Goal: Task Accomplishment & Management: Complete application form

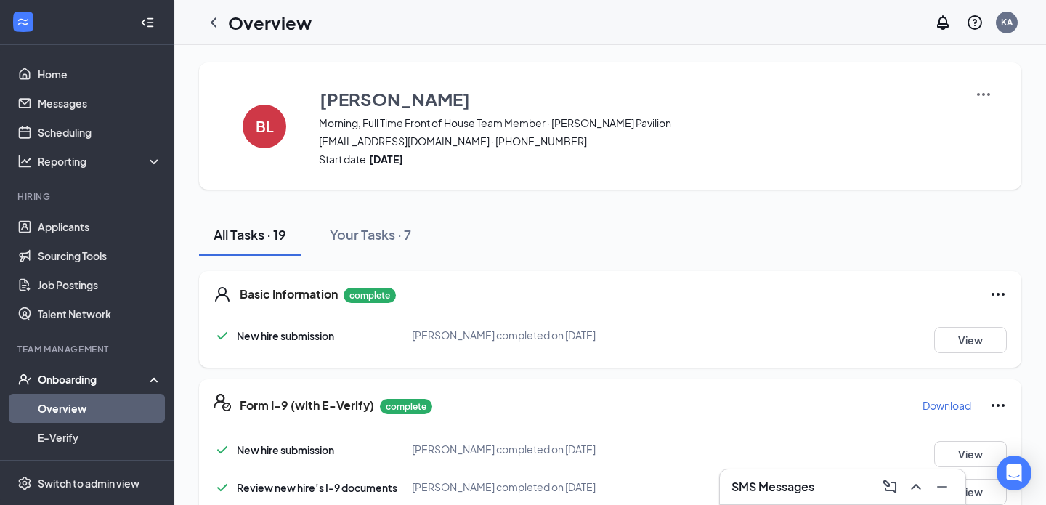
click at [68, 408] on link "Overview" at bounding box center [100, 408] width 124 height 29
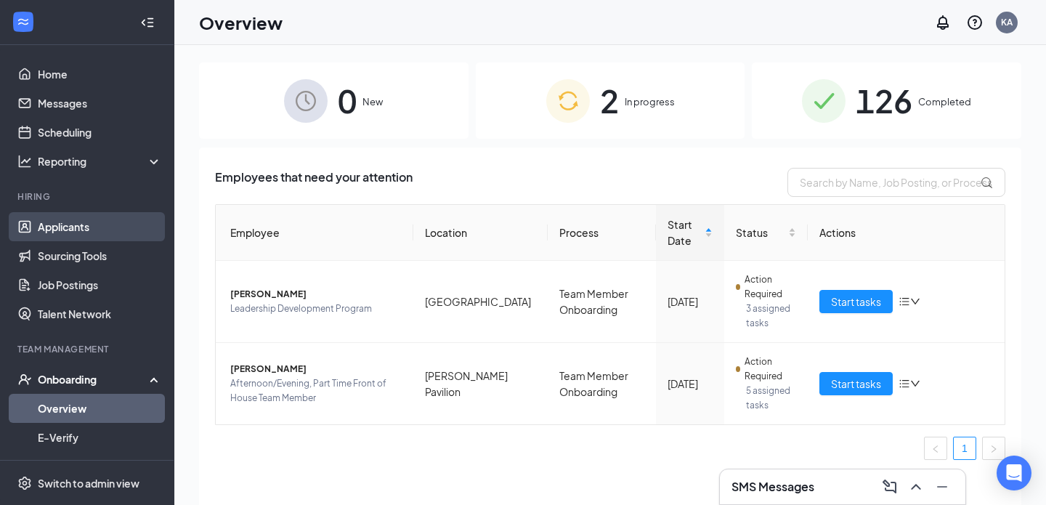
click at [62, 234] on link "Applicants" at bounding box center [100, 226] width 124 height 29
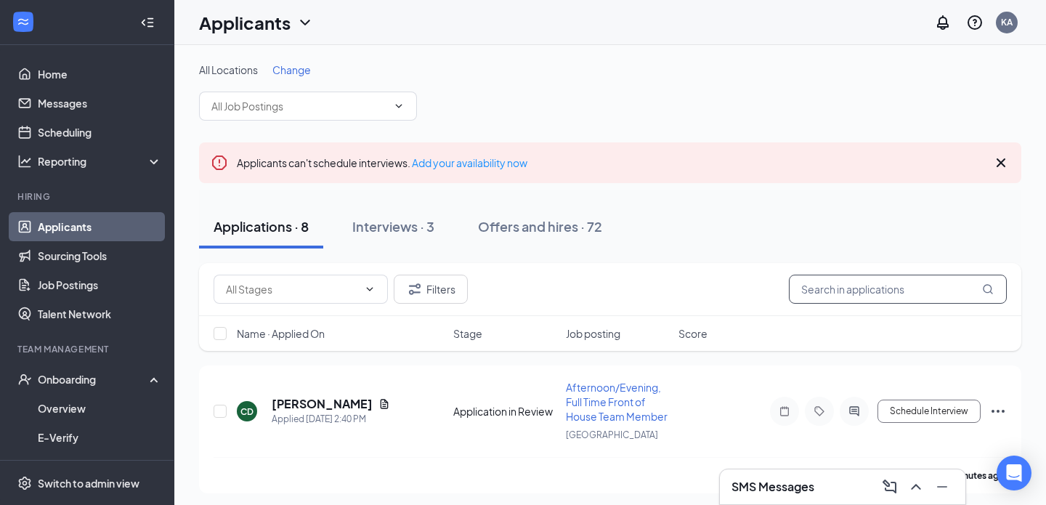
click at [826, 279] on input "text" at bounding box center [898, 289] width 218 height 29
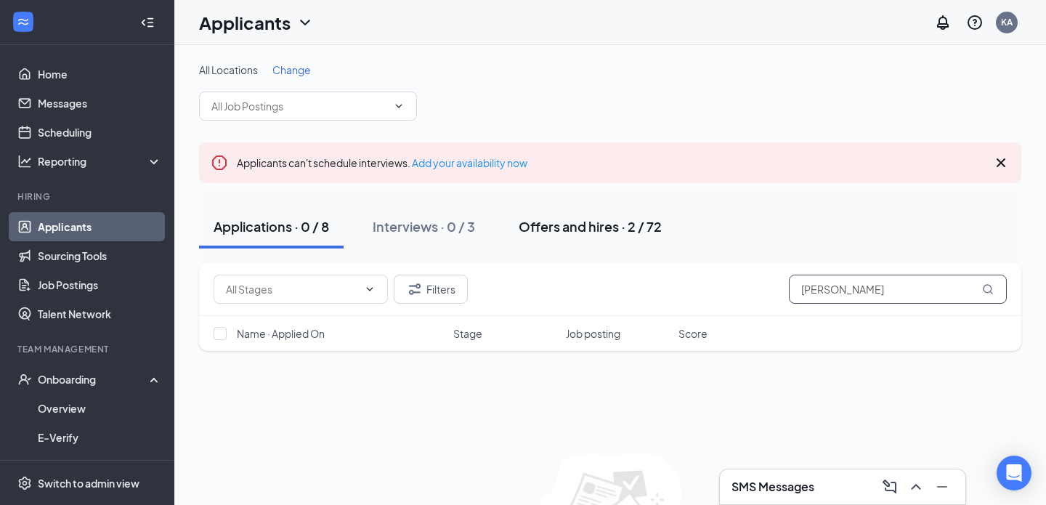
type input "jackson"
click at [589, 237] on button "Offers and hires · 2 / 72" at bounding box center [590, 227] width 172 height 44
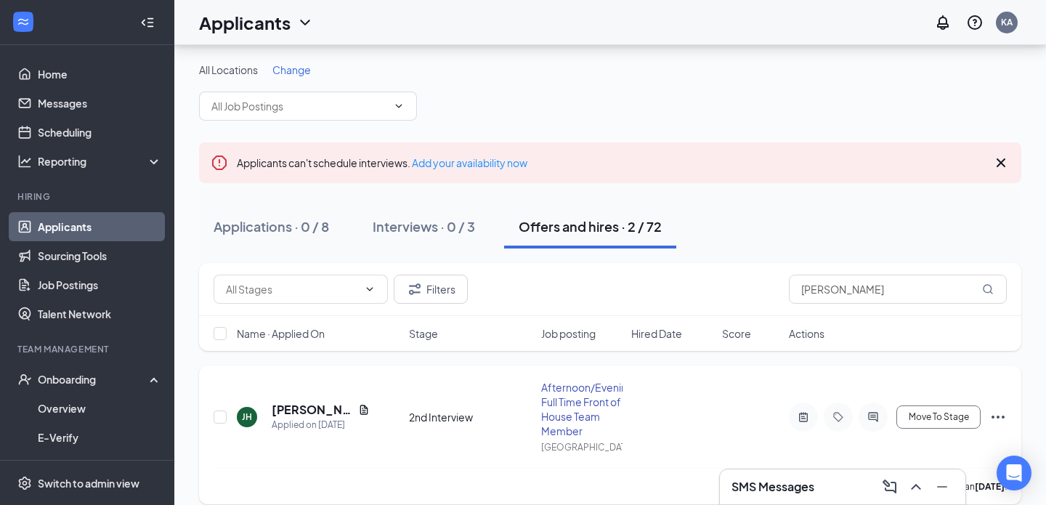
scroll to position [170, 0]
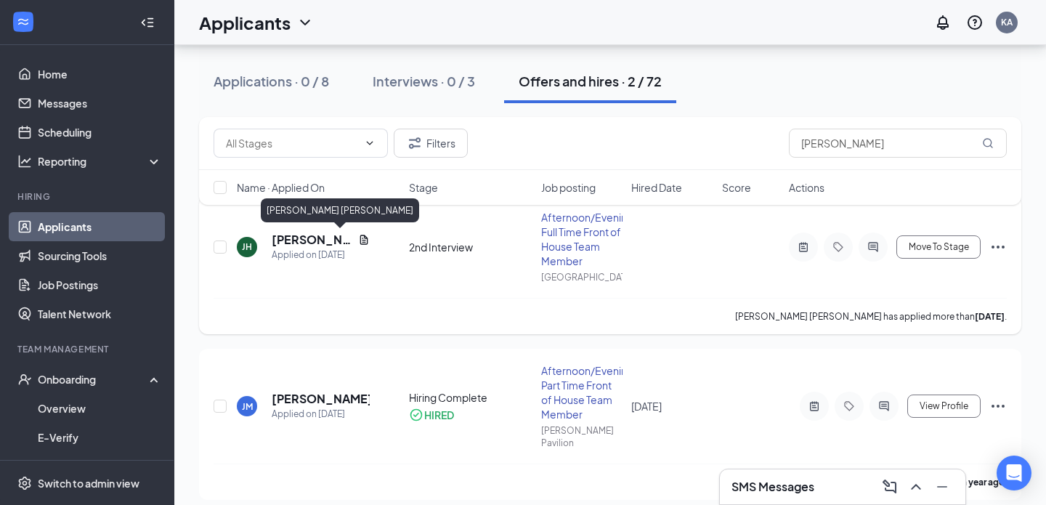
click at [283, 236] on h5 "Jackson Hansborough" at bounding box center [312, 240] width 81 height 16
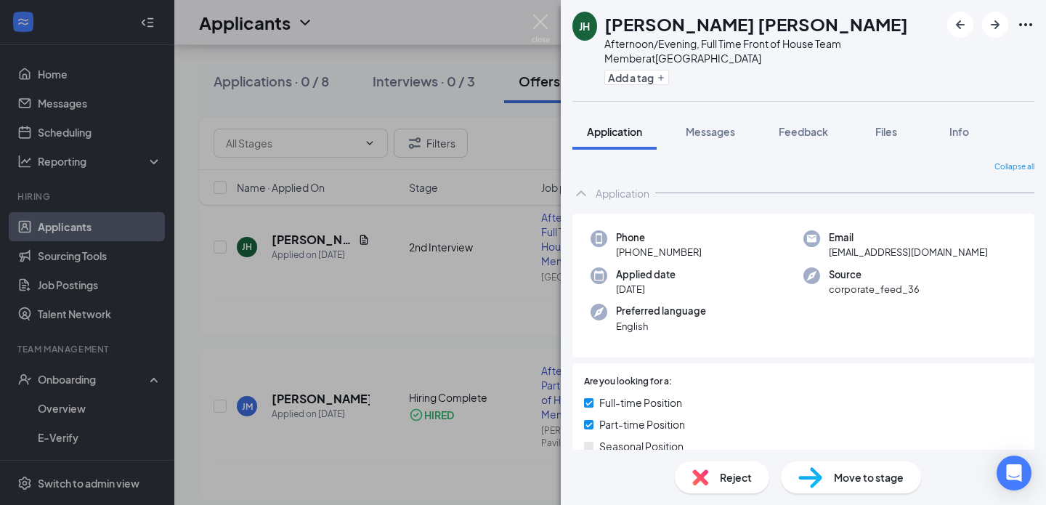
click at [820, 477] on img at bounding box center [810, 477] width 24 height 21
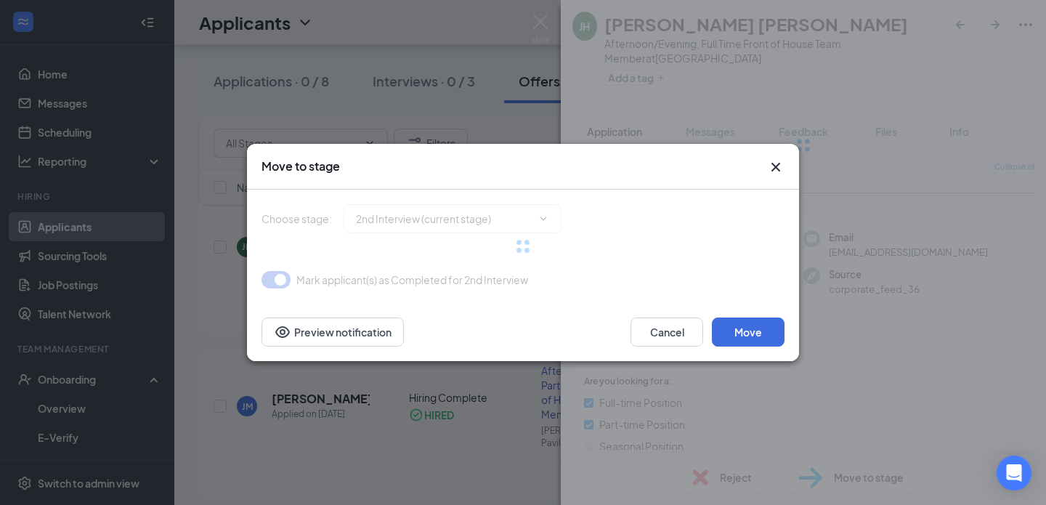
type input "Hiring Complete (final stage)"
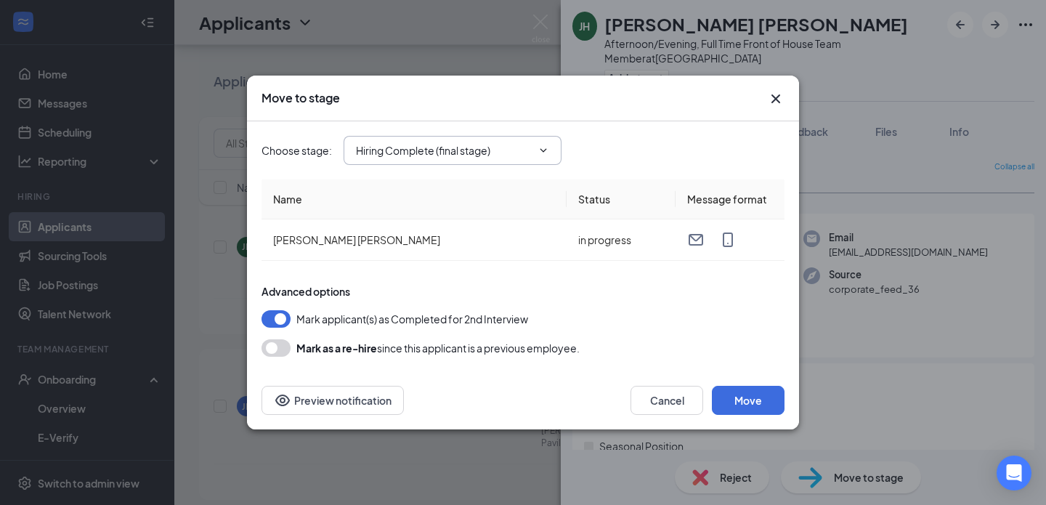
click at [450, 146] on input "Hiring Complete (final stage)" at bounding box center [444, 150] width 176 height 16
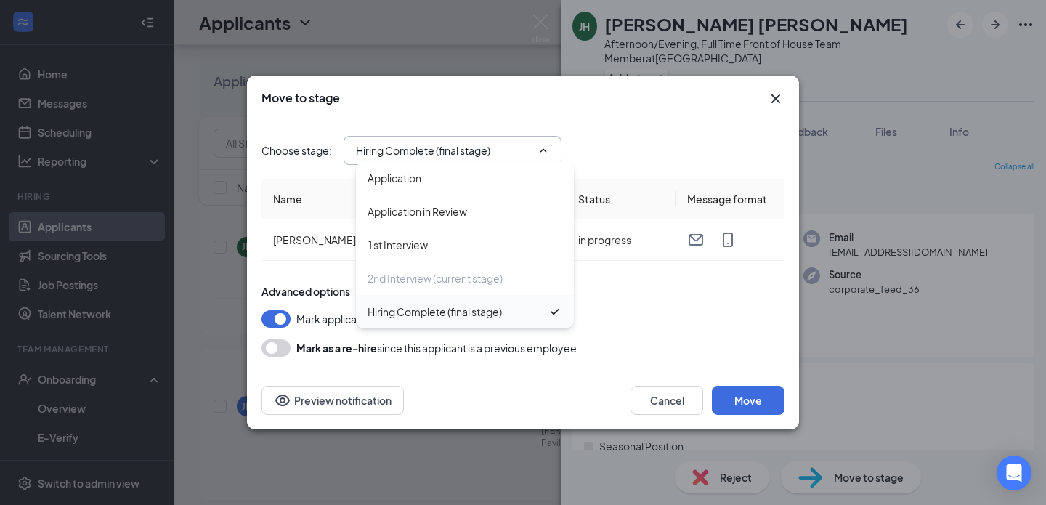
click at [430, 316] on div "Hiring Complete (final stage)" at bounding box center [434, 312] width 134 height 16
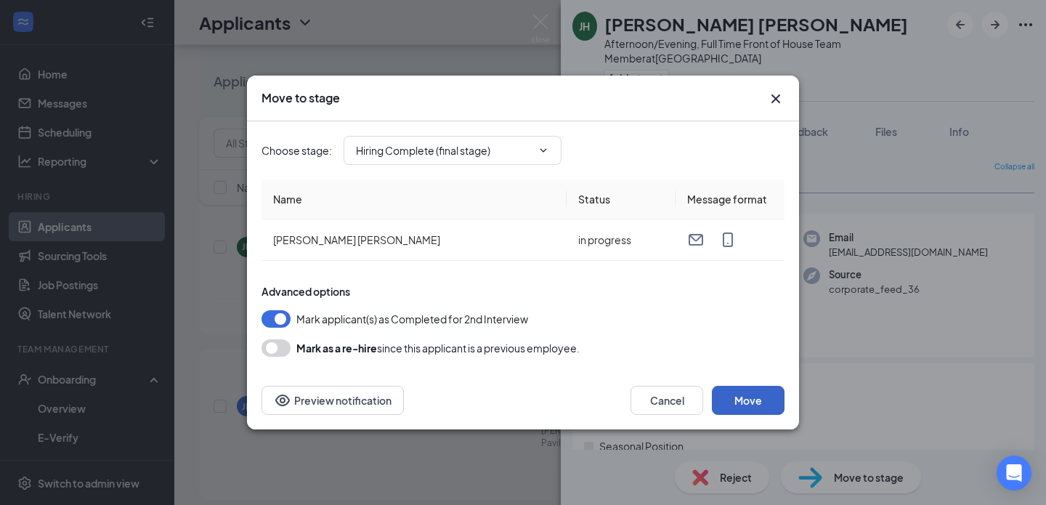
click at [757, 400] on button "Move" at bounding box center [748, 400] width 73 height 29
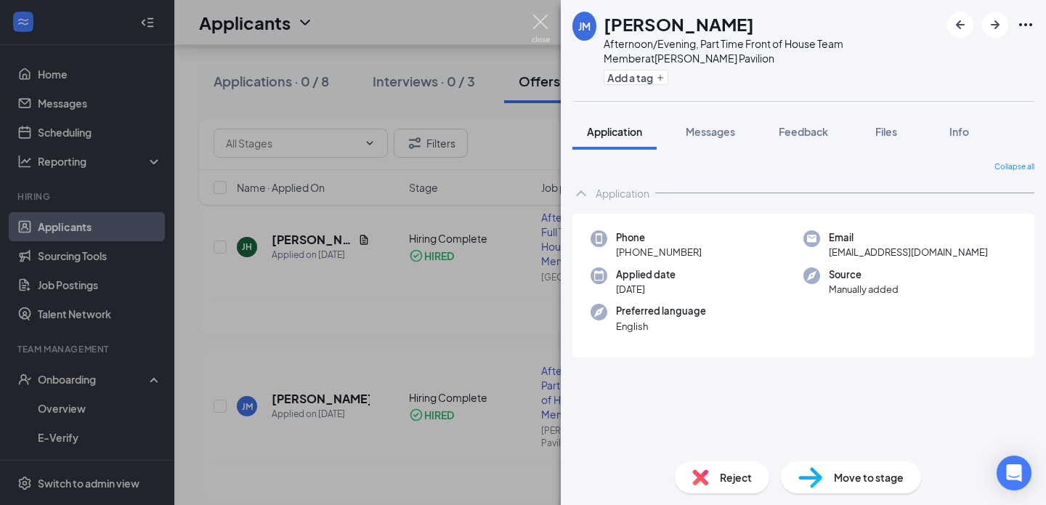
click at [542, 19] on img at bounding box center [541, 29] width 18 height 28
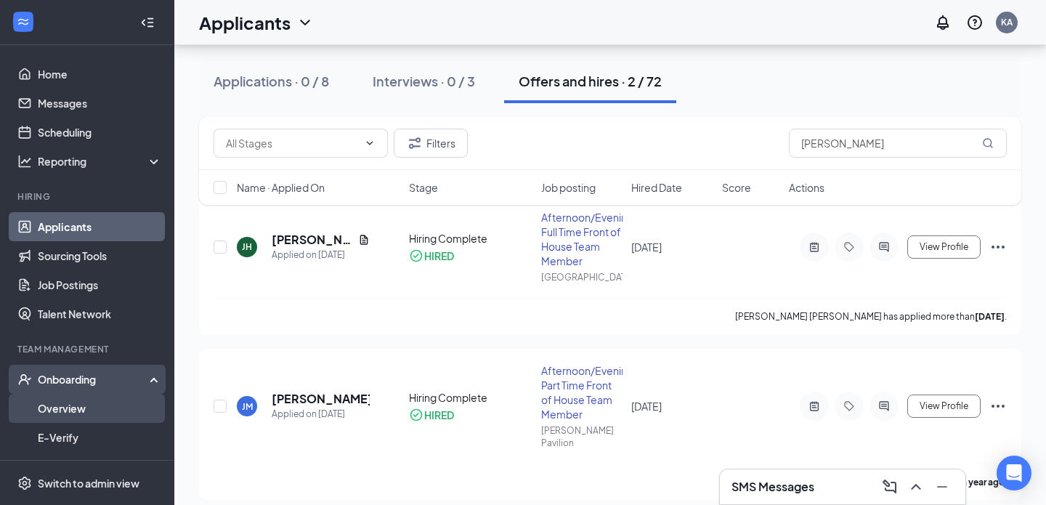
click at [61, 407] on link "Overview" at bounding box center [100, 408] width 124 height 29
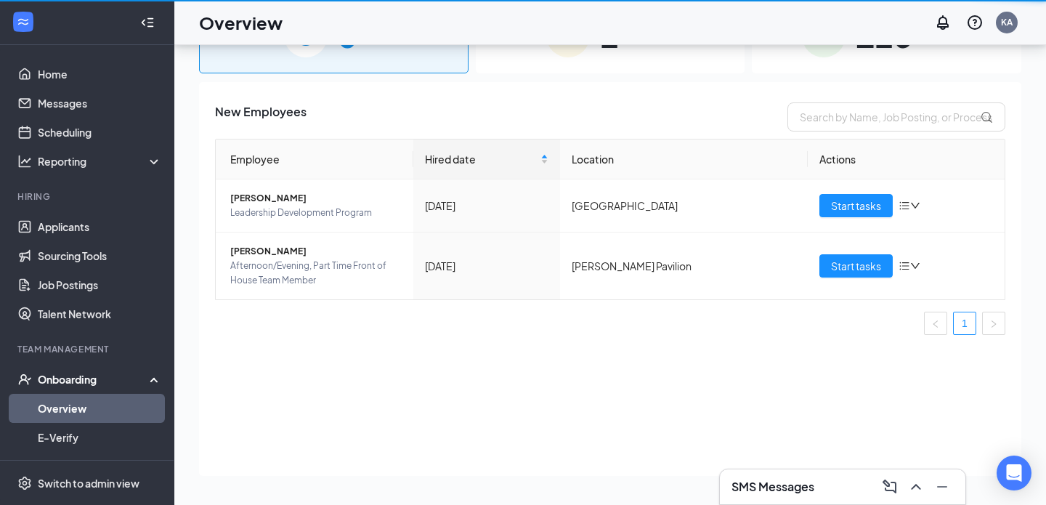
scroll to position [65, 0]
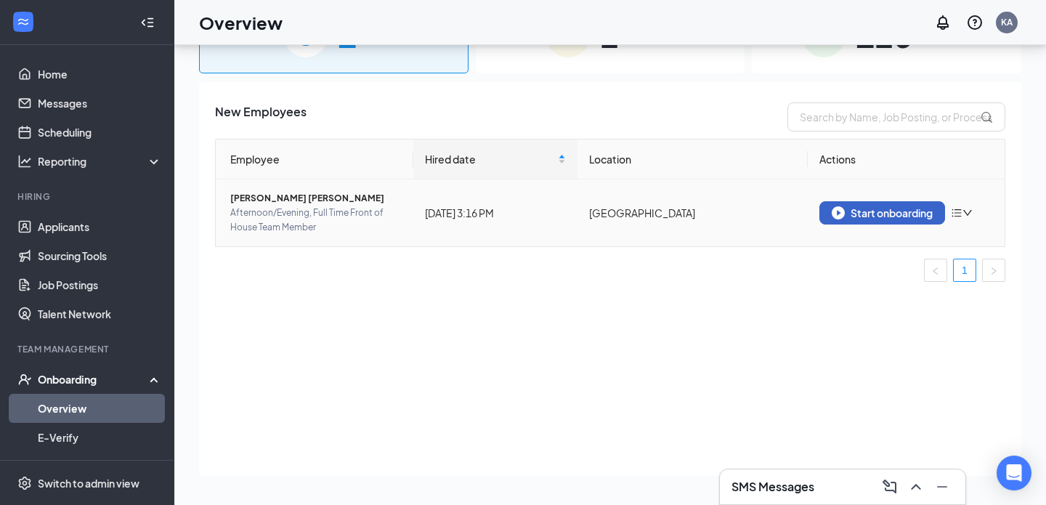
click at [837, 211] on img "button" at bounding box center [837, 212] width 13 height 13
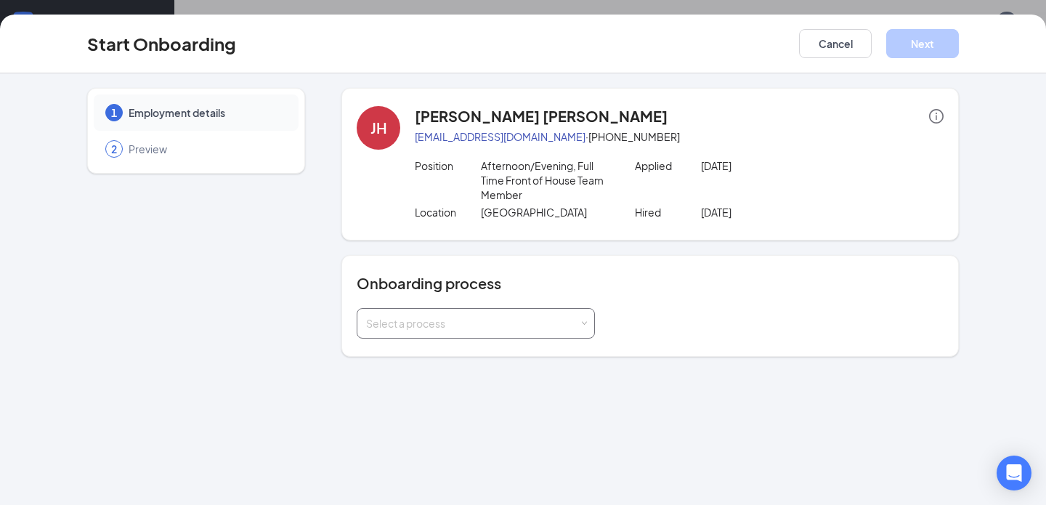
click at [437, 323] on div "Select a process" at bounding box center [472, 323] width 213 height 15
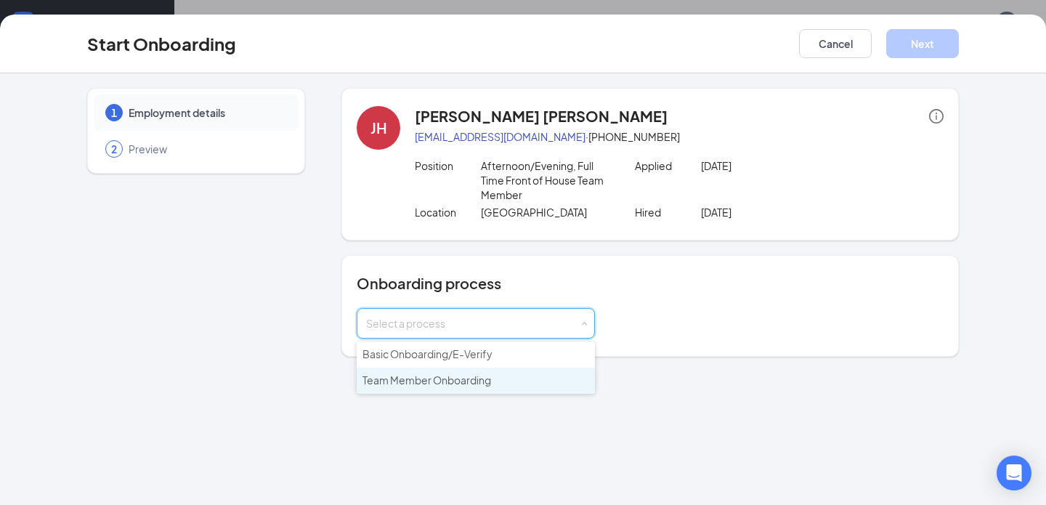
click at [415, 376] on span "Team Member Onboarding" at bounding box center [426, 379] width 129 height 13
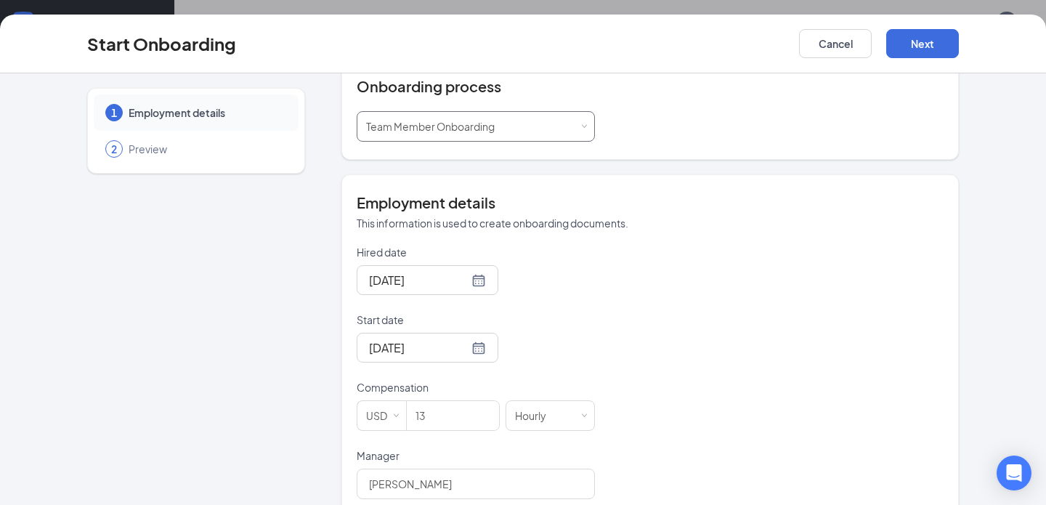
scroll to position [292, 0]
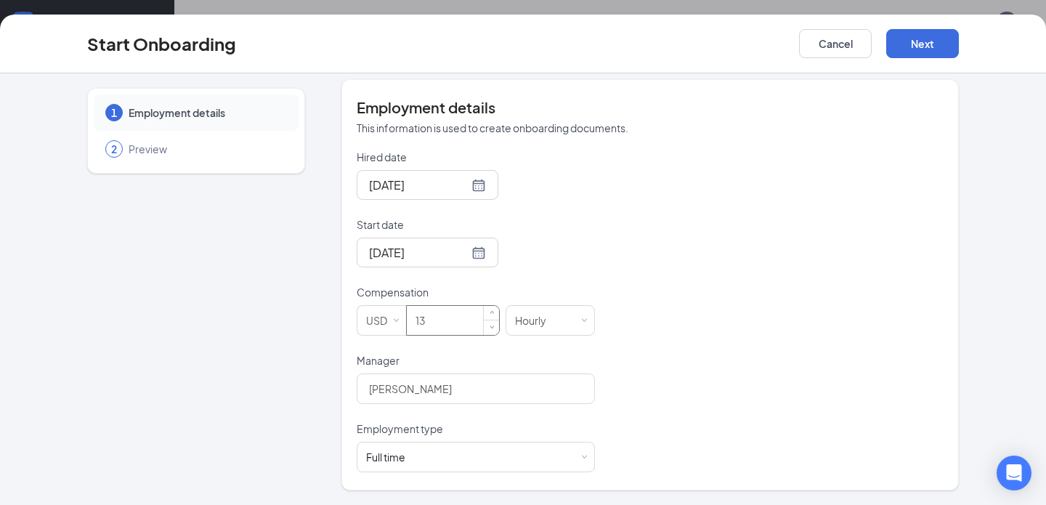
click at [442, 320] on input "13" at bounding box center [453, 320] width 92 height 29
click at [461, 184] on div at bounding box center [427, 185] width 117 height 18
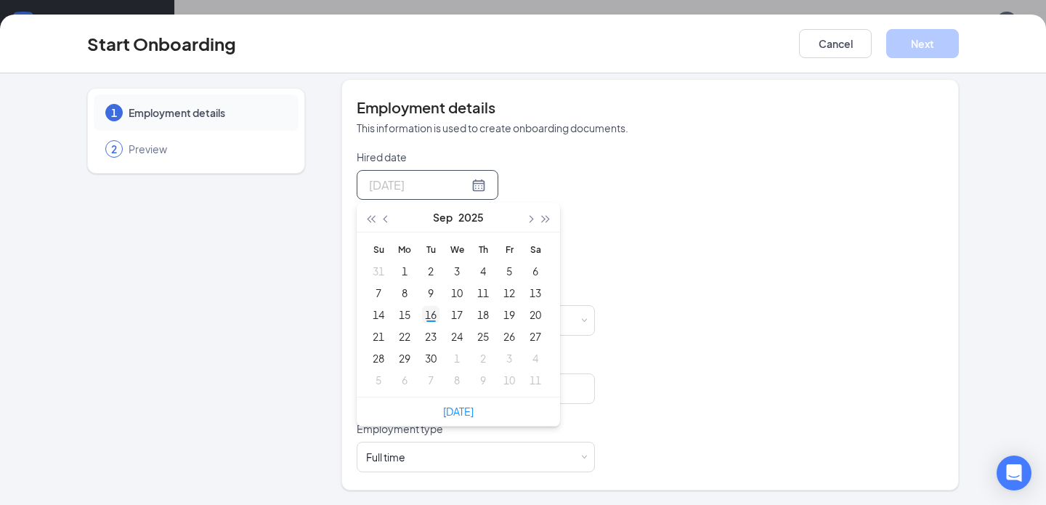
type input "Sep 16, 2025"
click at [432, 317] on div "16" at bounding box center [430, 314] width 17 height 17
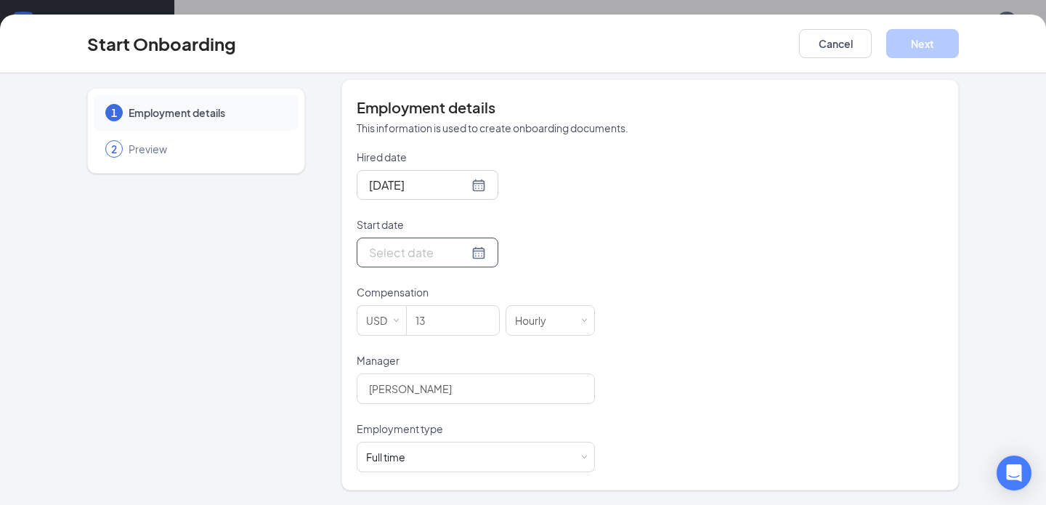
click at [460, 256] on div at bounding box center [427, 252] width 117 height 18
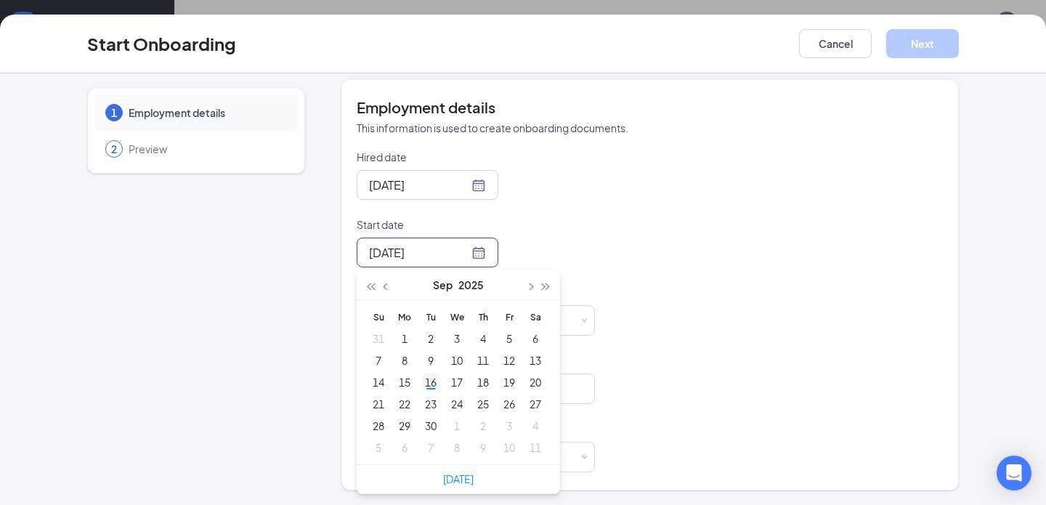
type input "Sep 16, 2025"
click at [429, 378] on div "16" at bounding box center [430, 381] width 17 height 17
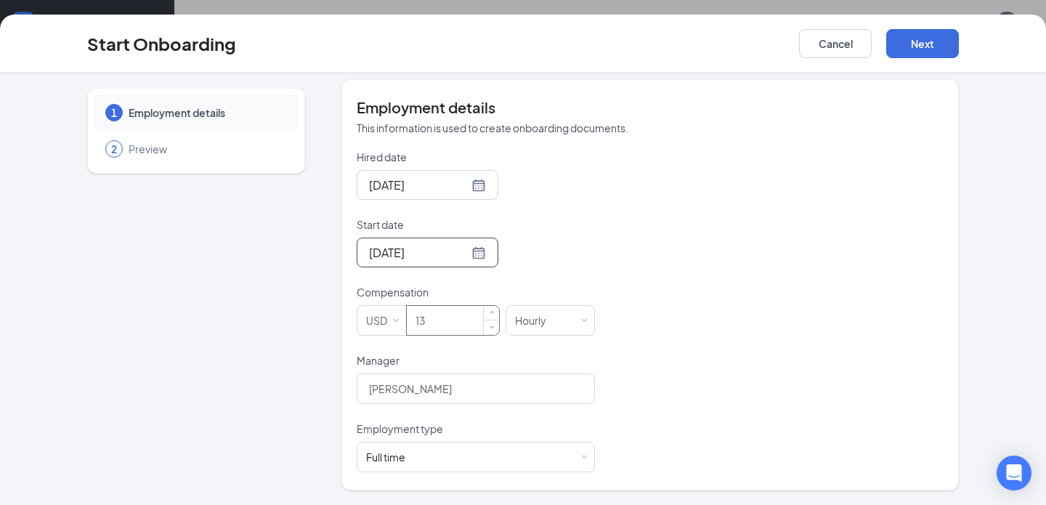
click at [447, 317] on input "13" at bounding box center [453, 320] width 92 height 29
type input "15"
click at [645, 395] on div "Hired date Sep 16, 2025 Sep 2025 Su Mo Tu We Th Fr Sa 31 1 2 3 4 5 6 7 8 9 10 1…" at bounding box center [650, 311] width 587 height 322
click at [923, 46] on button "Next" at bounding box center [922, 43] width 73 height 29
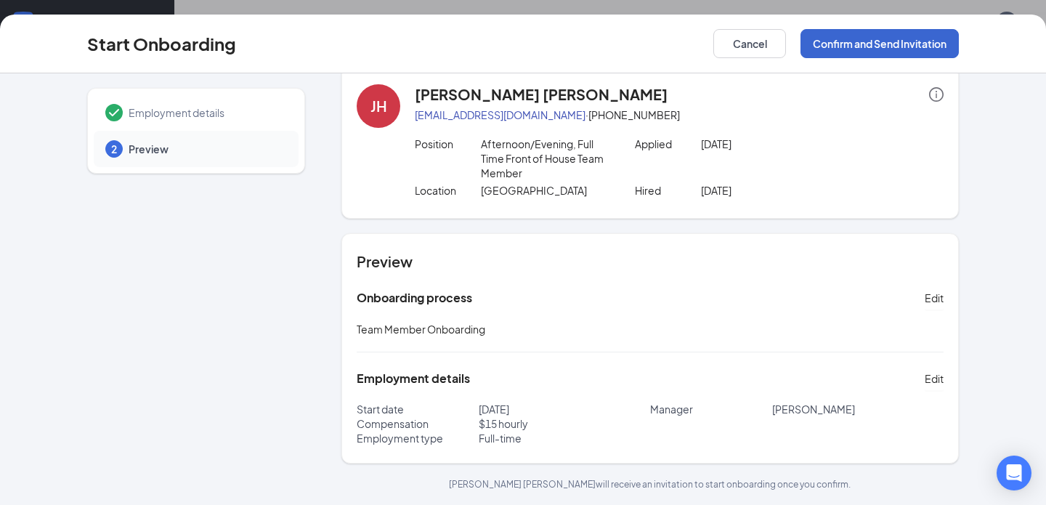
scroll to position [22, 0]
click at [182, 102] on div "Employment details" at bounding box center [196, 112] width 205 height 36
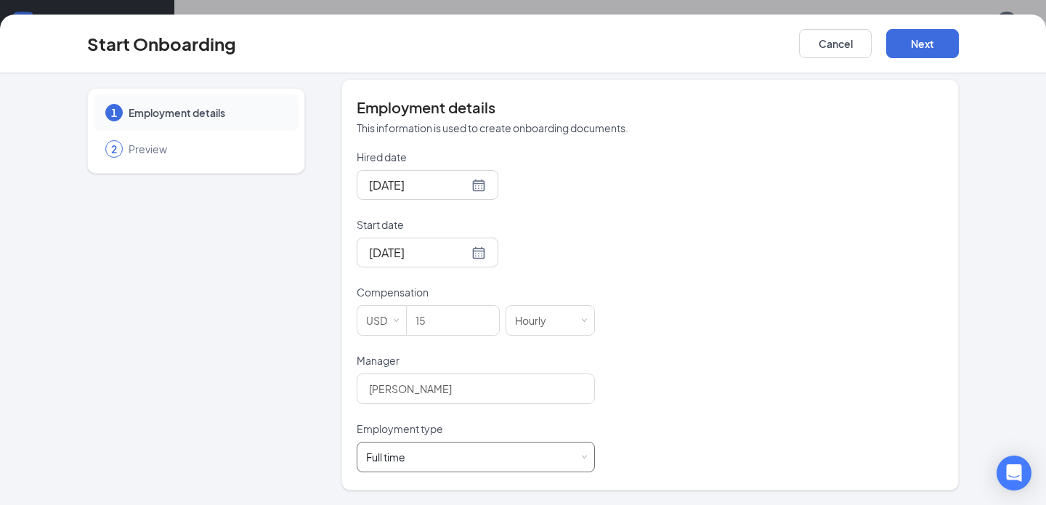
click at [397, 460] on div "Full time" at bounding box center [385, 457] width 39 height 15
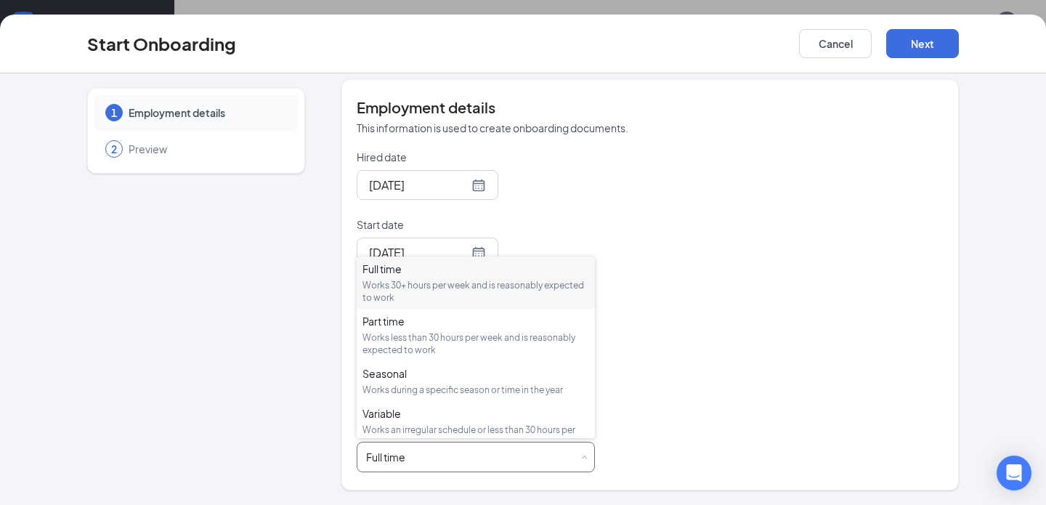
click at [468, 277] on div "Full time Works 30+ hours per week and is reasonably expected to work" at bounding box center [475, 282] width 227 height 42
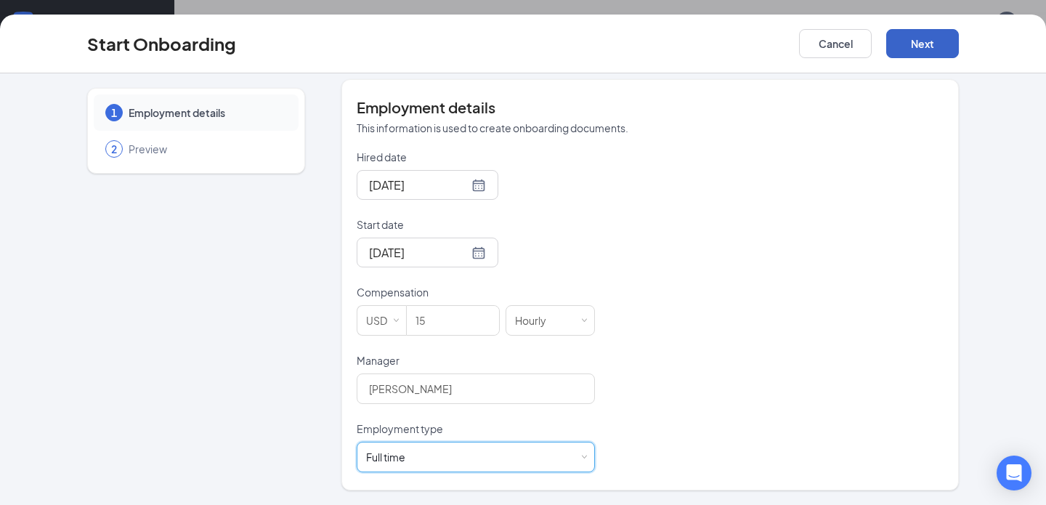
click at [924, 46] on button "Next" at bounding box center [922, 43] width 73 height 29
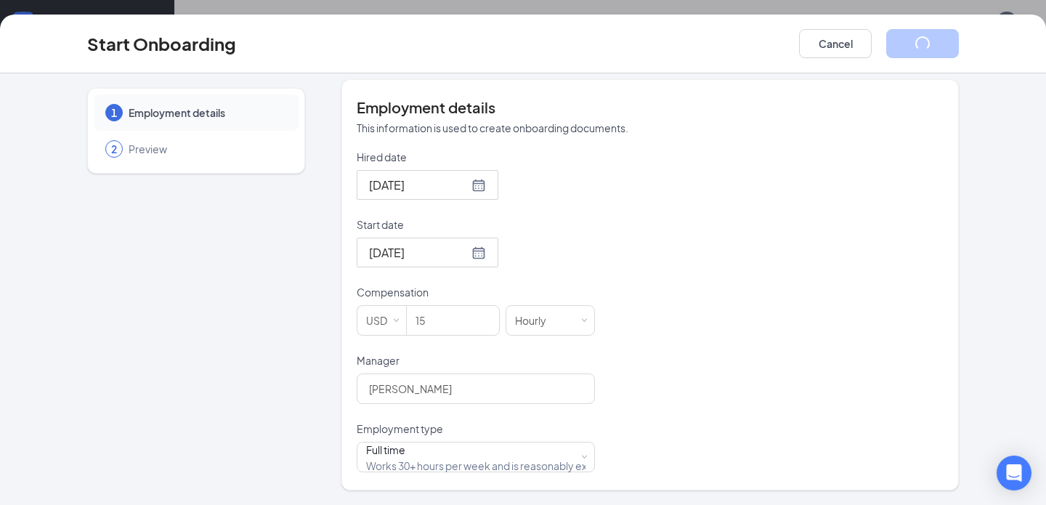
scroll to position [22, 0]
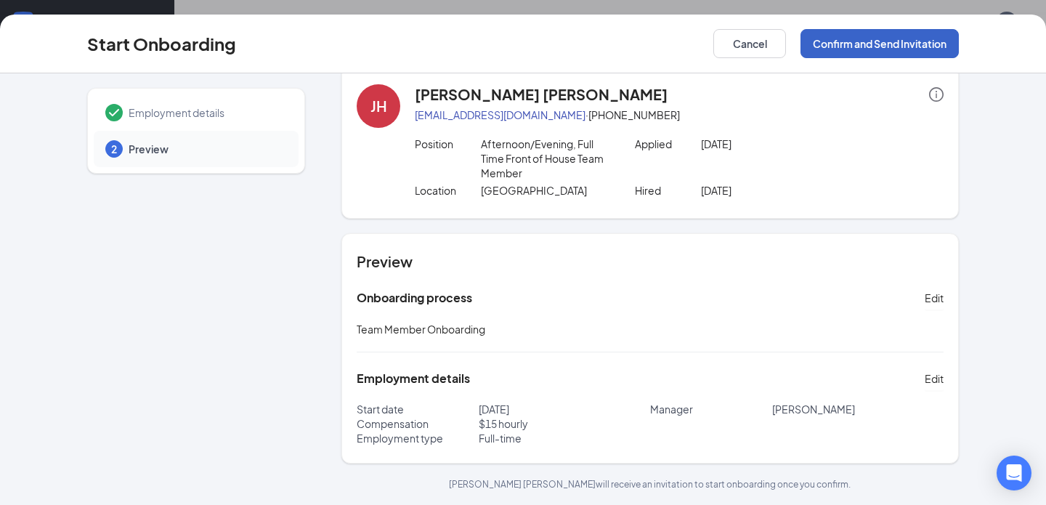
click at [839, 46] on button "Confirm and Send Invitation" at bounding box center [879, 43] width 158 height 29
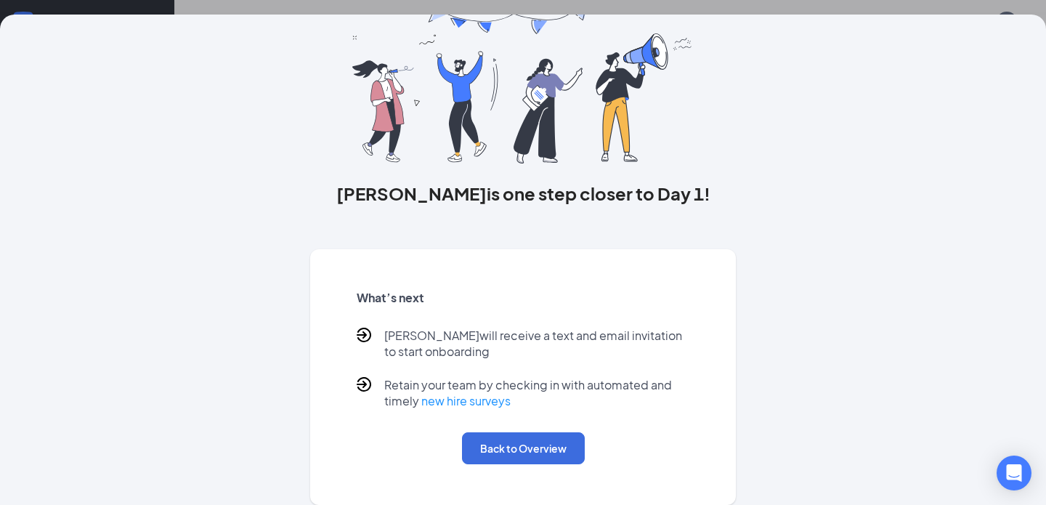
scroll to position [0, 0]
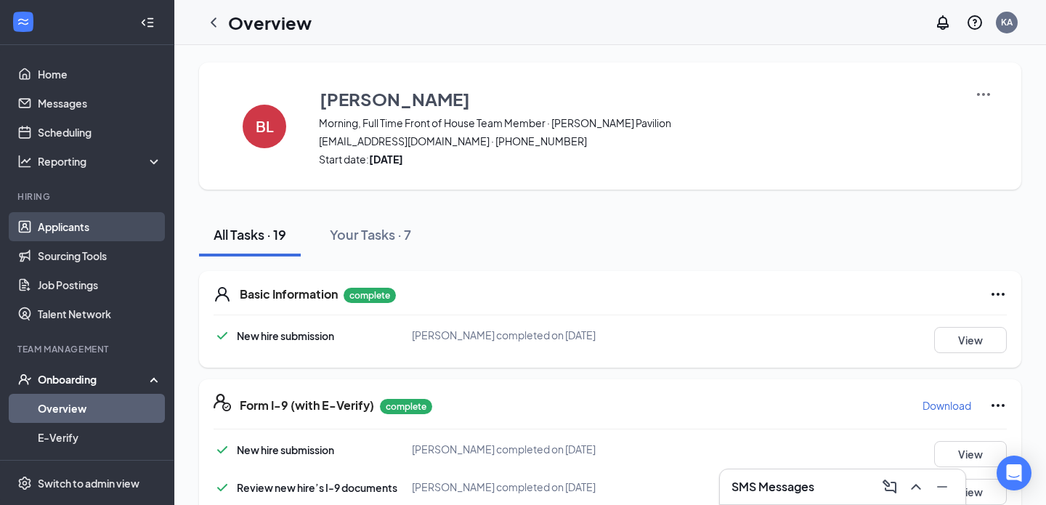
click at [74, 228] on link "Applicants" at bounding box center [100, 226] width 124 height 29
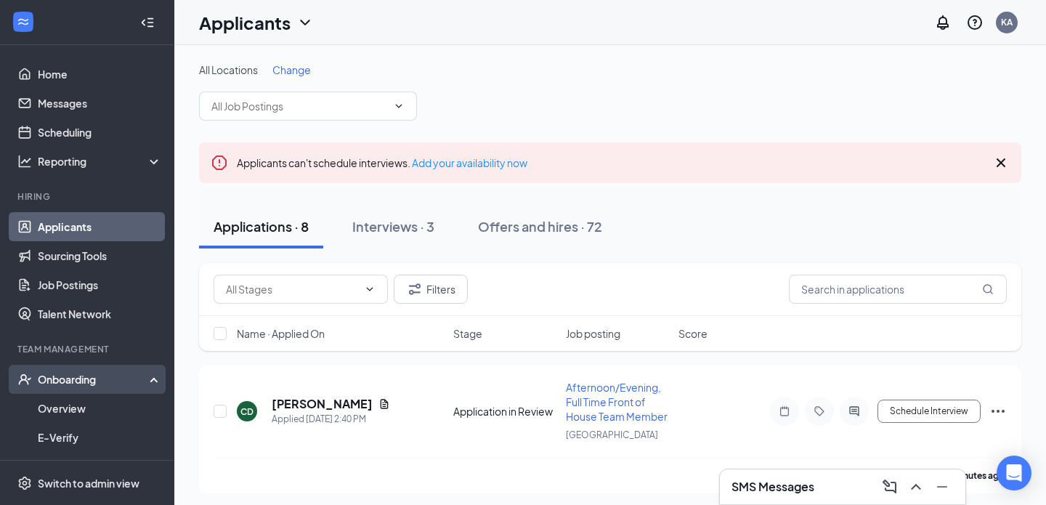
click at [71, 369] on div "Onboarding" at bounding box center [87, 379] width 174 height 29
click at [66, 383] on div "Onboarding" at bounding box center [94, 379] width 112 height 15
click at [66, 412] on link "Overview" at bounding box center [100, 408] width 124 height 29
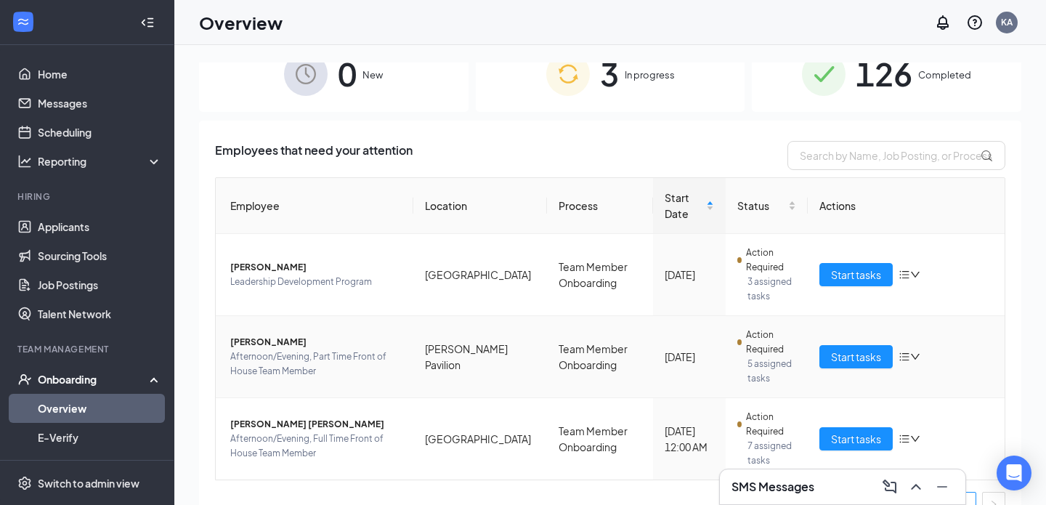
scroll to position [36, 0]
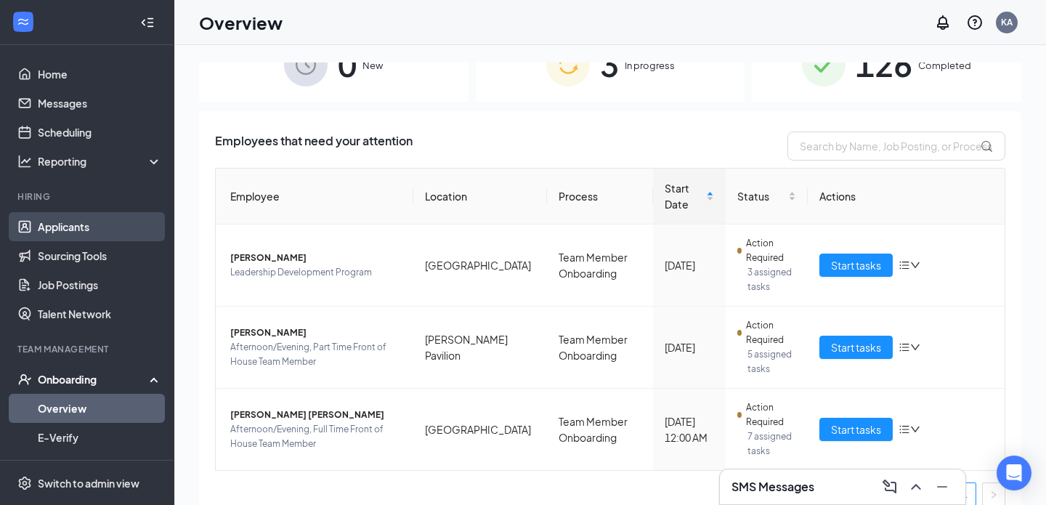
click at [85, 235] on link "Applicants" at bounding box center [100, 226] width 124 height 29
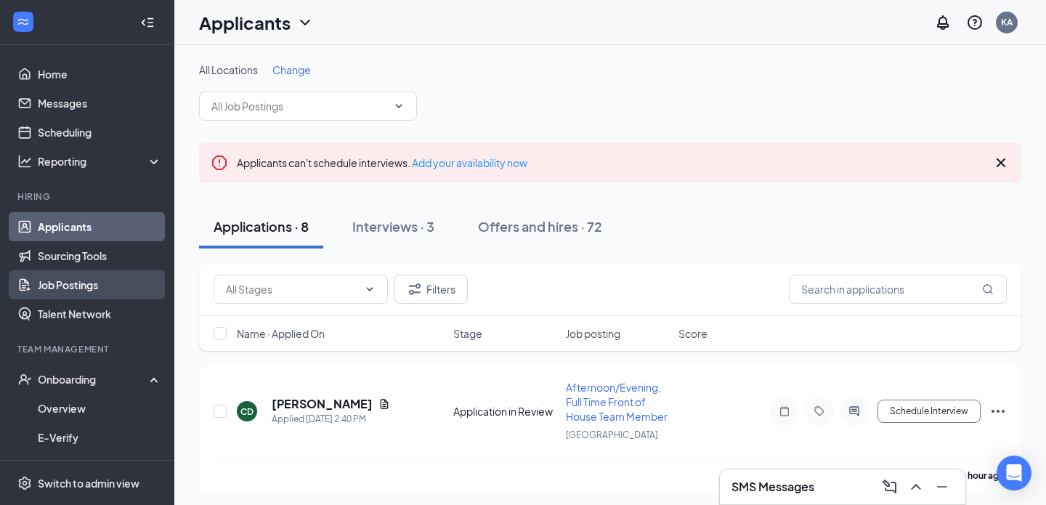
click at [94, 276] on link "Job Postings" at bounding box center [100, 284] width 124 height 29
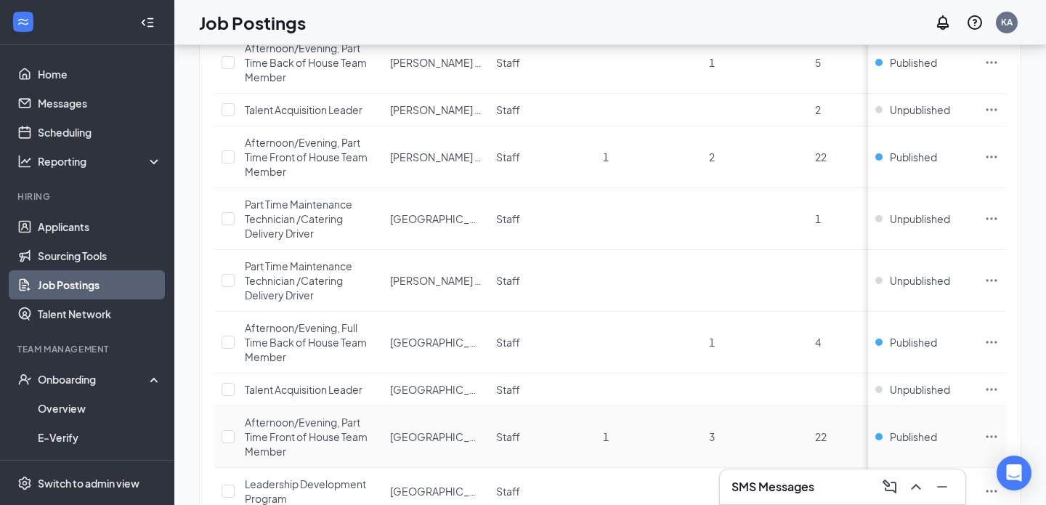
scroll to position [321, 0]
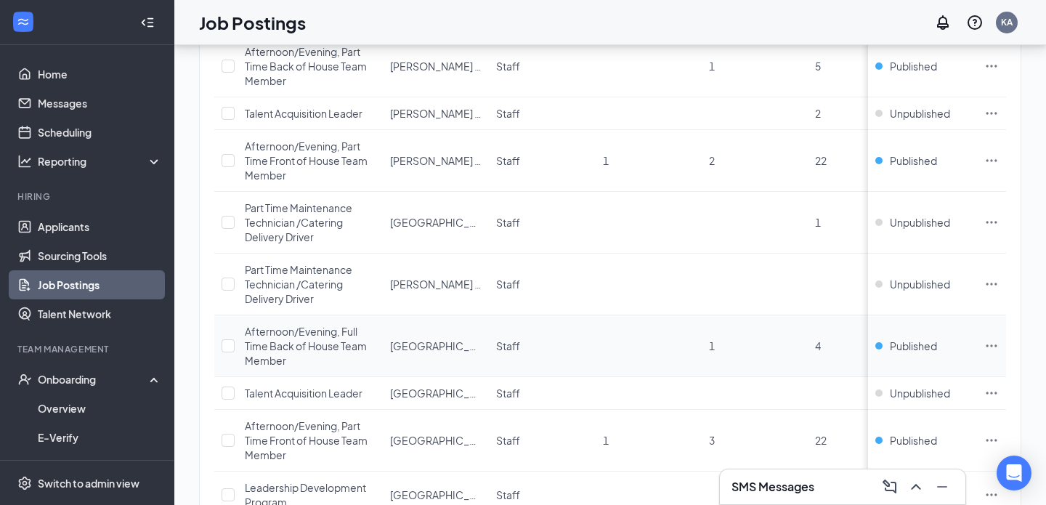
click at [991, 343] on icon "Ellipses" at bounding box center [991, 345] width 15 height 15
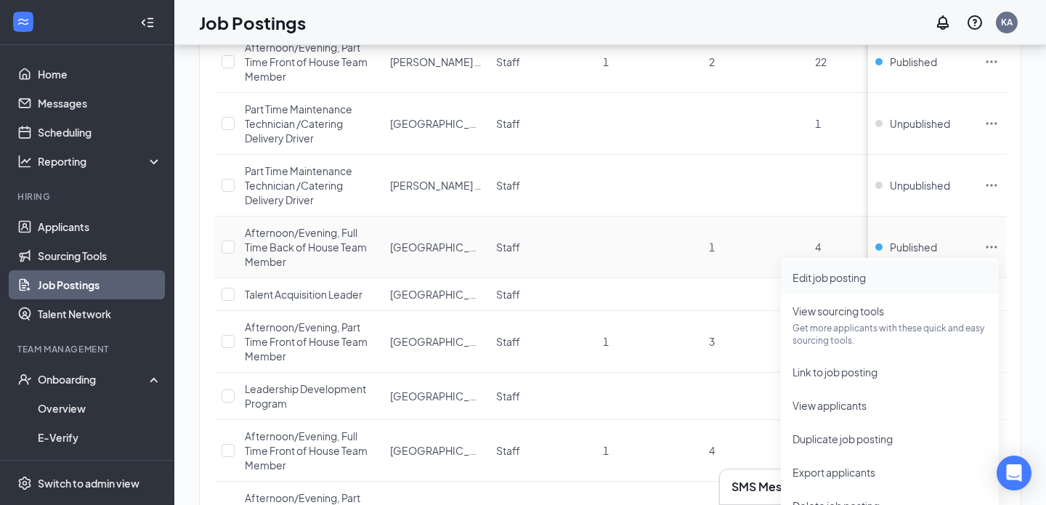
scroll to position [427, 0]
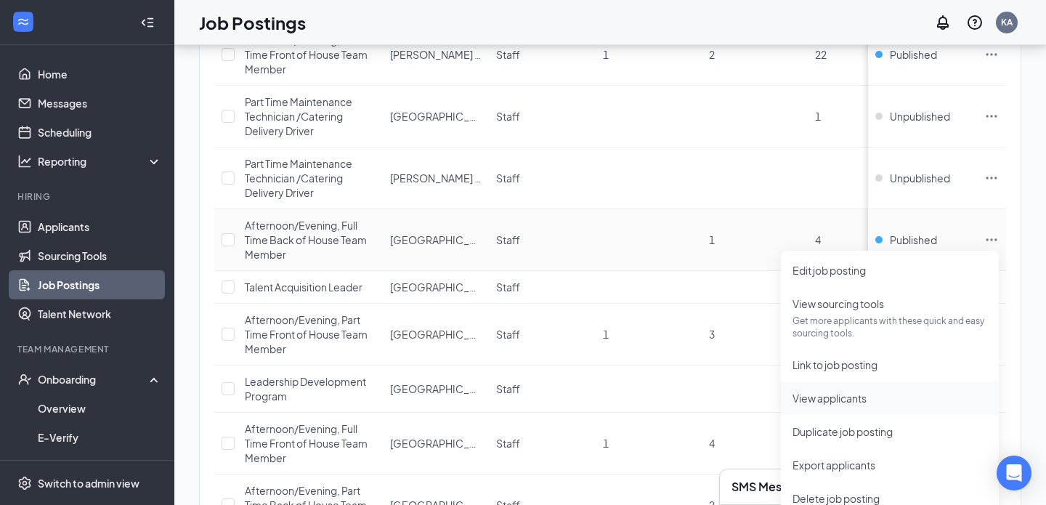
click at [852, 398] on span "View applicants" at bounding box center [829, 397] width 74 height 13
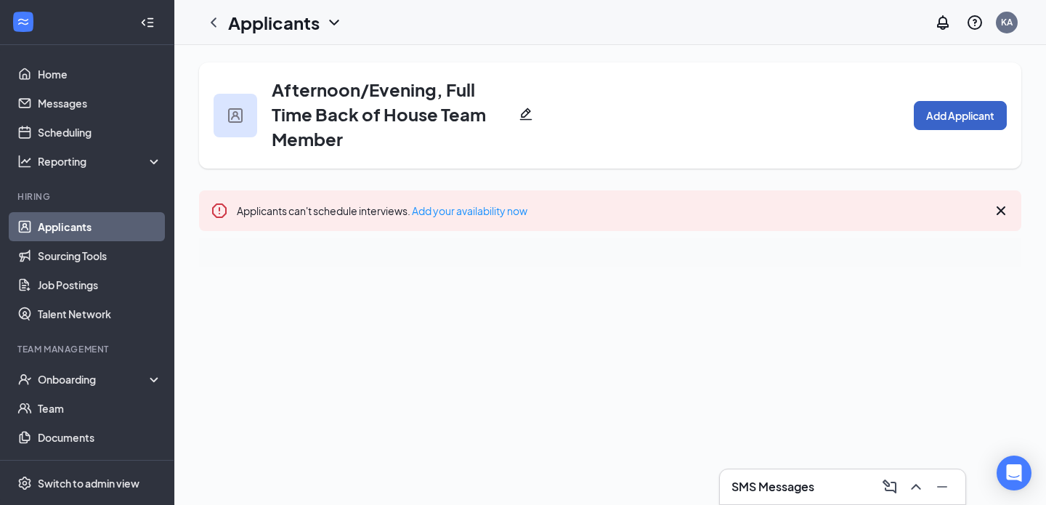
click at [951, 126] on button "Add Applicant" at bounding box center [960, 115] width 93 height 29
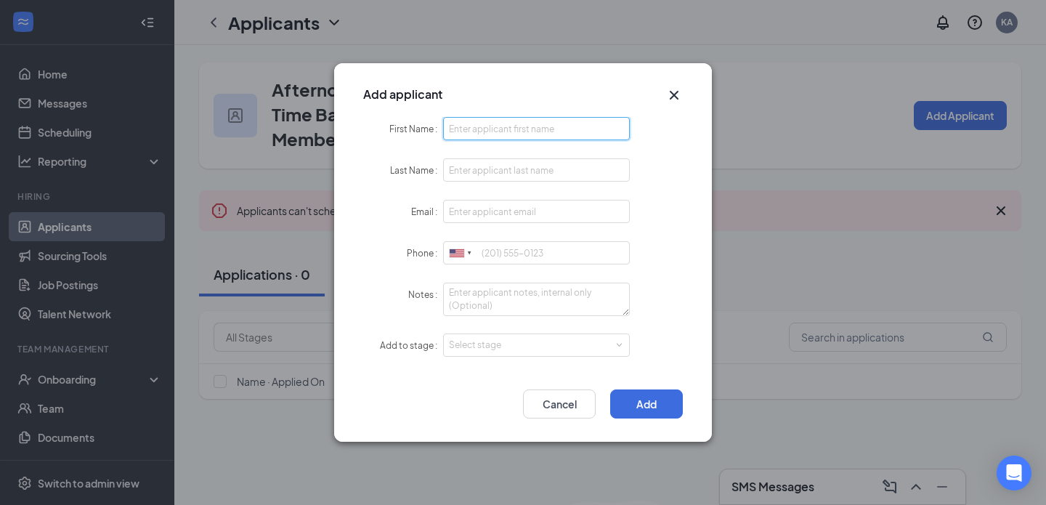
click at [542, 140] on input "First Name" at bounding box center [536, 128] width 187 height 23
drag, startPoint x: 592, startPoint y: 131, endPoint x: 500, endPoint y: 131, distance: 91.5
click at [500, 131] on input "Jesus Adrian Melgoza Rodriquez" at bounding box center [536, 128] width 187 height 23
click at [581, 129] on input "Jesus Adrian Melgoza Rodriquez" at bounding box center [536, 128] width 187 height 23
drag, startPoint x: 581, startPoint y: 129, endPoint x: 476, endPoint y: 129, distance: 105.3
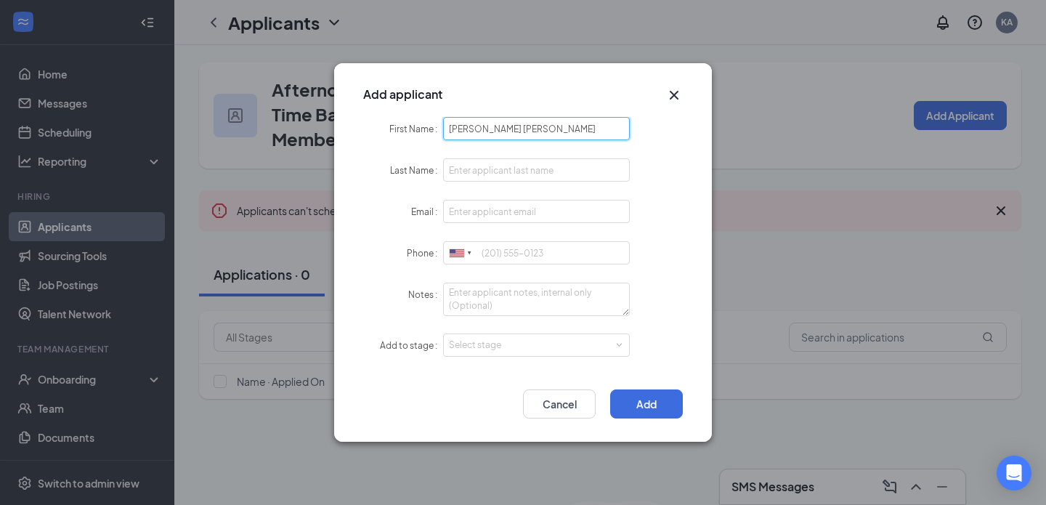
click at [476, 131] on input "Jesus Adrian Melgoza Rodriquez" at bounding box center [536, 128] width 187 height 23
type input "Jesus"
click at [463, 168] on input "Last Name" at bounding box center [536, 169] width 187 height 23
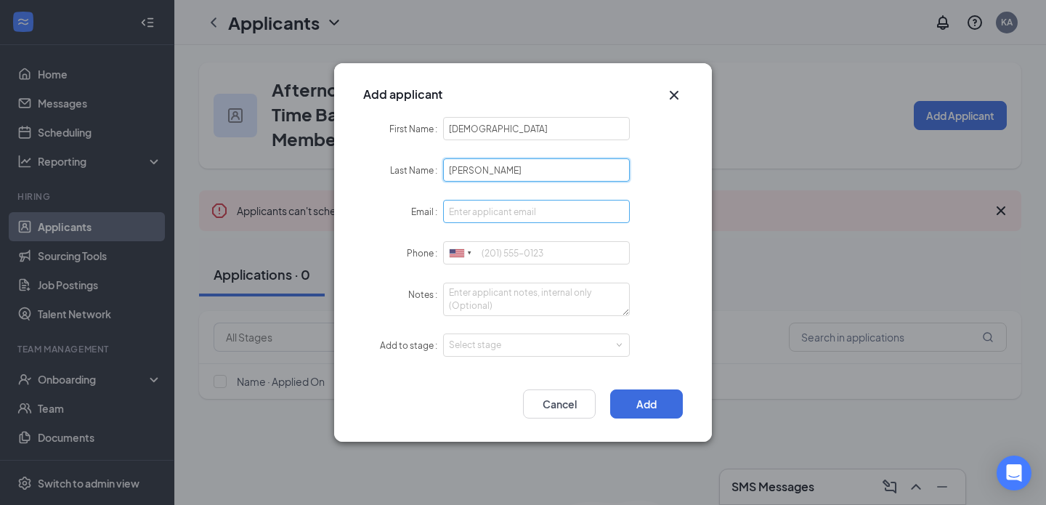
type input "Rodriquez"
click at [477, 209] on input "Email" at bounding box center [536, 211] width 187 height 23
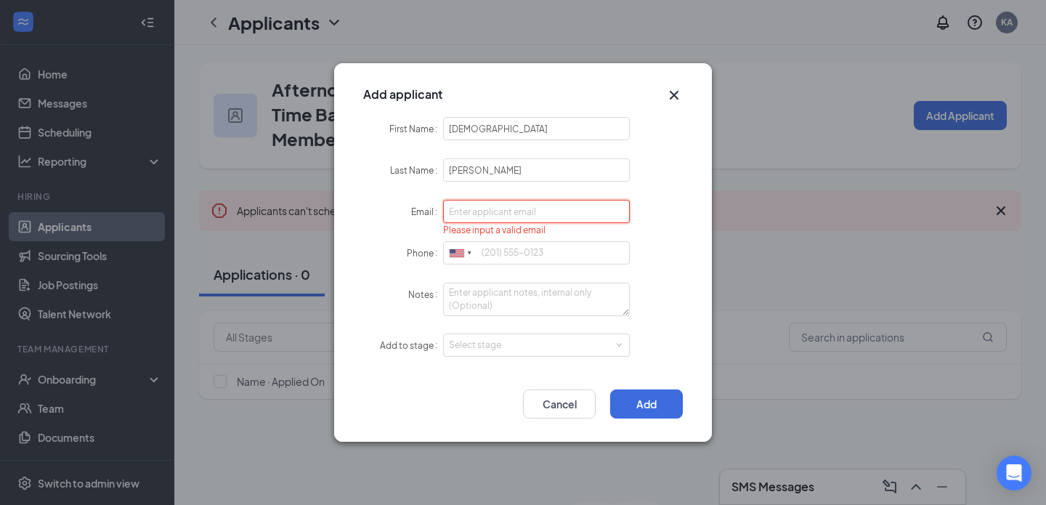
paste input "Jesus914290@gmail.com"
type input "Jesus914290@gmail.com"
click at [485, 298] on textarea "Notes" at bounding box center [536, 298] width 187 height 33
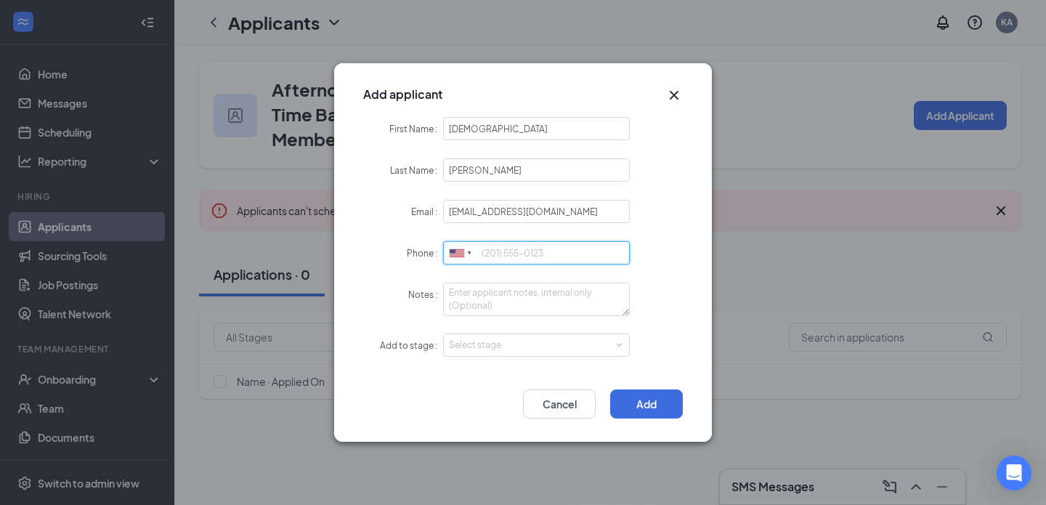
click at [492, 252] on input "Phone" at bounding box center [536, 252] width 187 height 23
paste input "864-309-4308"
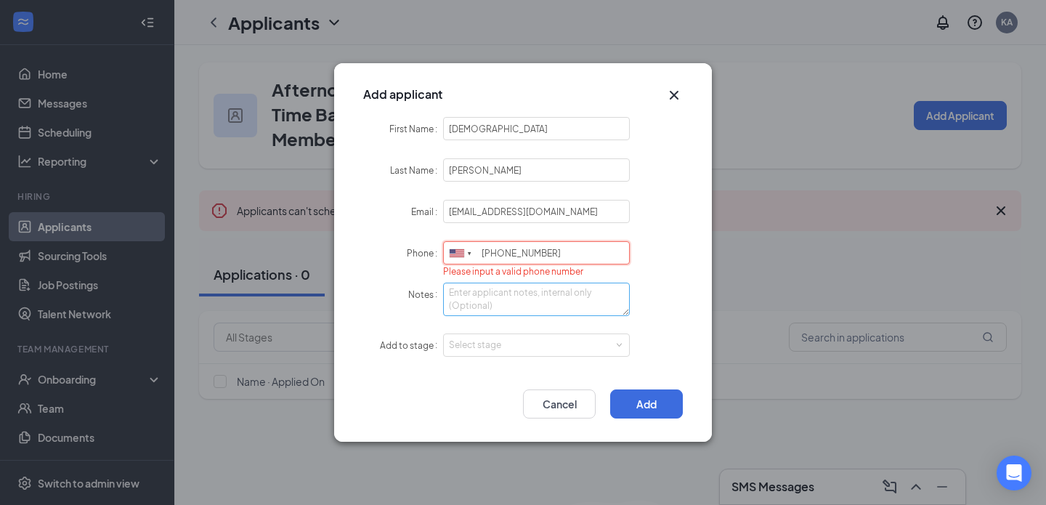
type input "864-309-4308"
click at [472, 296] on textarea "Notes" at bounding box center [536, 298] width 187 height 33
click at [475, 349] on div "Select stage" at bounding box center [533, 345] width 168 height 15
type textarea "Jon hired"
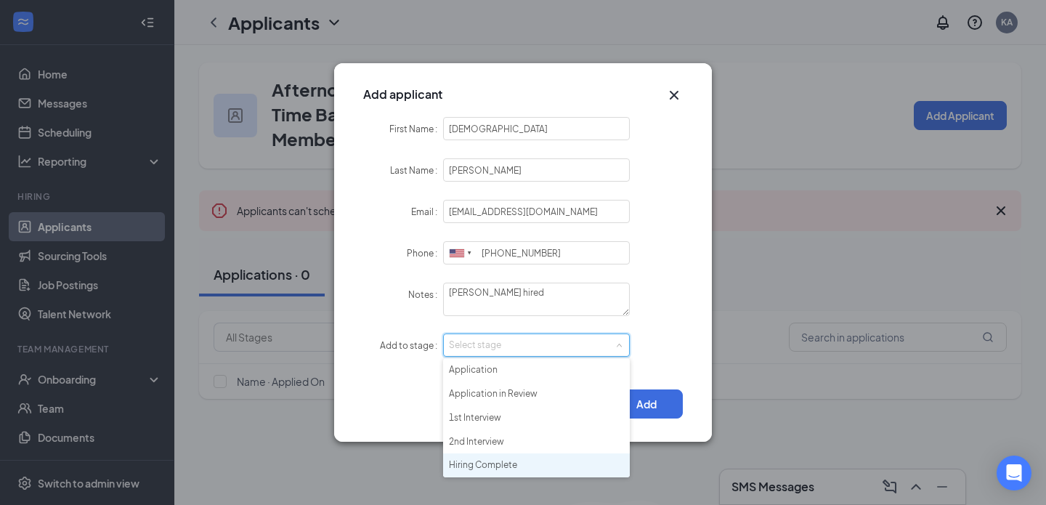
click at [484, 465] on li "Hiring Complete" at bounding box center [536, 465] width 187 height 24
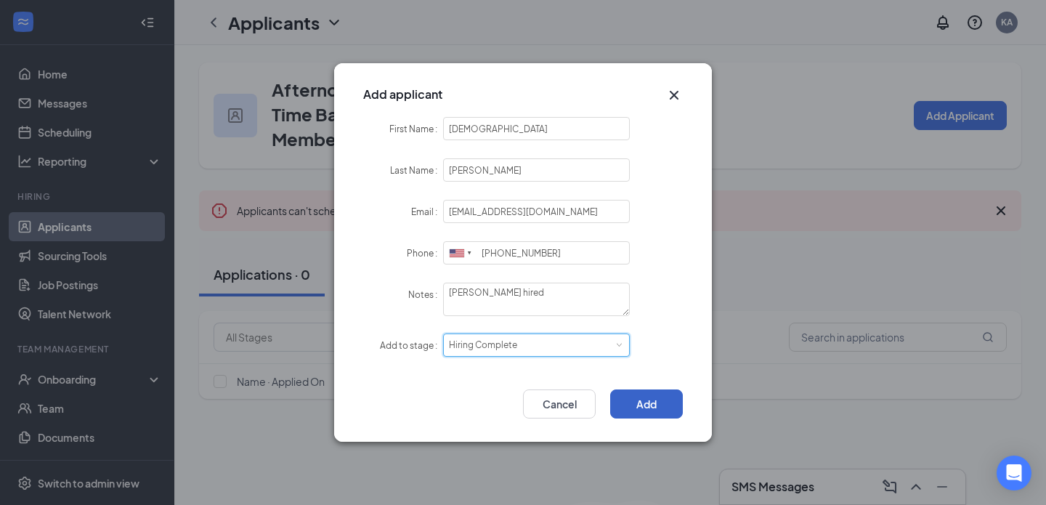
click at [658, 405] on button "Add" at bounding box center [646, 403] width 73 height 29
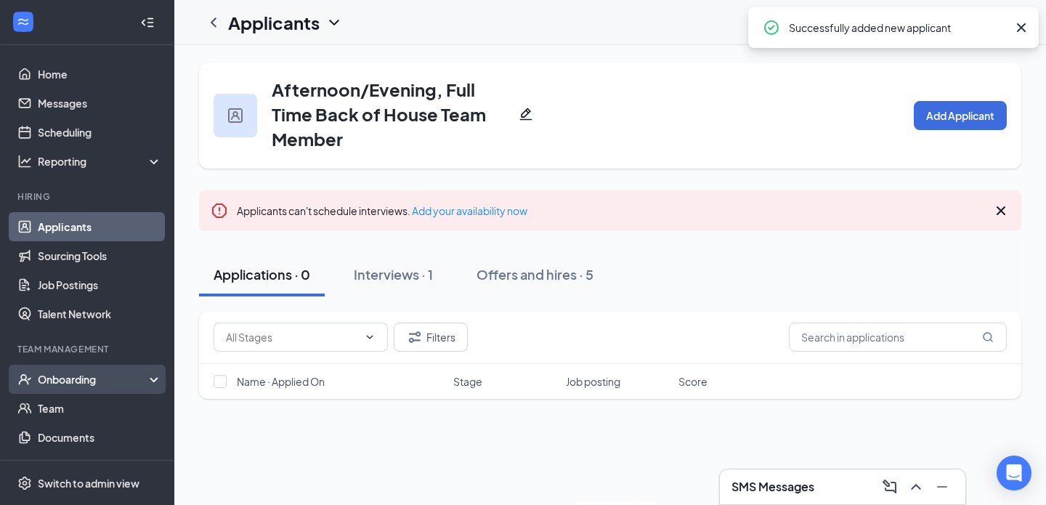
click at [63, 377] on div "Onboarding" at bounding box center [94, 379] width 112 height 15
click at [60, 406] on link "Overview" at bounding box center [100, 408] width 124 height 29
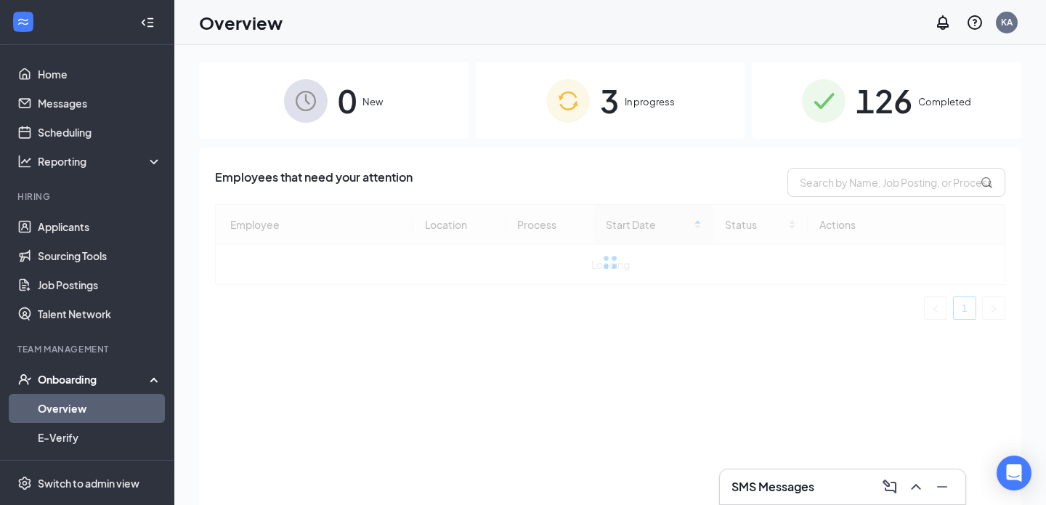
click at [590, 130] on div "3 In progress" at bounding box center [610, 100] width 269 height 76
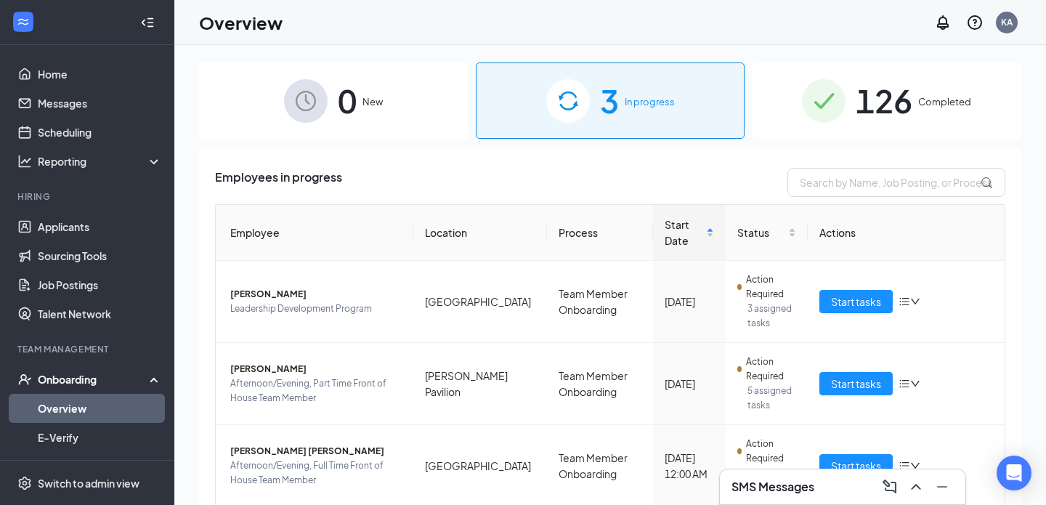
click at [317, 110] on img at bounding box center [306, 101] width 44 height 44
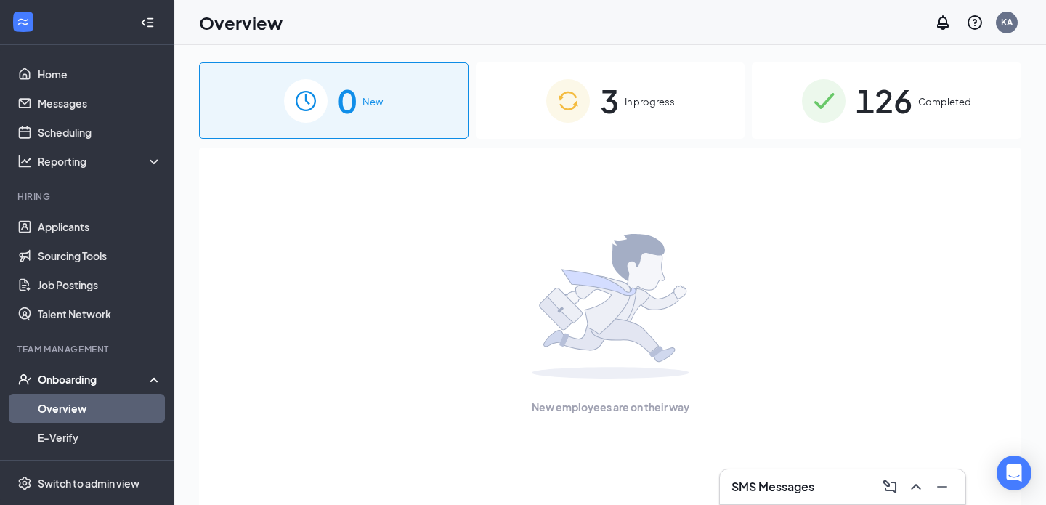
click at [70, 410] on link "Overview" at bounding box center [100, 408] width 124 height 29
click at [83, 229] on link "Applicants" at bounding box center [100, 226] width 124 height 29
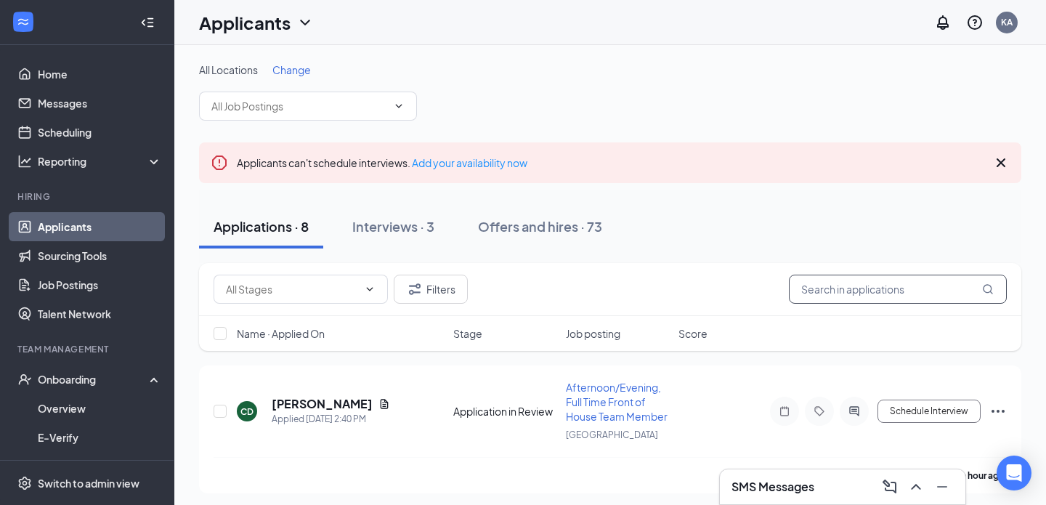
click at [850, 287] on input "text" at bounding box center [898, 289] width 218 height 29
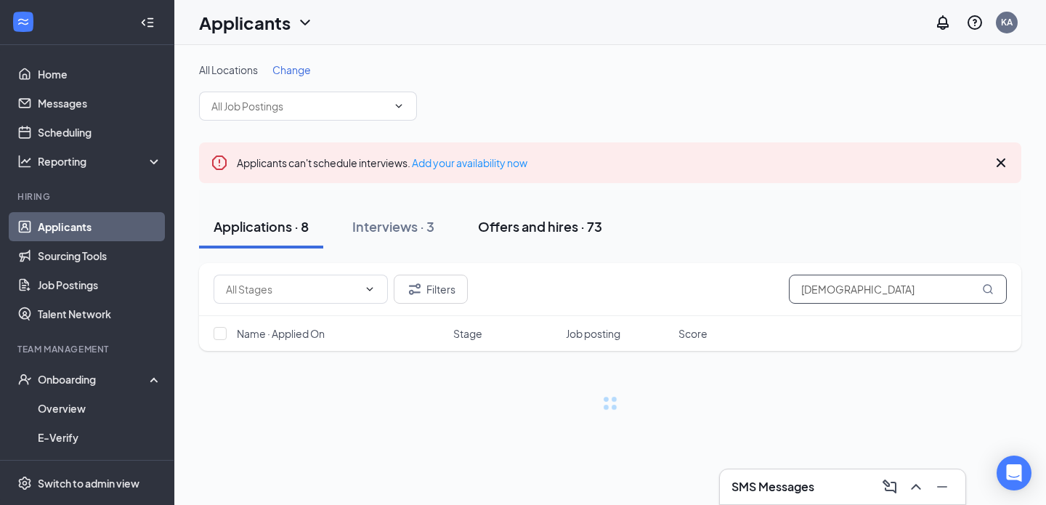
type input "jesus"
click at [545, 222] on div "Offers and hires · 73" at bounding box center [540, 226] width 124 height 18
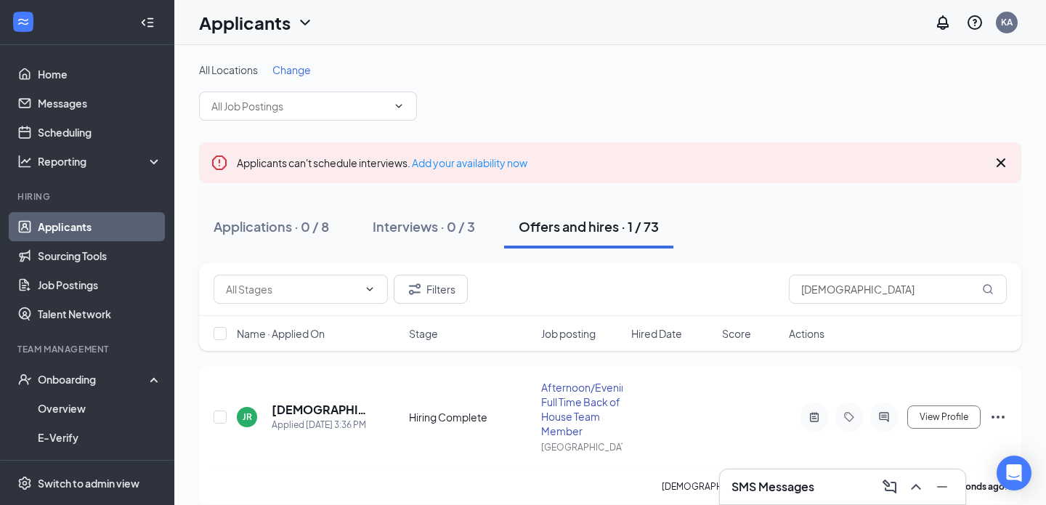
scroll to position [17, 0]
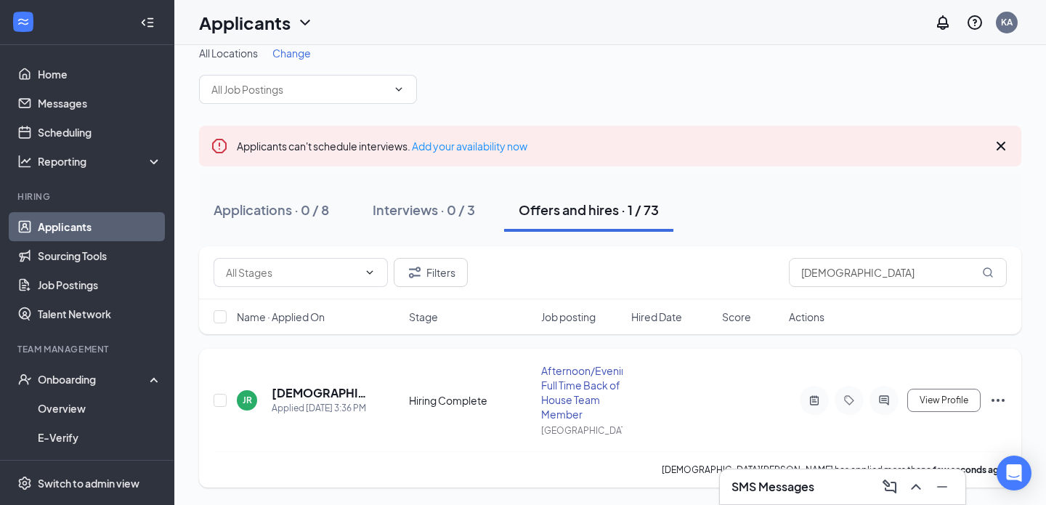
click at [996, 401] on icon "Ellipses" at bounding box center [997, 399] width 17 height 17
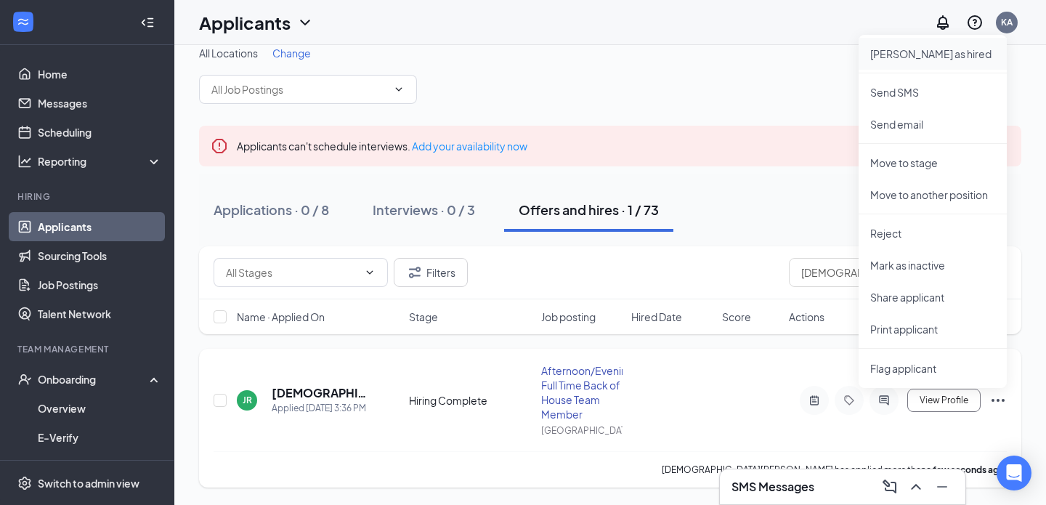
click at [927, 50] on p "Mark as hired" at bounding box center [932, 53] width 125 height 15
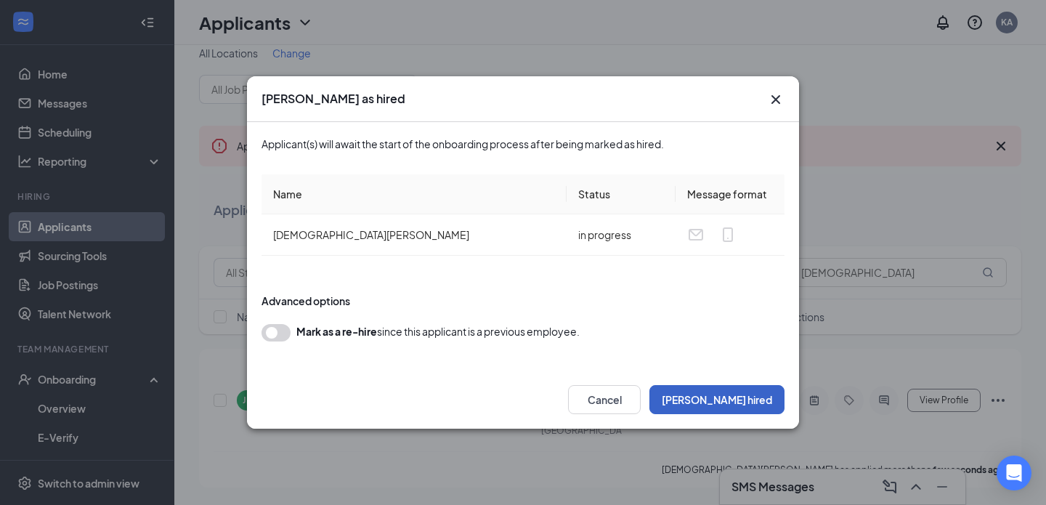
click at [734, 395] on button "Mark hired" at bounding box center [716, 399] width 135 height 29
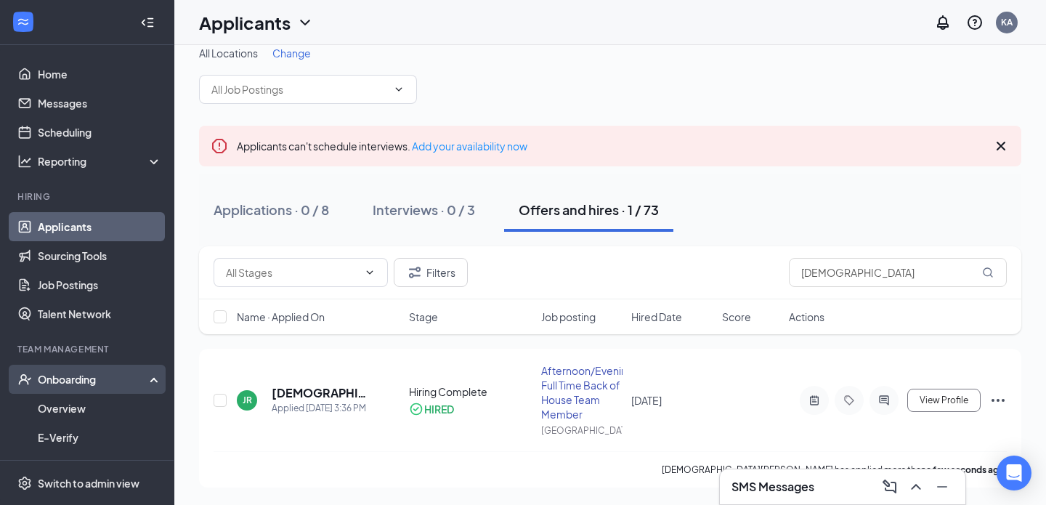
click at [83, 380] on div "Onboarding" at bounding box center [94, 379] width 112 height 15
click at [73, 405] on link "Overview" at bounding box center [100, 408] width 124 height 29
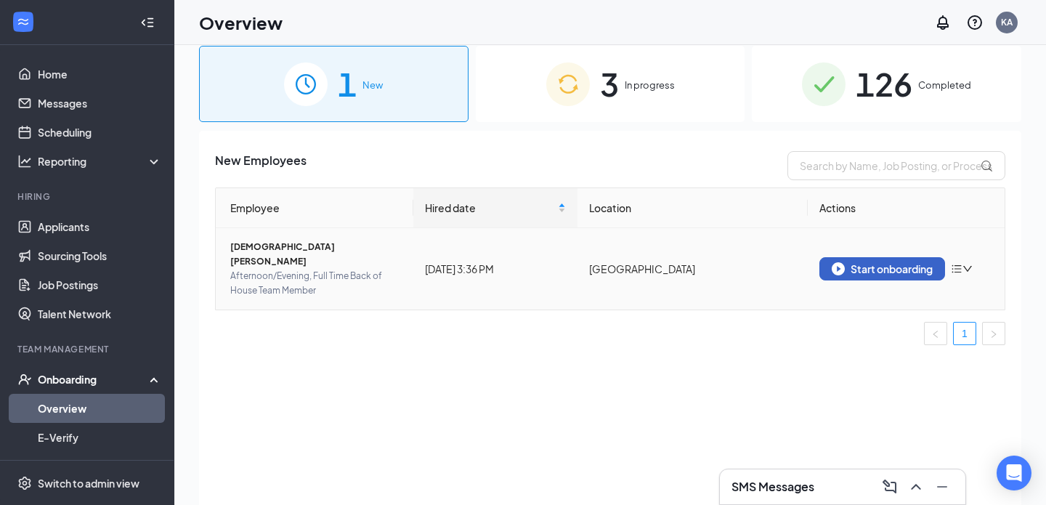
click at [879, 262] on div "Start onboarding" at bounding box center [881, 268] width 101 height 13
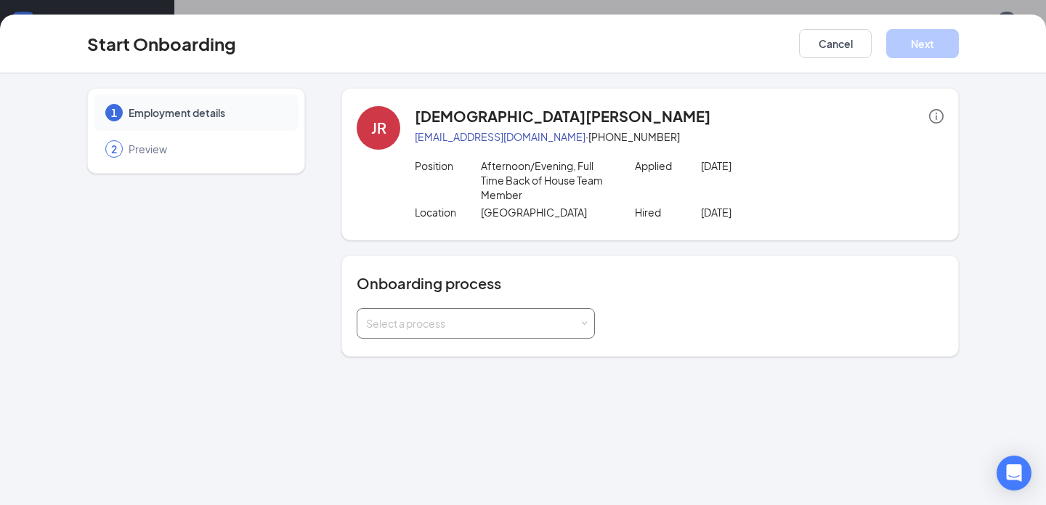
click at [397, 317] on div "Select a process" at bounding box center [472, 323] width 213 height 15
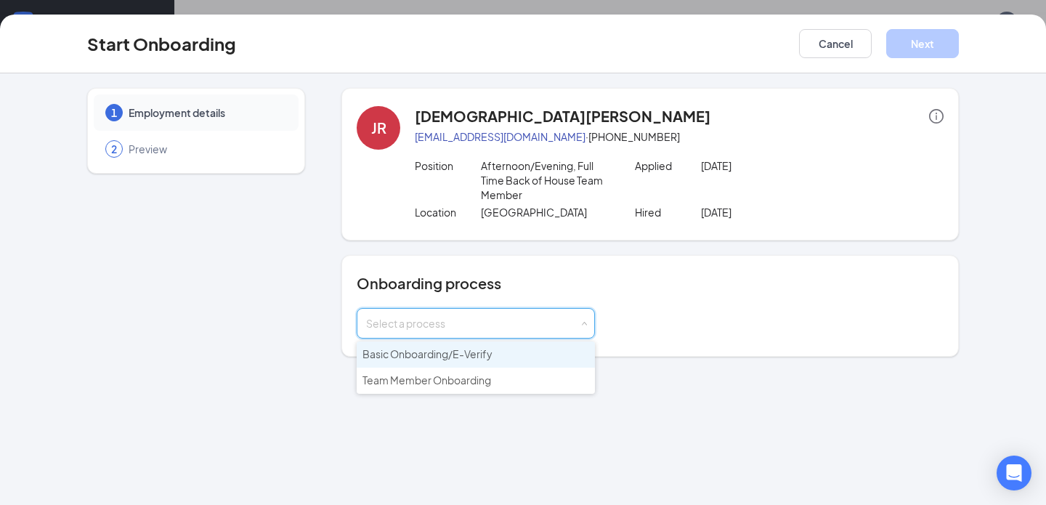
click at [392, 351] on span "Basic Onboarding/E-Verify" at bounding box center [427, 353] width 130 height 13
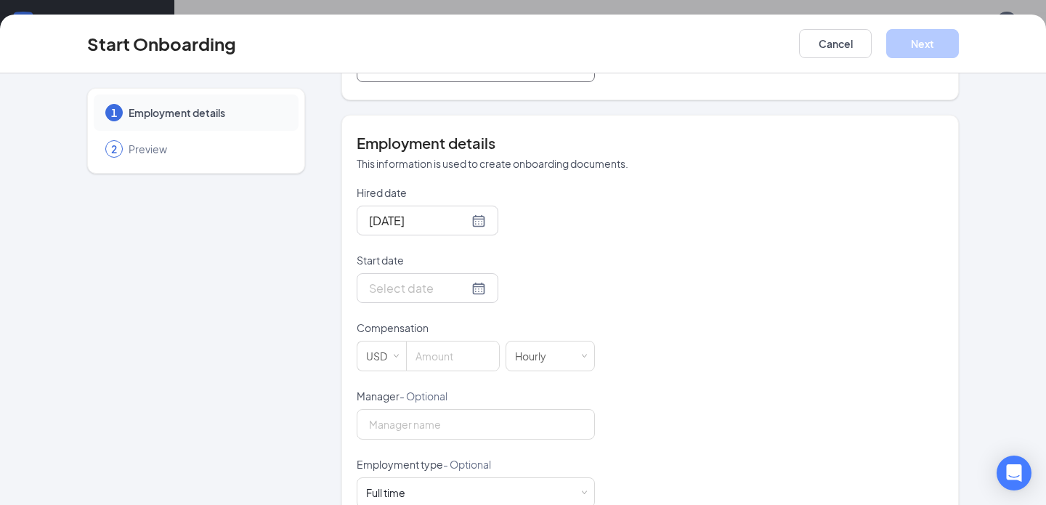
scroll to position [267, 0]
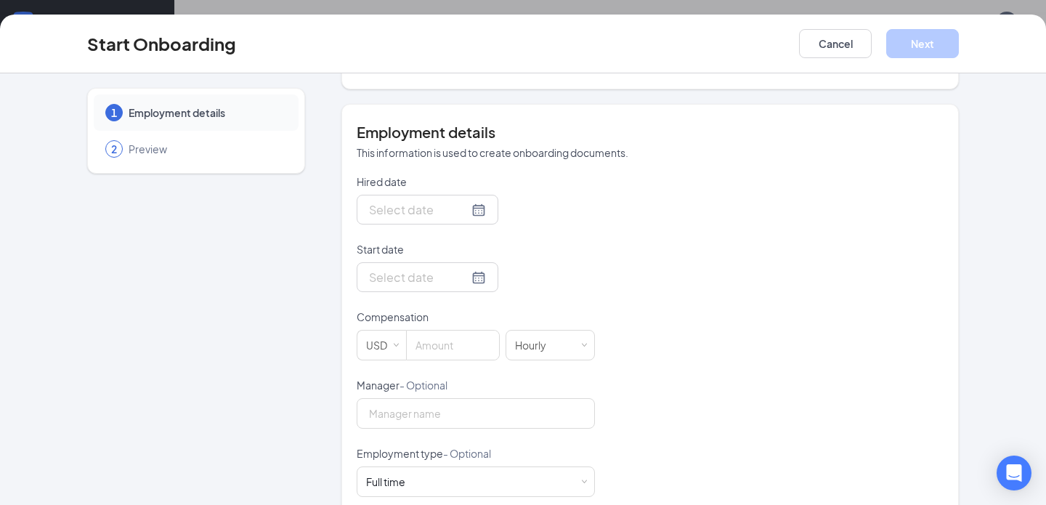
click at [462, 208] on div at bounding box center [427, 209] width 117 height 18
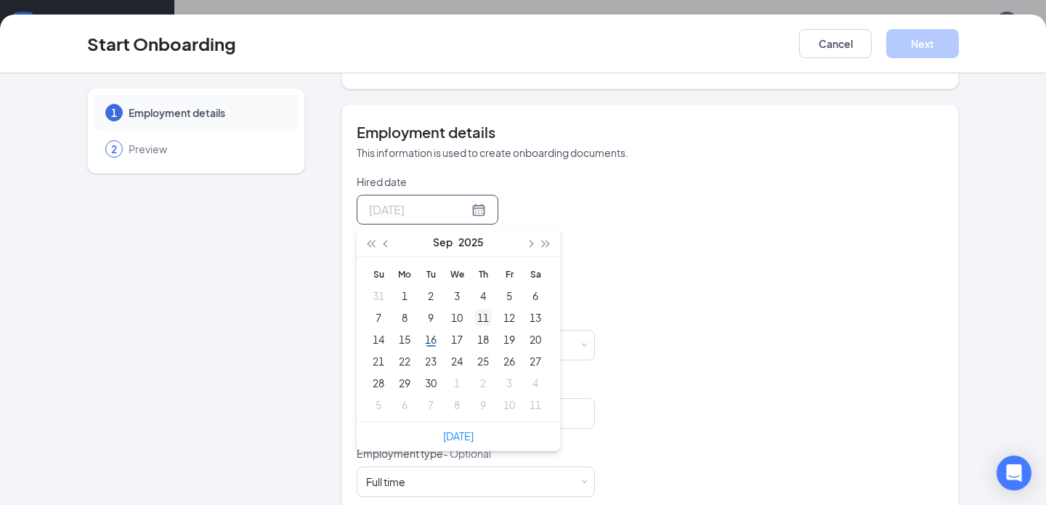
type input "Sep 11, 2025"
click at [478, 315] on div "11" at bounding box center [482, 317] width 17 height 17
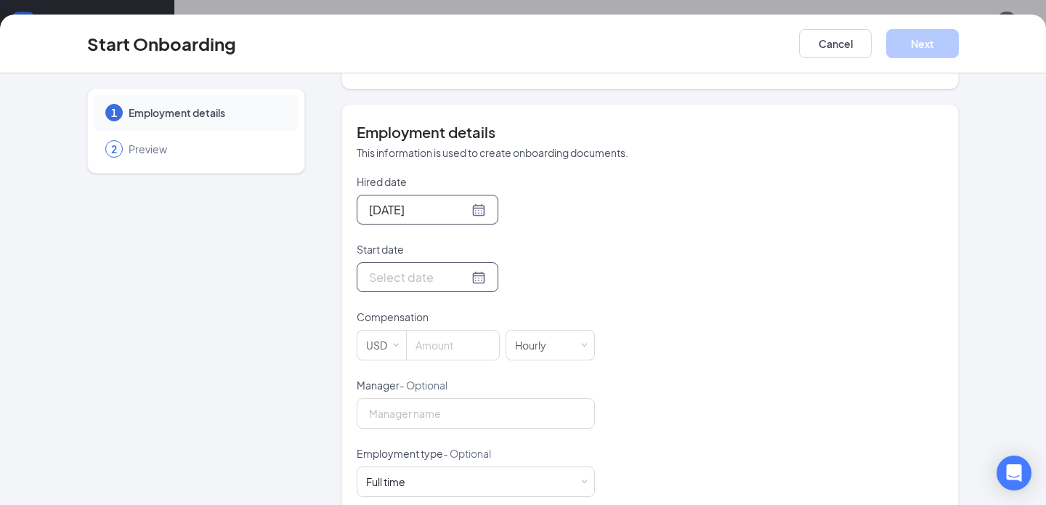
click at [458, 277] on div at bounding box center [427, 277] width 117 height 18
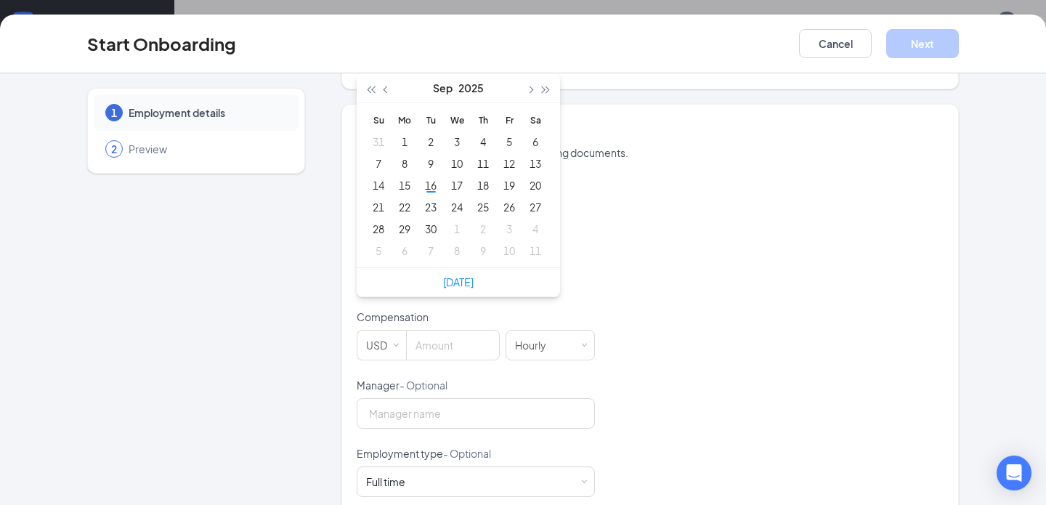
type input "Sep 27, 2025"
type input "Sep 11, 2025"
click at [484, 162] on div "11" at bounding box center [482, 163] width 17 height 17
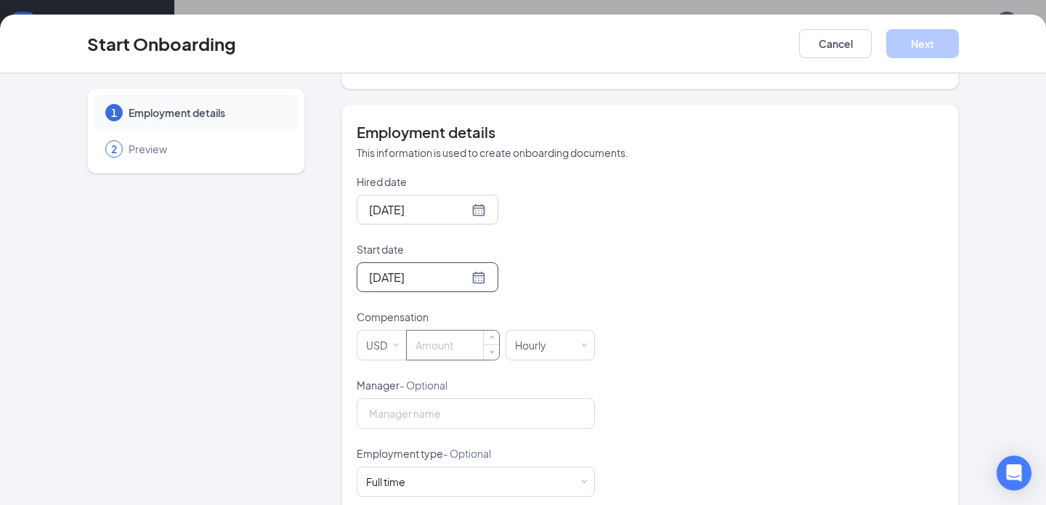
click at [445, 341] on input at bounding box center [453, 344] width 92 height 29
type input "16"
click at [390, 412] on input "Manager - Optional" at bounding box center [476, 413] width 238 height 31
type input "Kendall Arias"
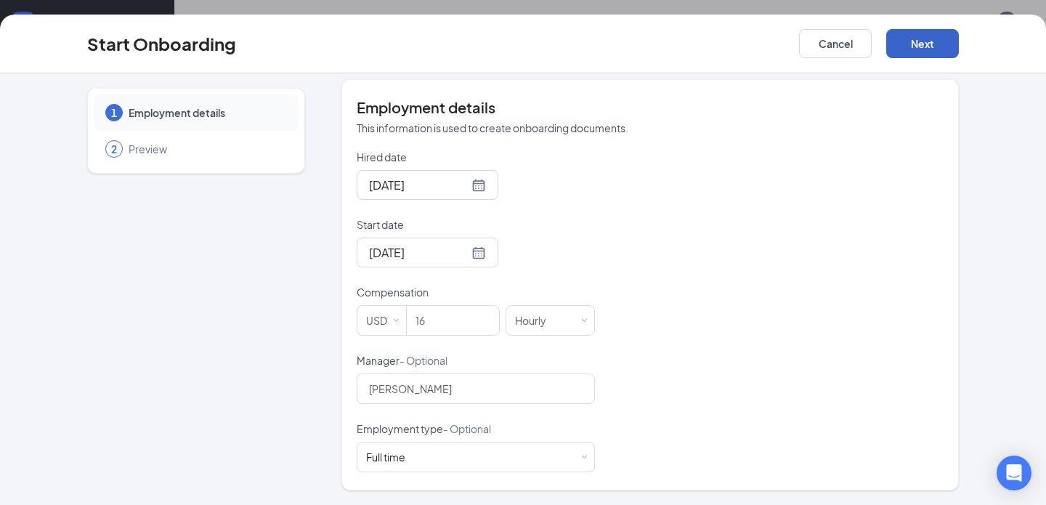
click at [913, 39] on button "Next" at bounding box center [922, 43] width 73 height 29
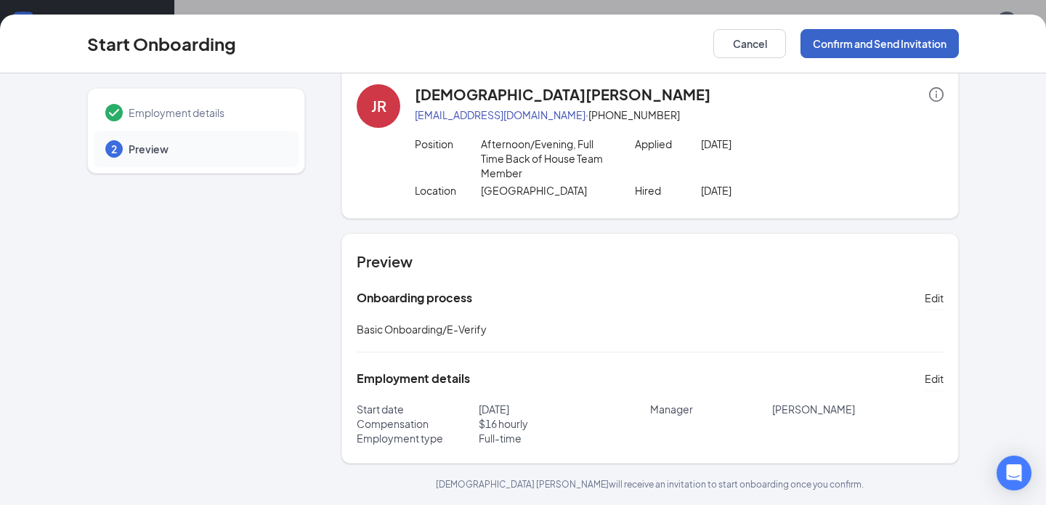
click at [861, 48] on button "Confirm and Send Invitation" at bounding box center [879, 43] width 158 height 29
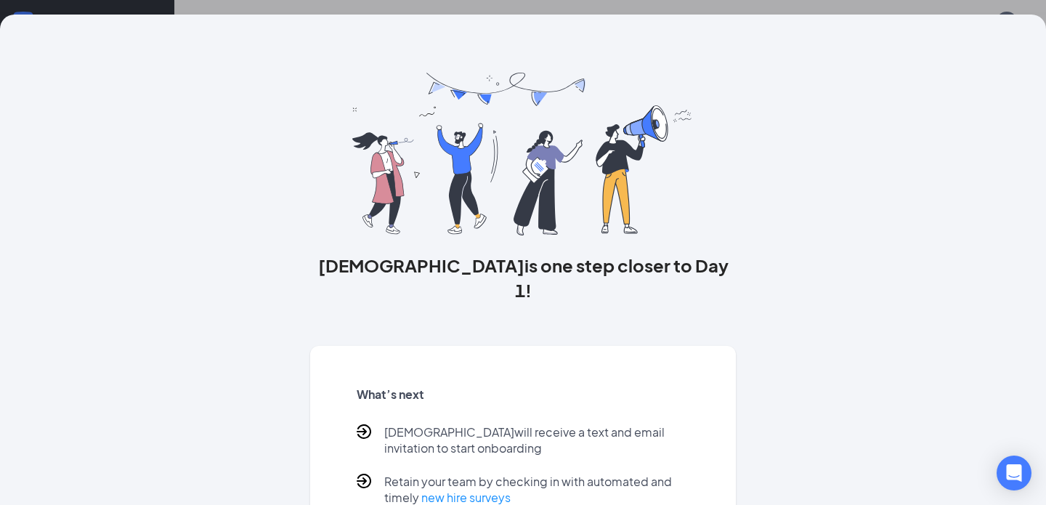
scroll to position [72, 0]
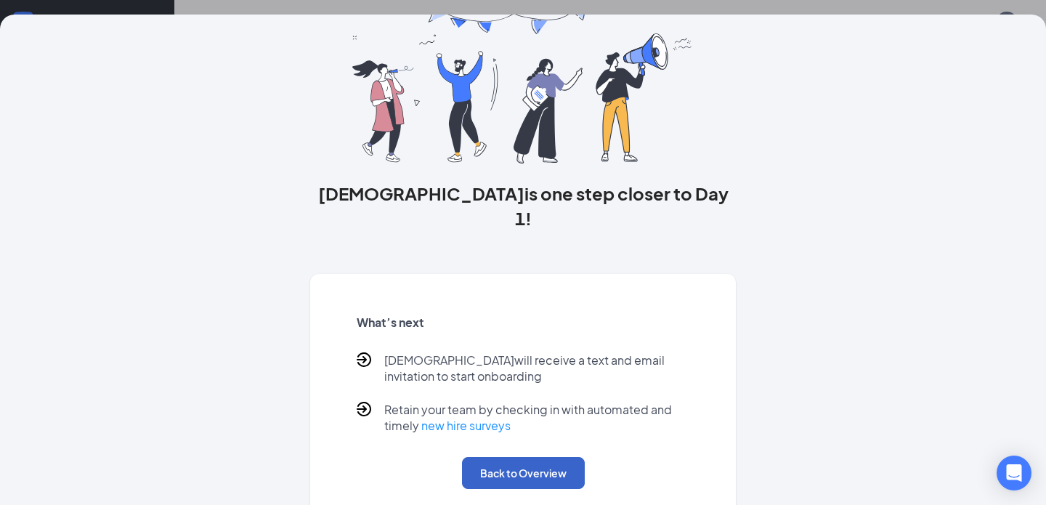
click at [513, 457] on button "Back to Overview" at bounding box center [523, 473] width 123 height 32
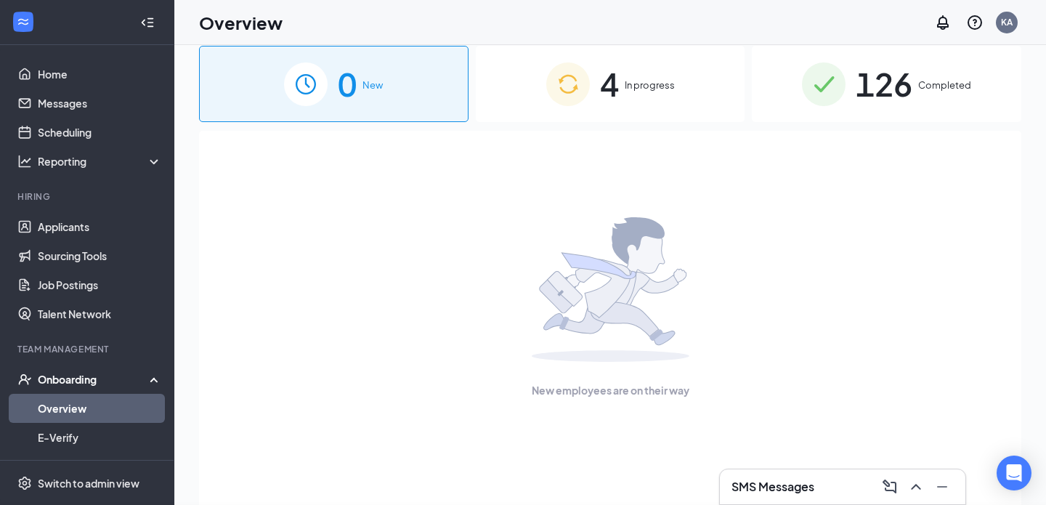
scroll to position [0, 0]
click at [647, 87] on span "In progress" at bounding box center [650, 85] width 50 height 15
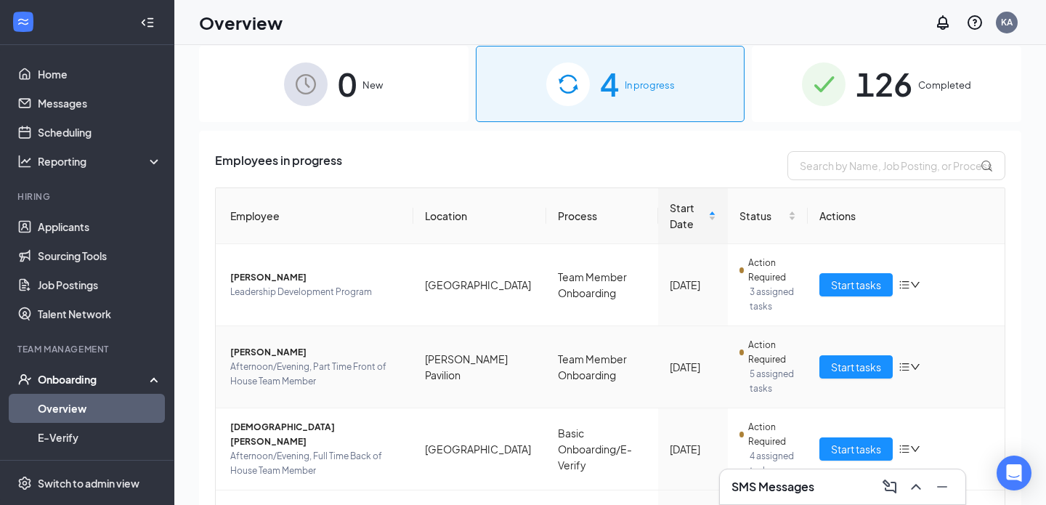
scroll to position [134, 0]
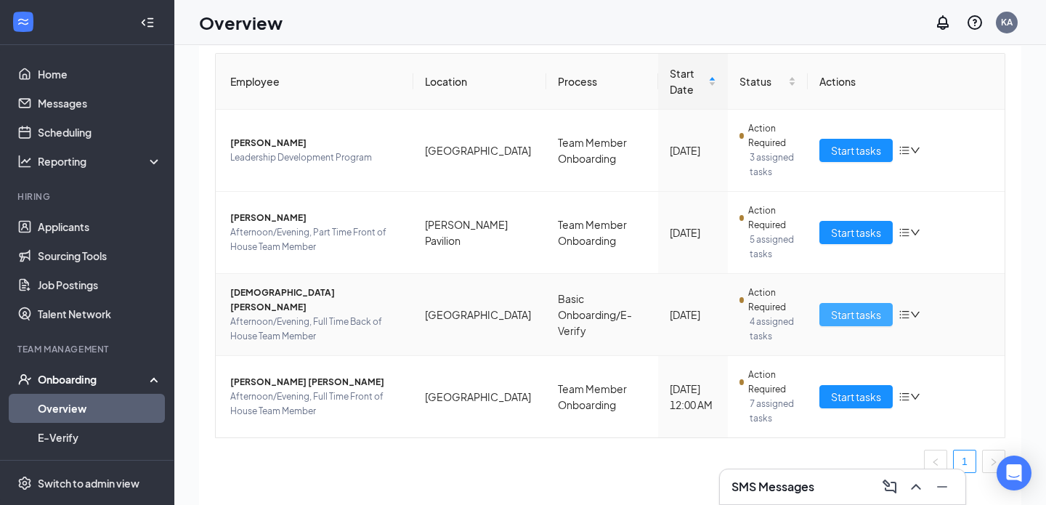
click at [841, 316] on span "Start tasks" at bounding box center [856, 314] width 50 height 16
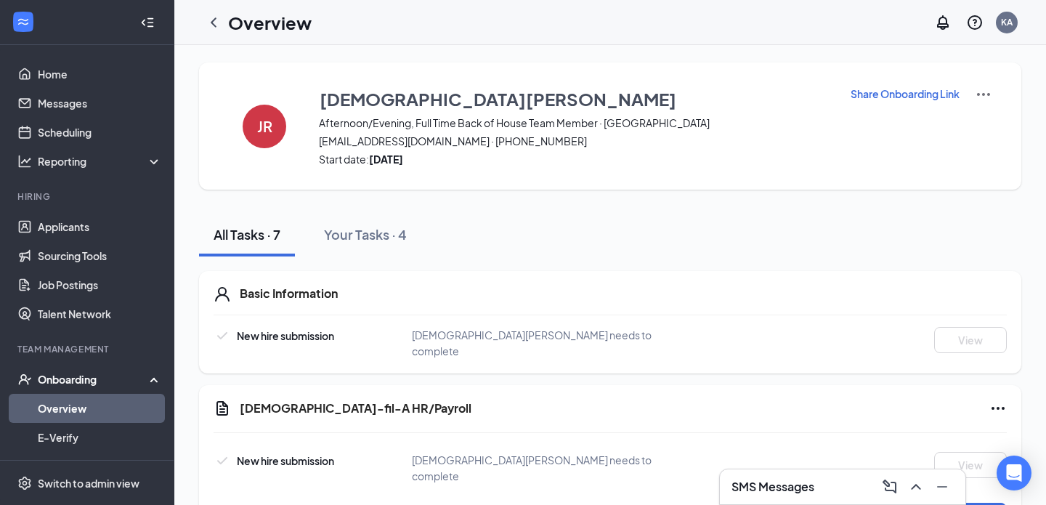
click at [869, 91] on p "Share Onboarding Link" at bounding box center [904, 93] width 109 height 15
type textarea "Hi Jesus, This is a gentle reminder to complete your onboarding before your fir…"
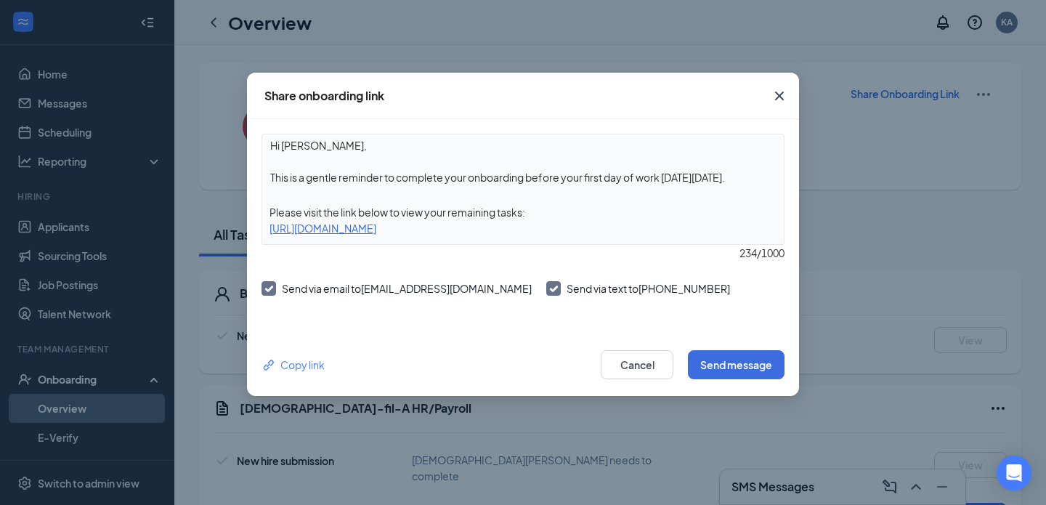
drag, startPoint x: 642, startPoint y: 221, endPoint x: 265, endPoint y: 224, distance: 376.9
click at [265, 224] on div "https://www.workstream.us/j/onboarding/9295c8c9/employee?locale=en" at bounding box center [522, 228] width 521 height 16
copy div "https://www.workstream.us/j/onboarding/9295c8c9/employee?locale=en"
click at [781, 92] on icon "Cross" at bounding box center [778, 95] width 17 height 17
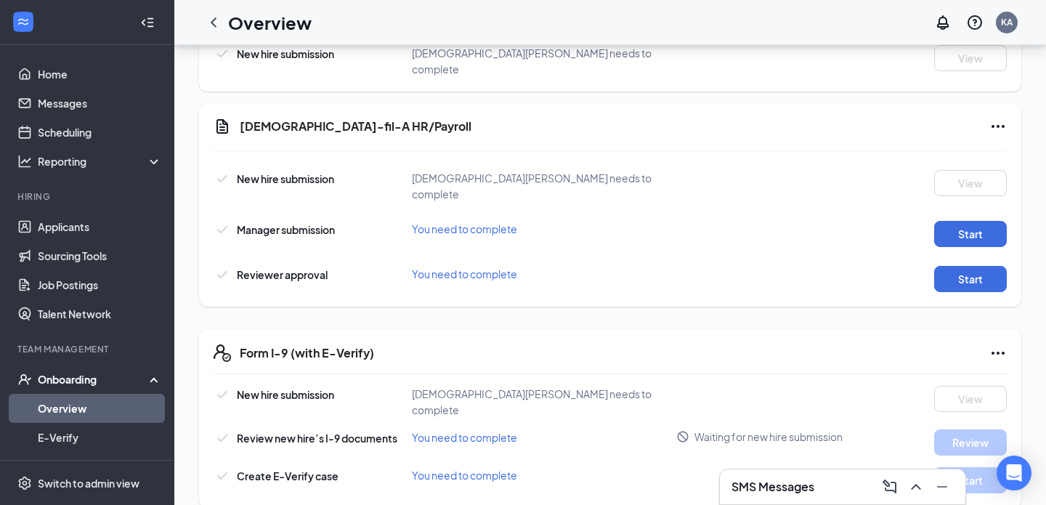
scroll to position [285, 0]
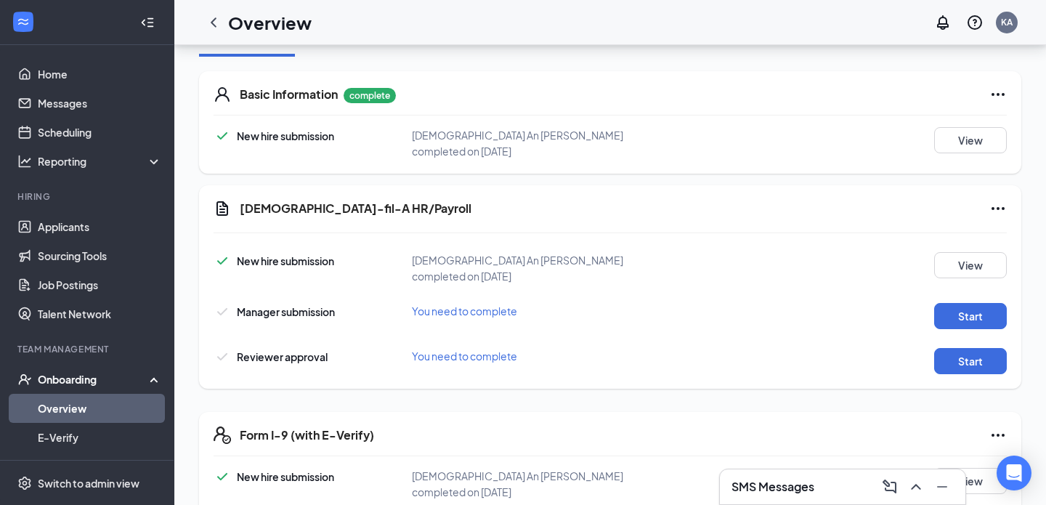
scroll to position [211, 0]
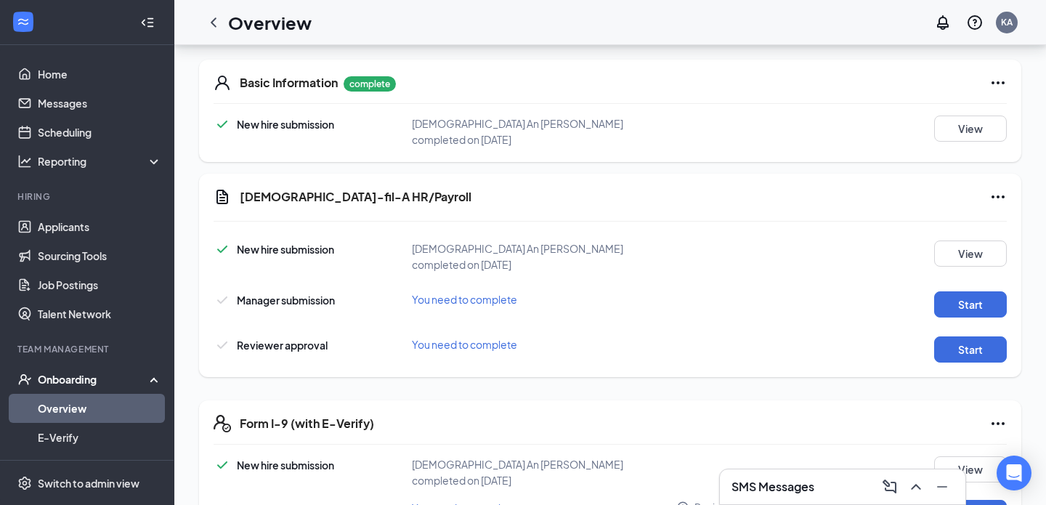
click at [993, 205] on icon "Ellipses" at bounding box center [997, 196] width 17 height 17
click at [955, 227] on span "Mark as complete" at bounding box center [943, 226] width 85 height 15
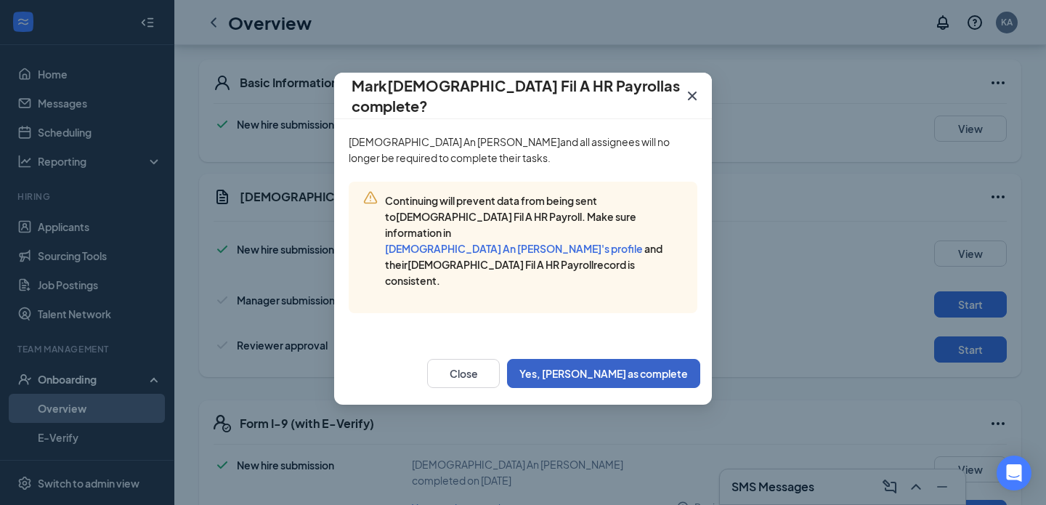
click at [617, 359] on button "Yes, mark as complete" at bounding box center [603, 373] width 193 height 29
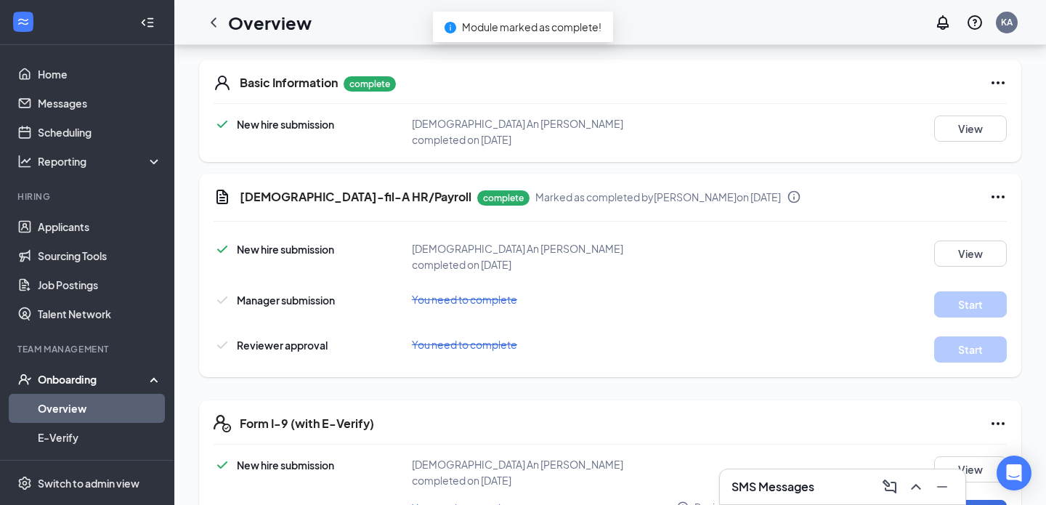
scroll to position [302, 0]
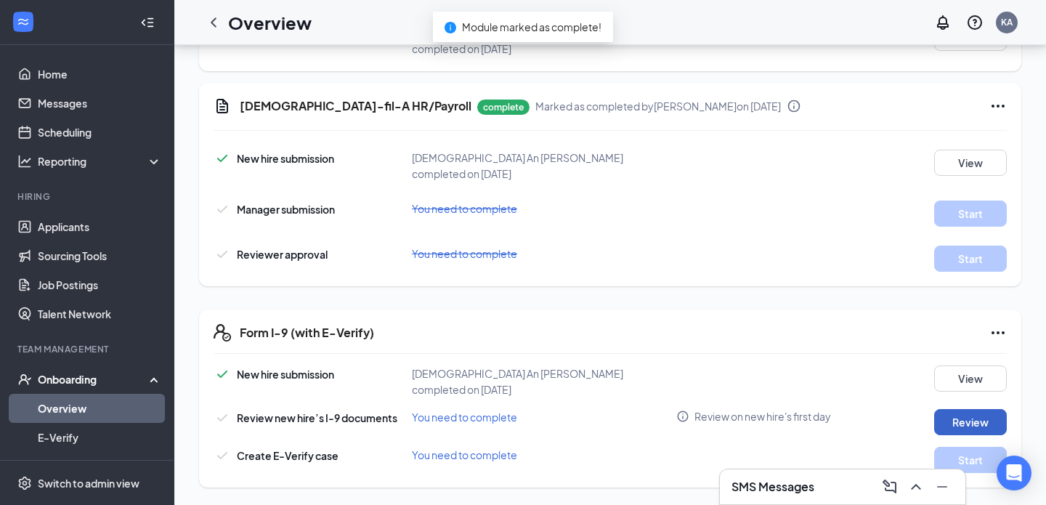
click at [938, 415] on button "Review" at bounding box center [970, 422] width 73 height 26
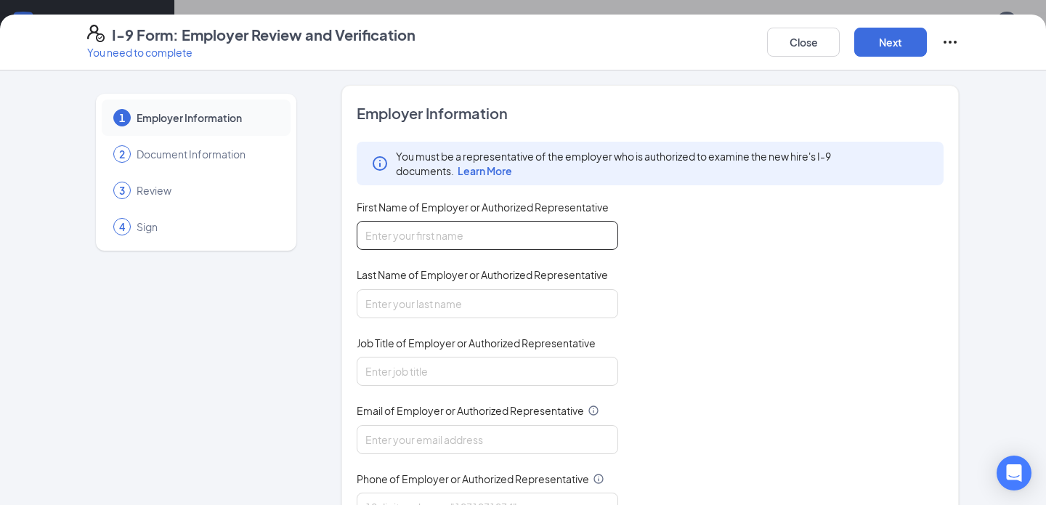
click at [429, 231] on input "First Name of Employer or Authorized Representative" at bounding box center [487, 235] width 261 height 29
type input "Kendall"
type input "Arias"
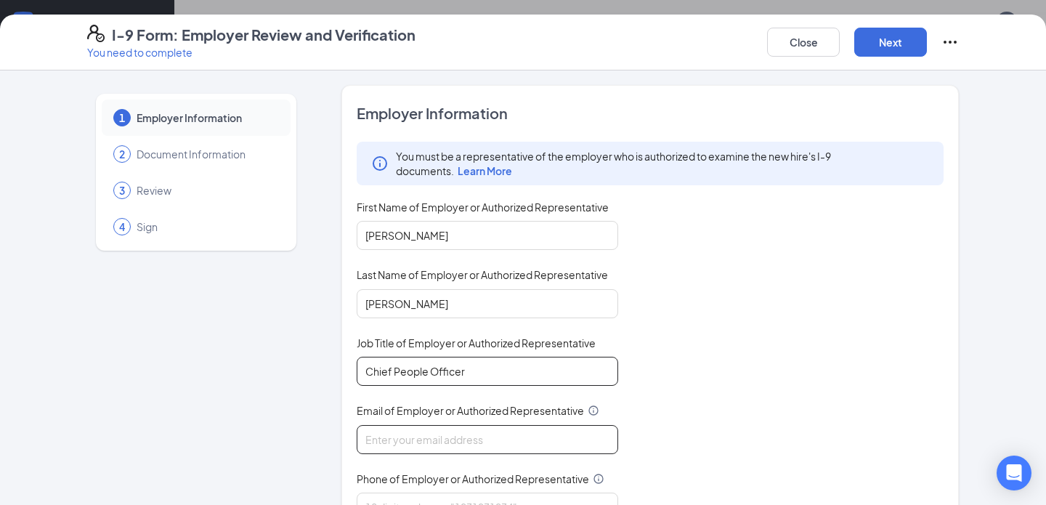
type input "Chief People Officer"
click at [404, 434] on input "Email of Employer or Authorized Representative" at bounding box center [487, 439] width 261 height 29
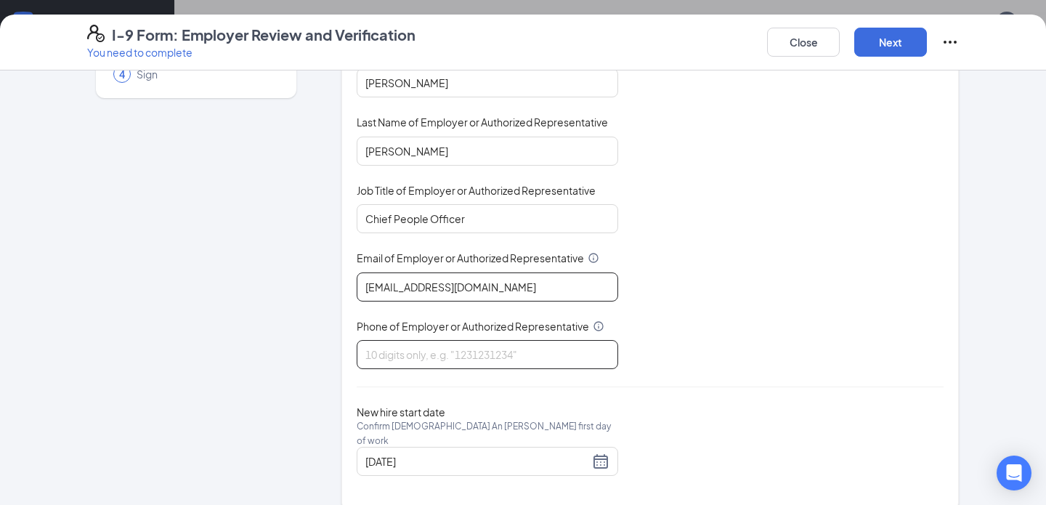
type input "chickfilandersonhr@gmail.com"
click at [453, 349] on input "Phone of Employer or Authorized Representative" at bounding box center [487, 354] width 261 height 29
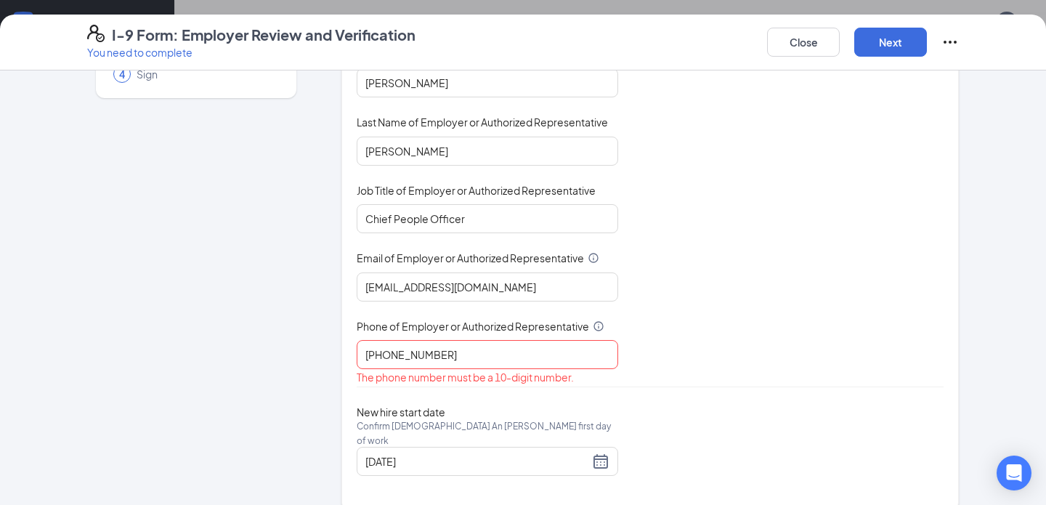
click at [634, 397] on div "Employer Information You must be a representative of the employer who is author…" at bounding box center [650, 222] width 587 height 542
click at [890, 44] on button "Next" at bounding box center [890, 42] width 73 height 29
click at [412, 354] on input "864-314-6916" at bounding box center [487, 354] width 261 height 29
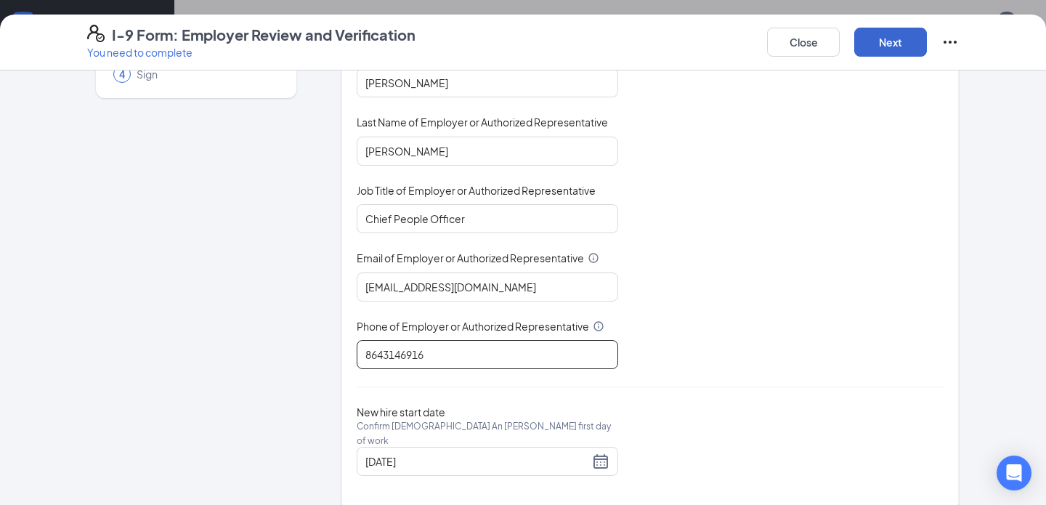
type input "8643146916"
click at [882, 45] on button "Next" at bounding box center [890, 42] width 73 height 29
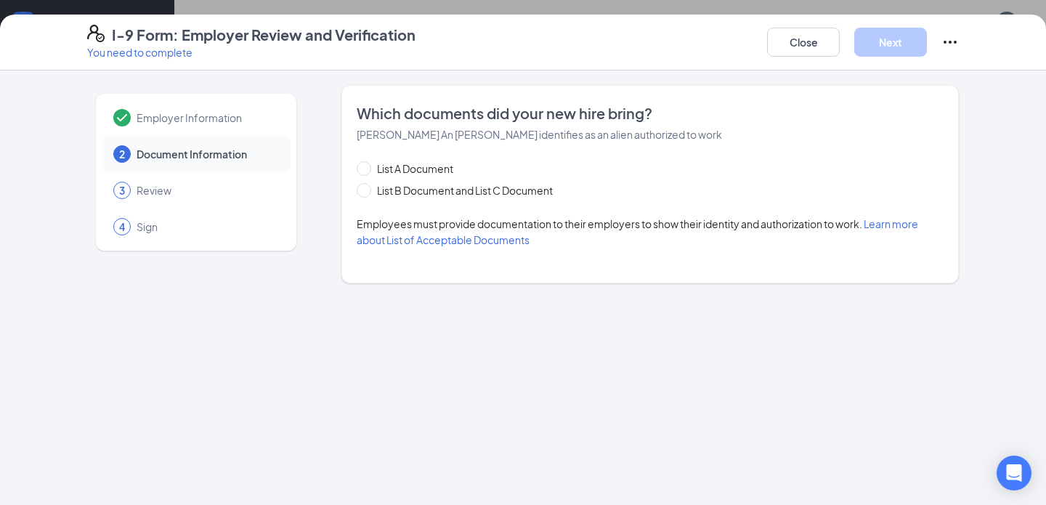
scroll to position [0, 0]
click at [365, 190] on input "List B Document and List C Document" at bounding box center [362, 188] width 10 height 10
radio input "true"
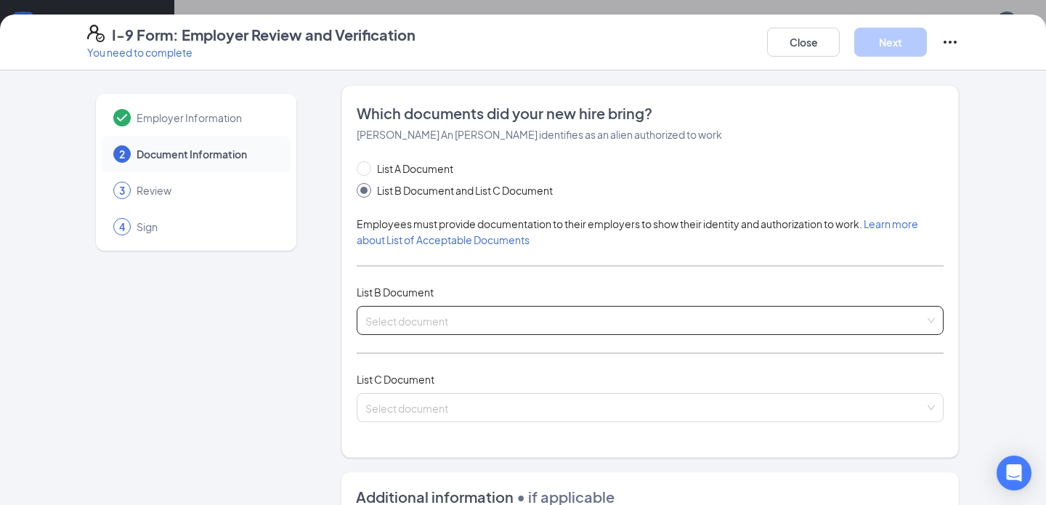
click at [407, 327] on input "search" at bounding box center [644, 317] width 559 height 22
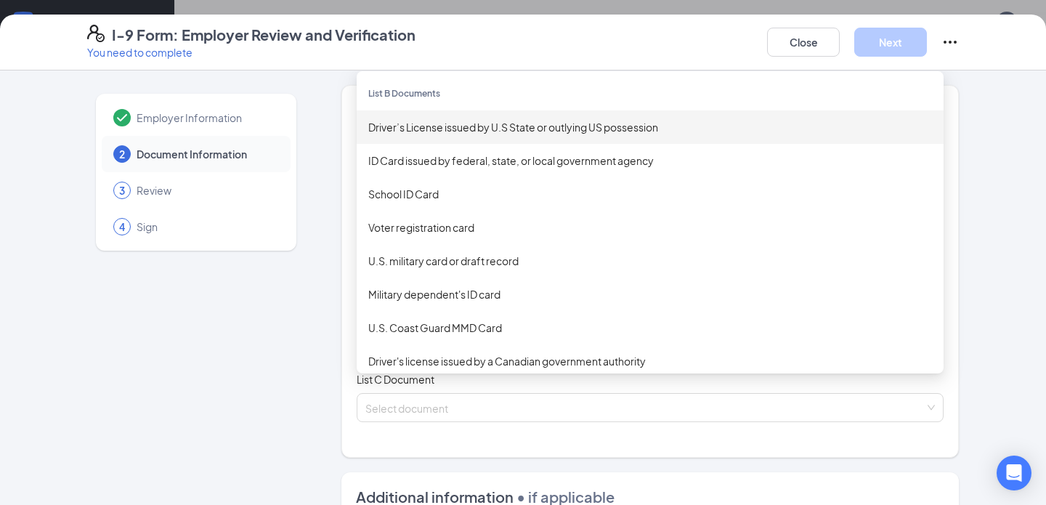
click at [456, 131] on div "Driver’s License issued by U.S State or outlying US possession" at bounding box center [650, 127] width 564 height 16
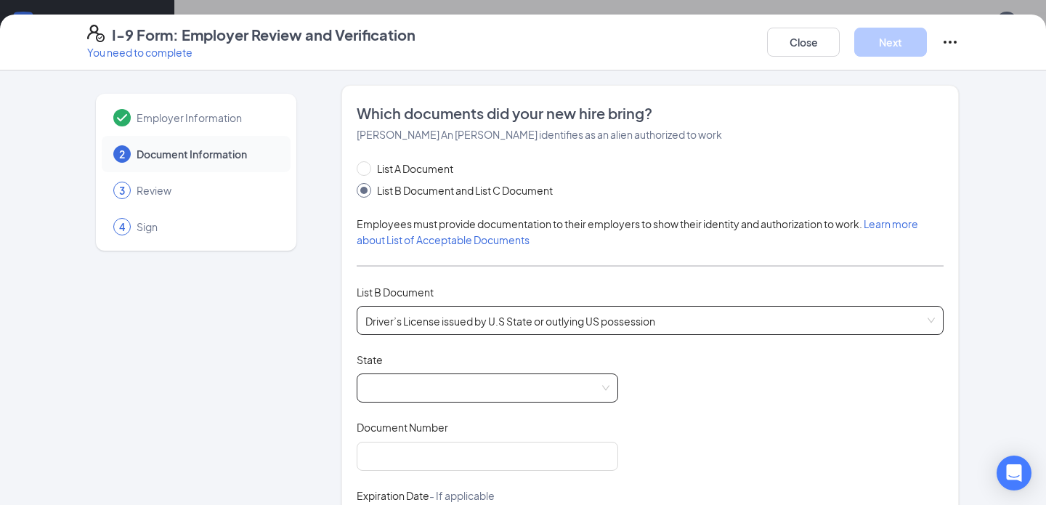
click at [394, 384] on span at bounding box center [487, 388] width 244 height 28
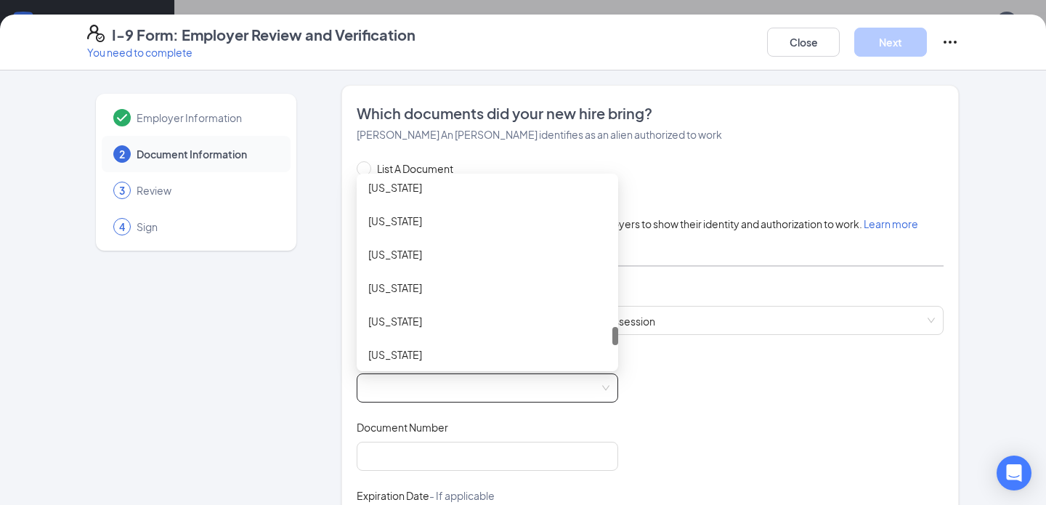
scroll to position [1478, 0]
click at [415, 189] on div "South Carolina" at bounding box center [487, 188] width 238 height 16
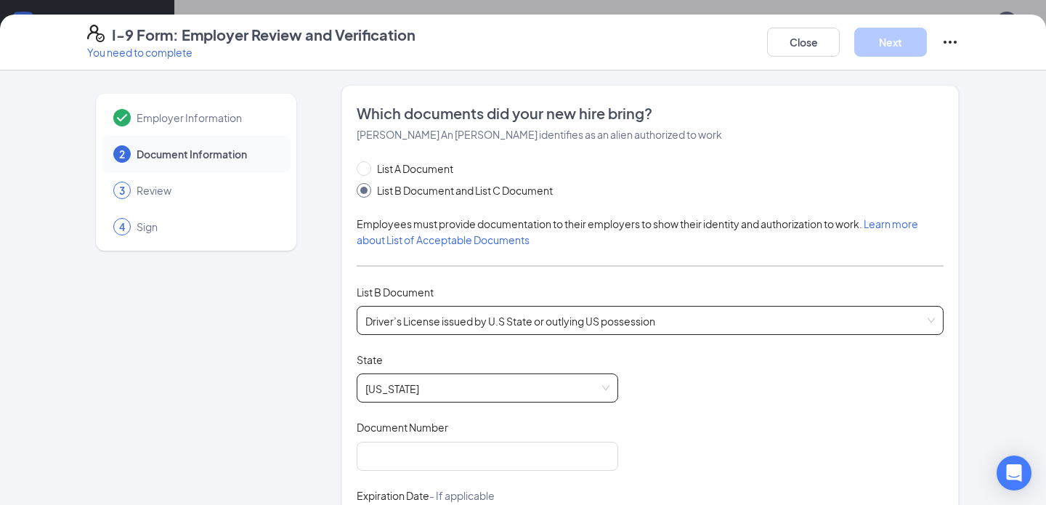
click at [407, 317] on span "Driver’s License issued by U.S State or outlying US possession" at bounding box center [649, 320] width 569 height 28
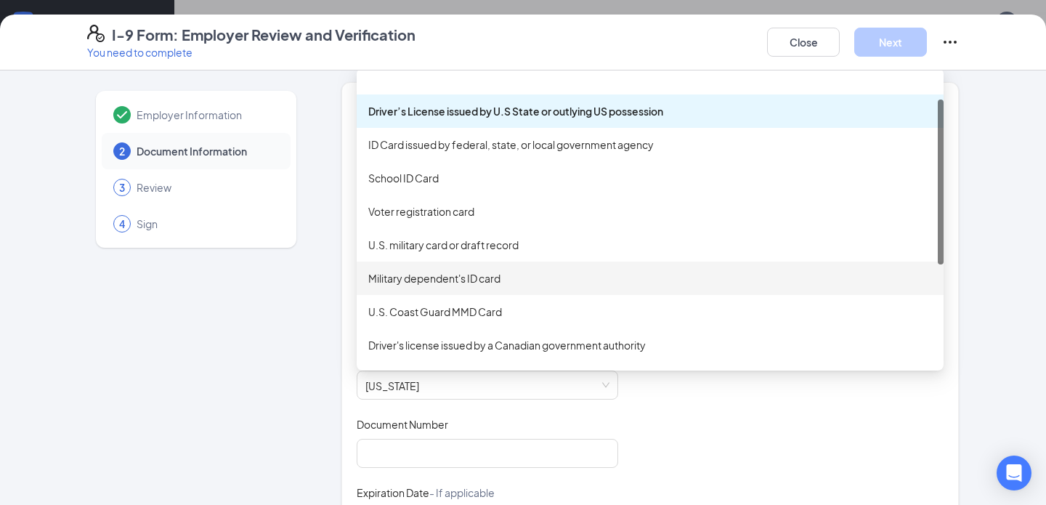
scroll to position [0, 0]
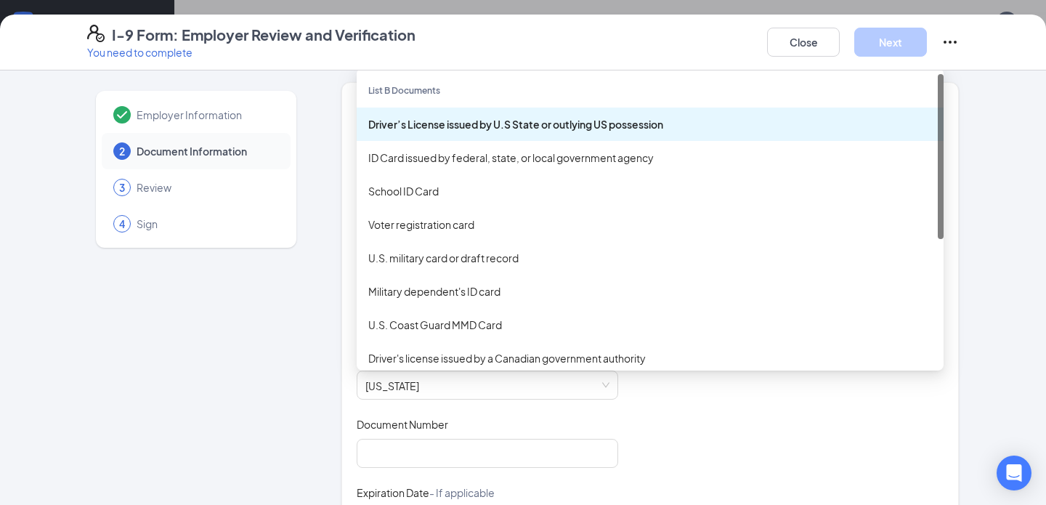
click at [422, 124] on div "Driver’s License issued by U.S State or outlying US possession" at bounding box center [650, 124] width 564 height 16
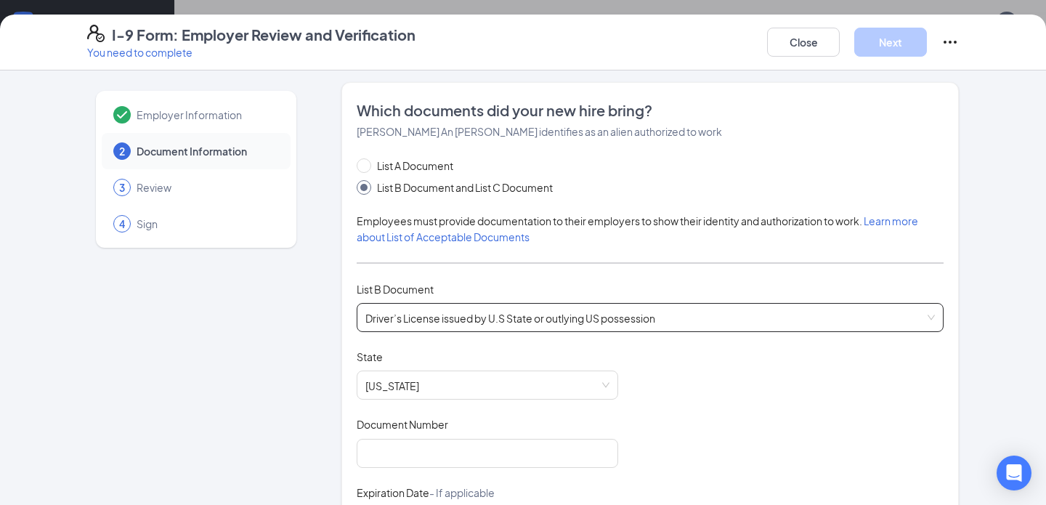
scroll to position [99, 0]
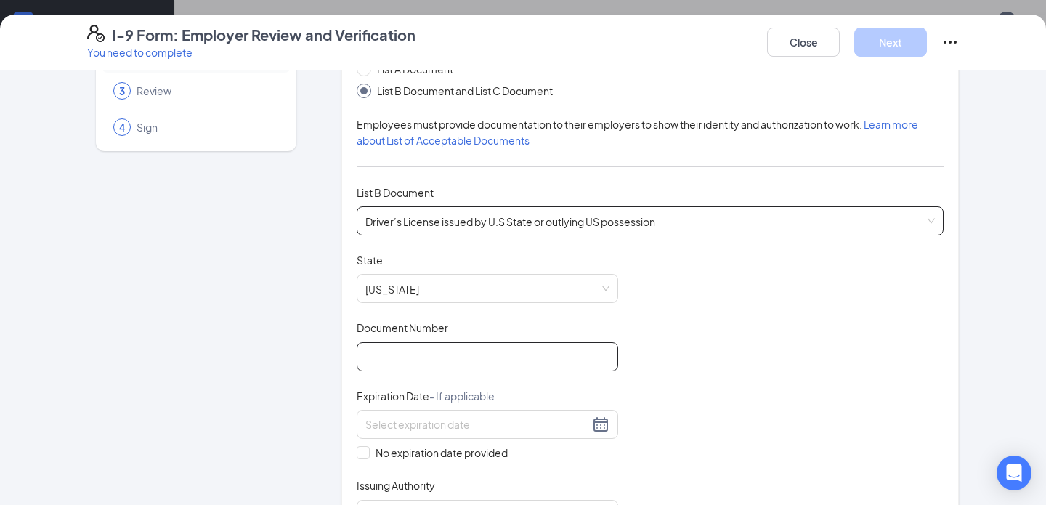
click at [391, 356] on input "Document Number" at bounding box center [487, 356] width 261 height 29
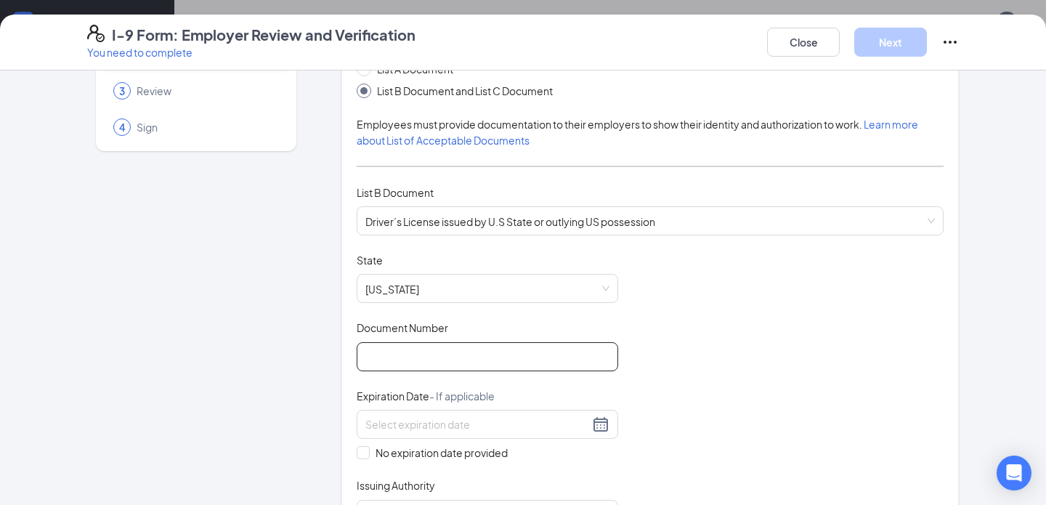
click at [399, 356] on input "Document Number" at bounding box center [487, 356] width 261 height 29
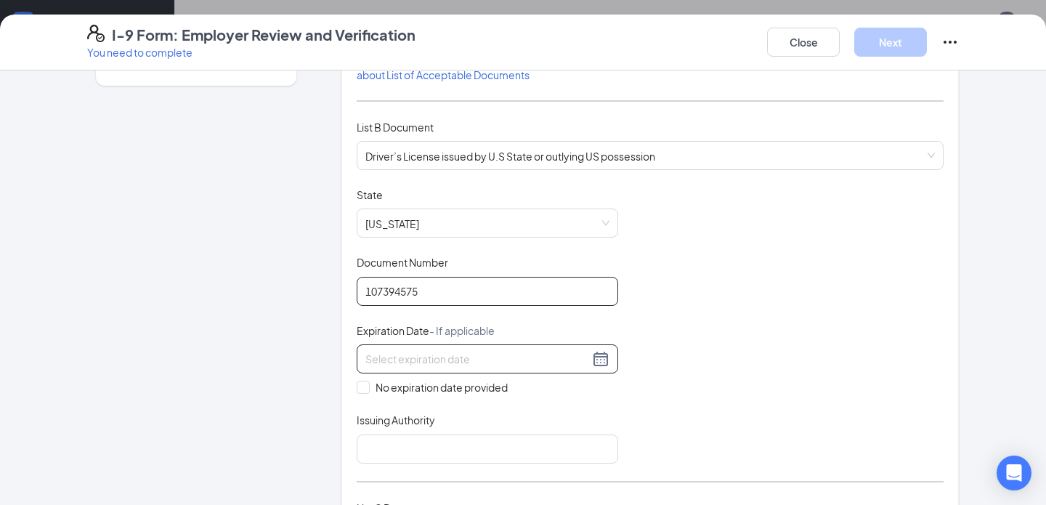
type input "107394575"
click at [408, 359] on input at bounding box center [477, 359] width 224 height 16
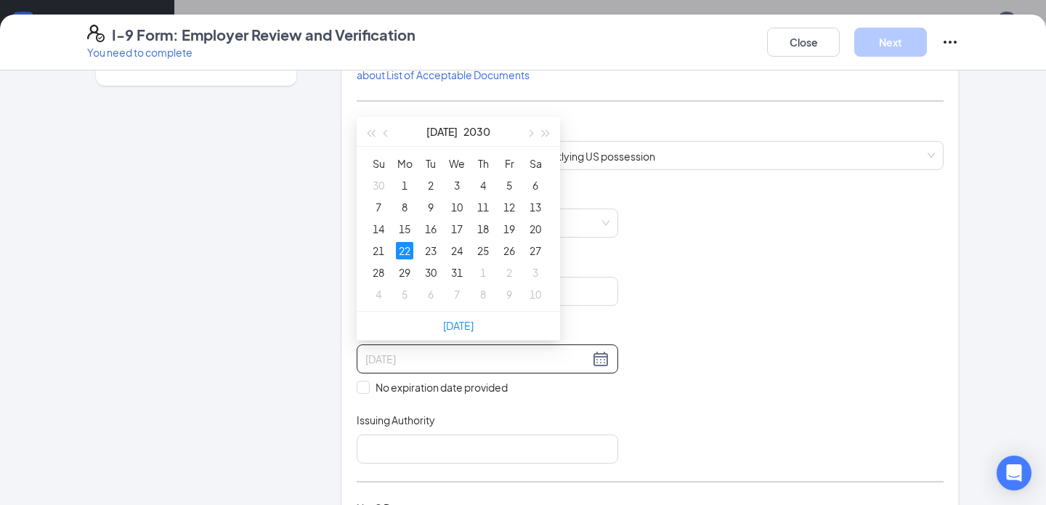
click at [405, 245] on div "22" at bounding box center [404, 250] width 17 height 17
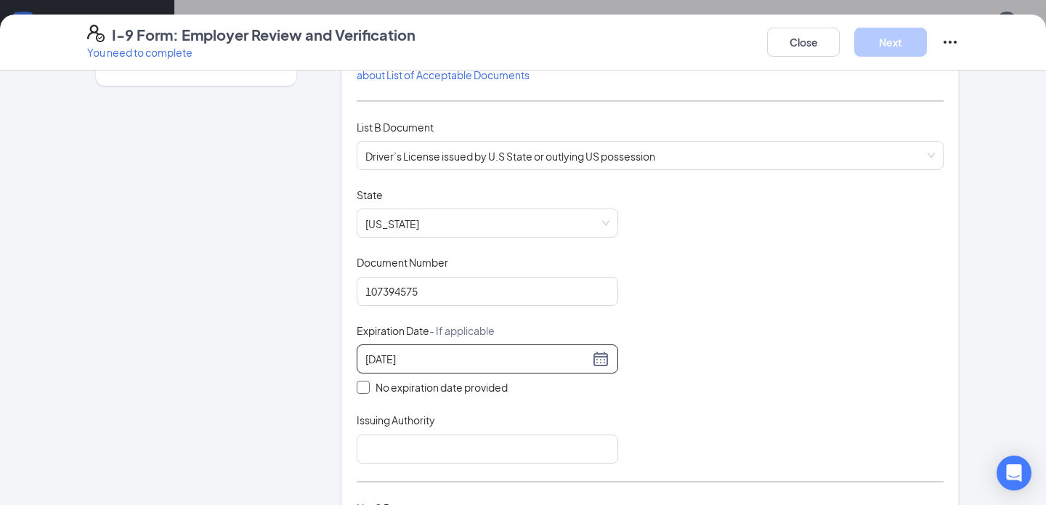
scroll to position [276, 0]
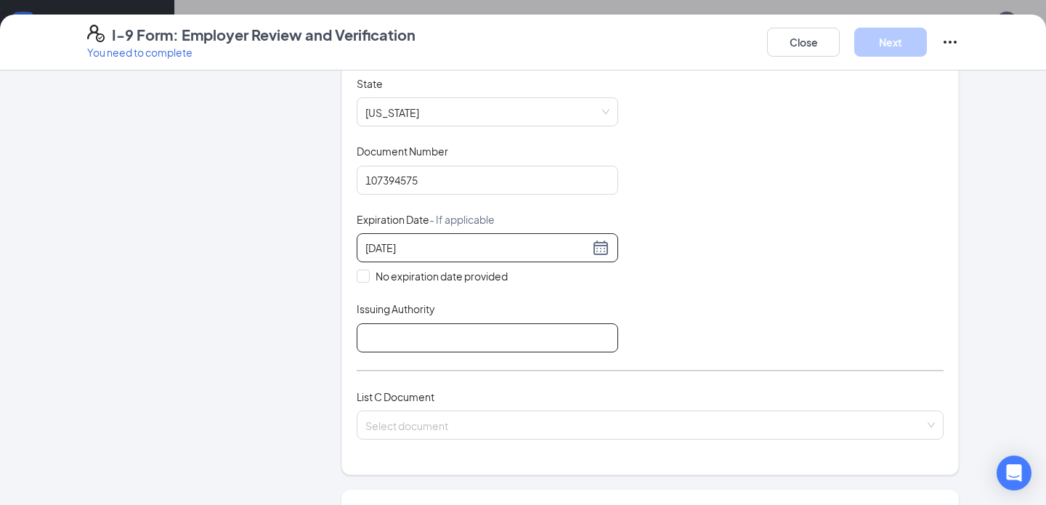
type input "07/22/2030"
click at [476, 330] on input "Issuing Authority" at bounding box center [487, 337] width 261 height 29
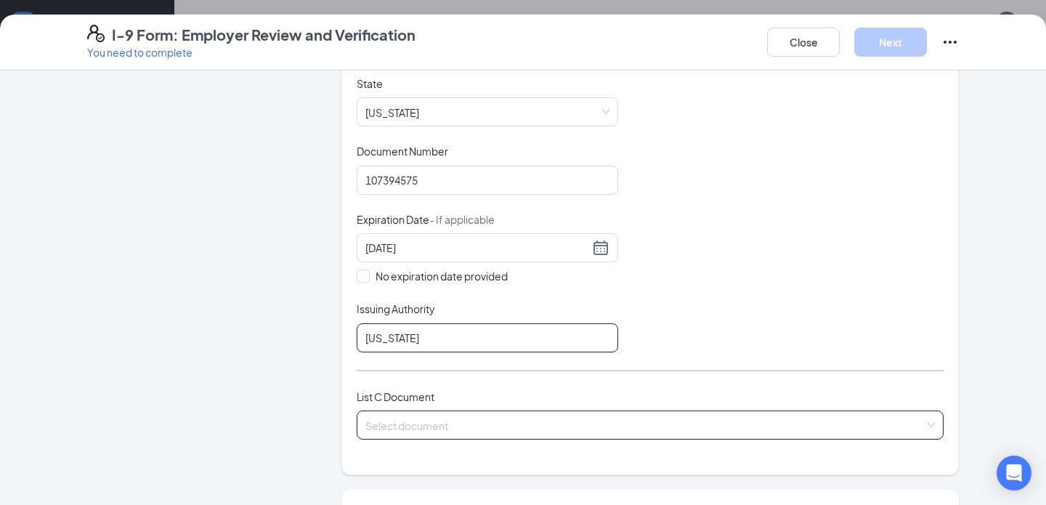
type input "South Carolina"
click at [408, 422] on input "search" at bounding box center [644, 422] width 559 height 22
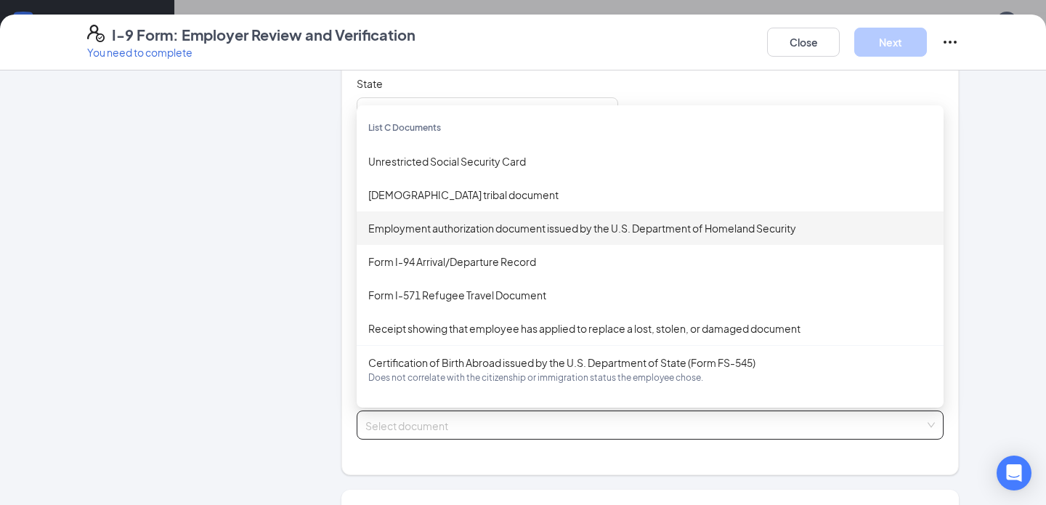
click at [450, 222] on div "Employment authorization document issued by the U.S. Department of Homeland Sec…" at bounding box center [650, 228] width 564 height 16
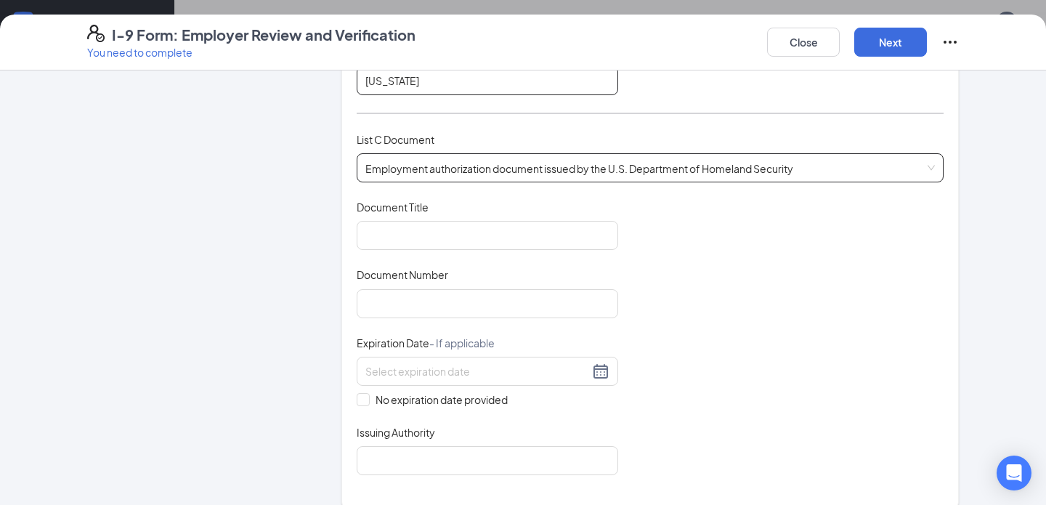
scroll to position [539, 0]
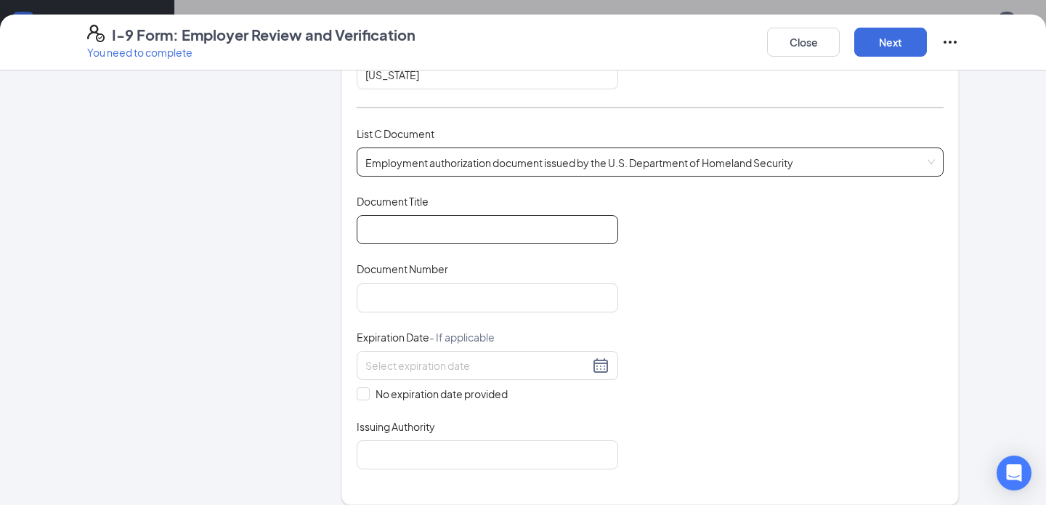
click at [394, 224] on input "Document Title" at bounding box center [487, 229] width 261 height 29
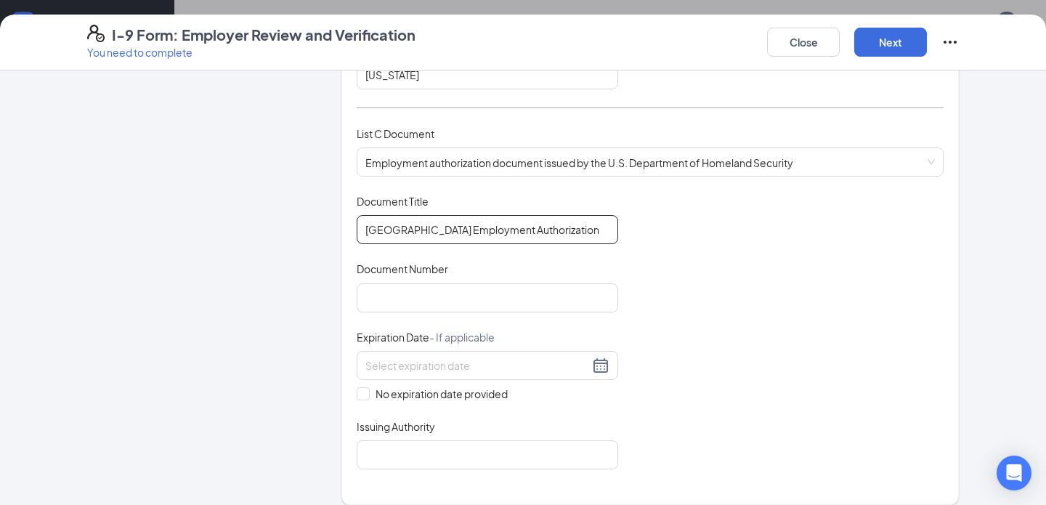
scroll to position [0, 3]
type input "United States of America Employment Authorization"
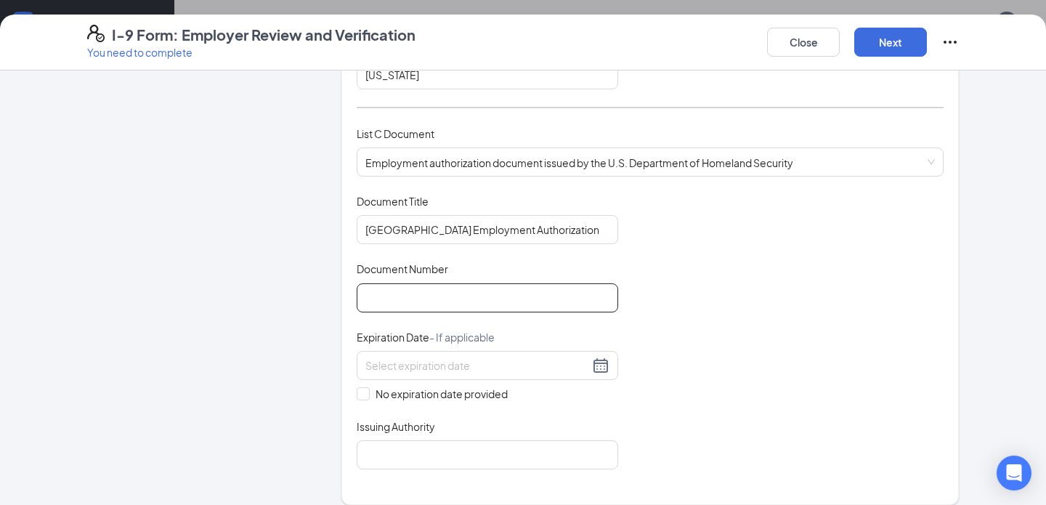
click at [386, 293] on input "Document Number" at bounding box center [487, 297] width 261 height 29
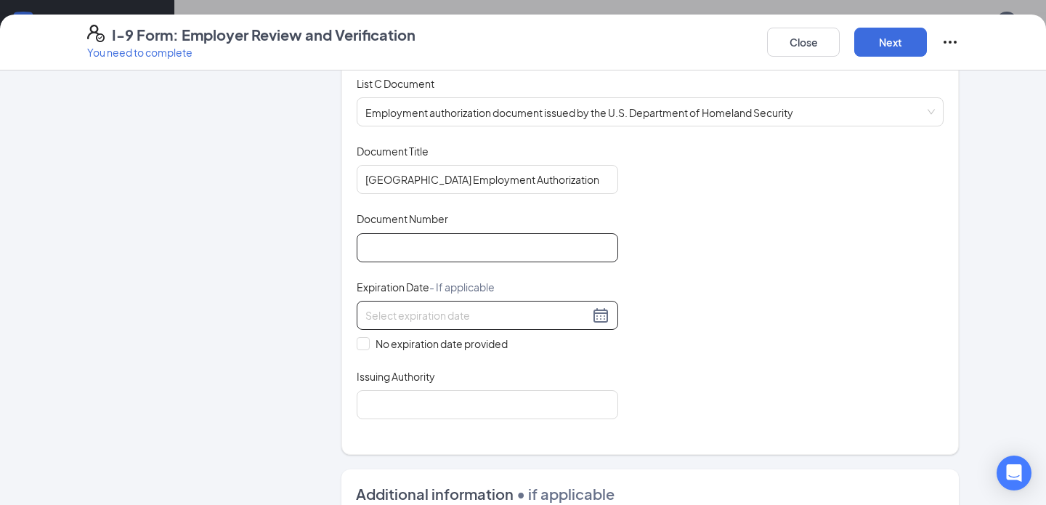
scroll to position [585, 0]
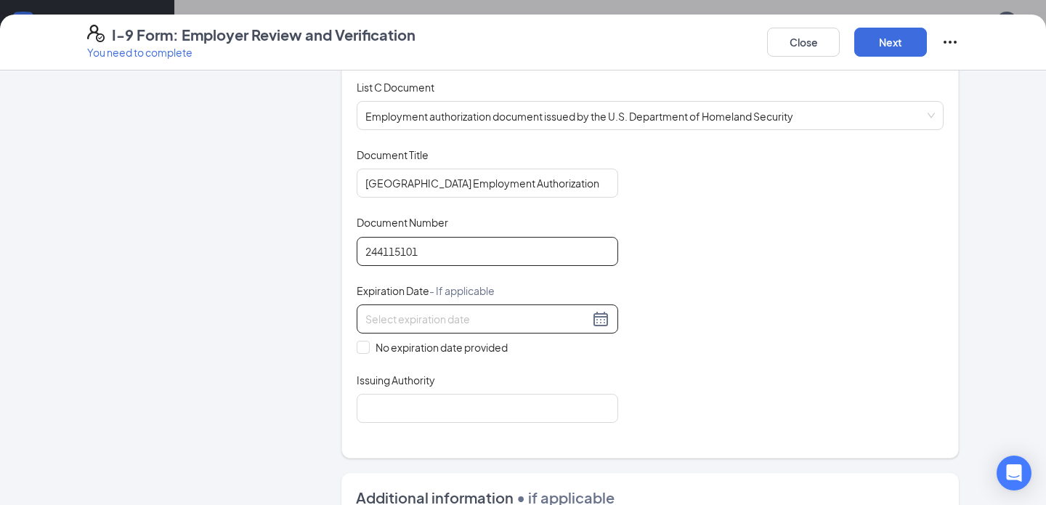
type input "244115101"
click at [379, 316] on input at bounding box center [477, 319] width 224 height 16
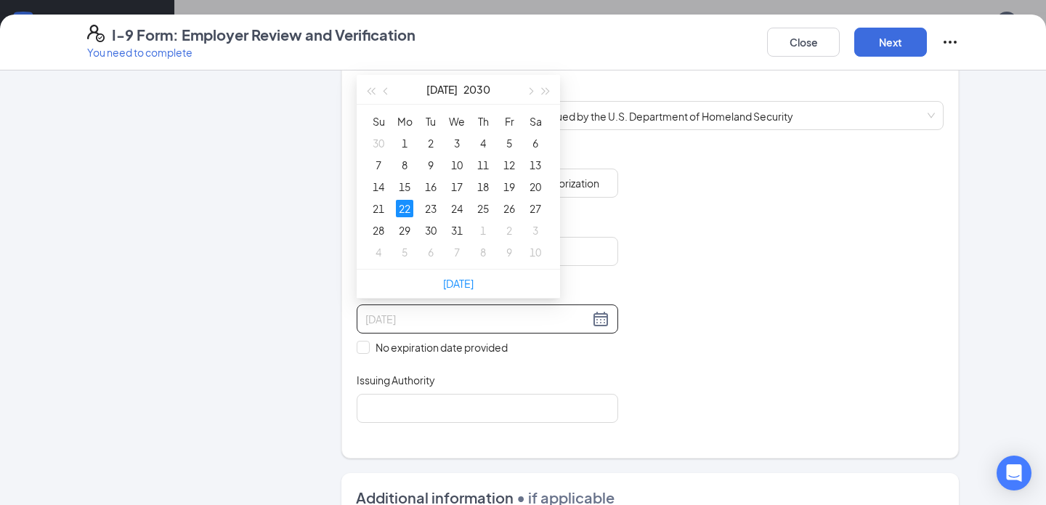
click at [402, 208] on div "22" at bounding box center [404, 208] width 17 height 17
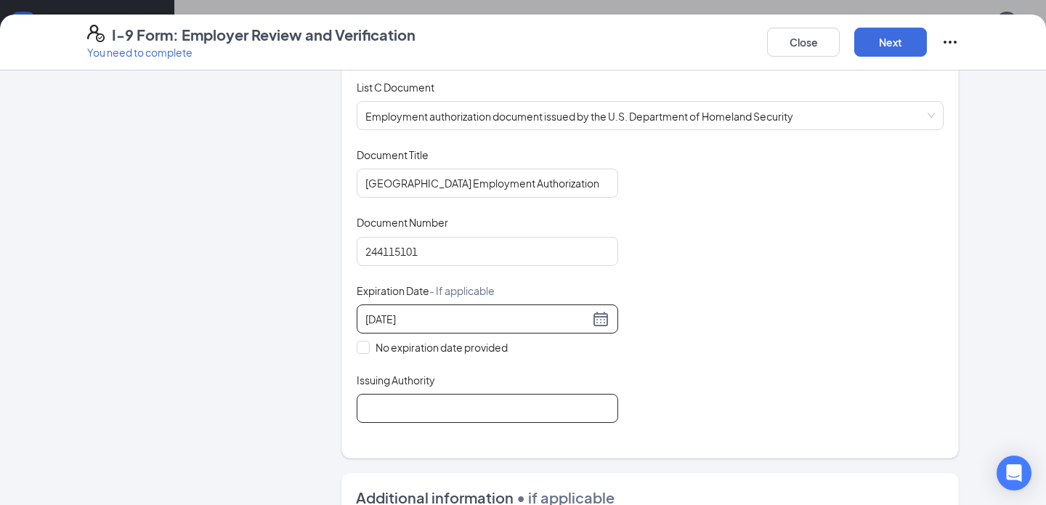
type input "07/22/2030"
click at [387, 400] on input "Issuing Authority" at bounding box center [487, 408] width 261 height 29
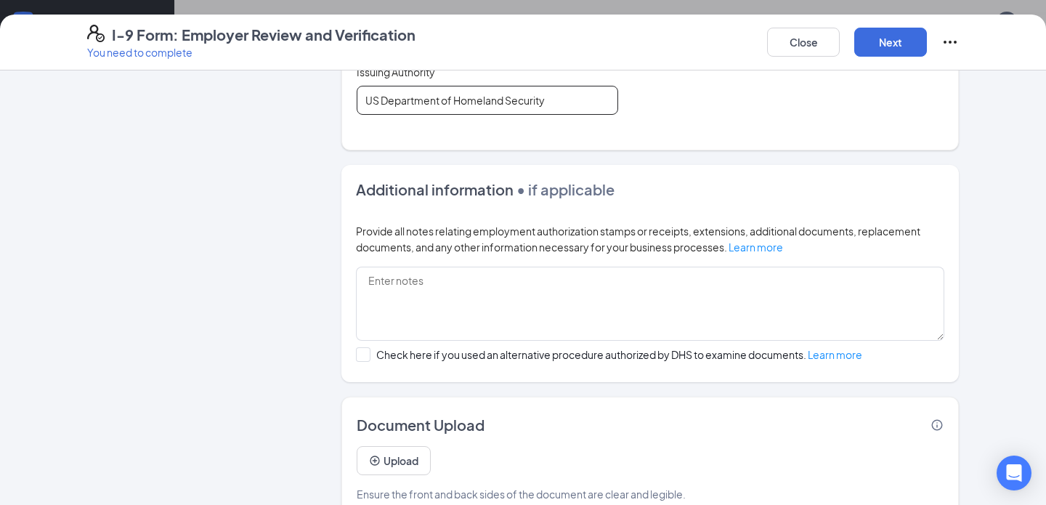
scroll to position [919, 0]
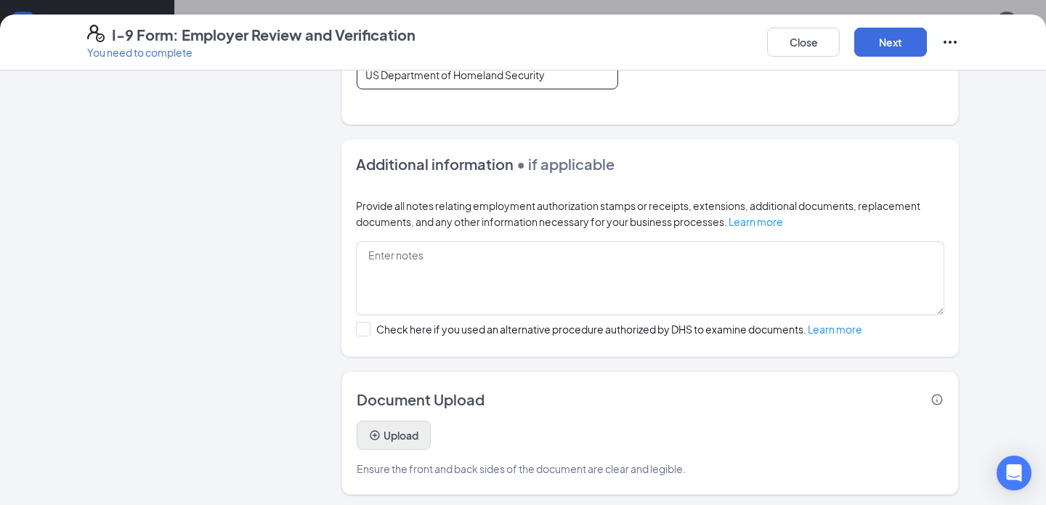
type input "US Department of Homeland Security"
click at [371, 439] on button "Upload" at bounding box center [394, 434] width 74 height 29
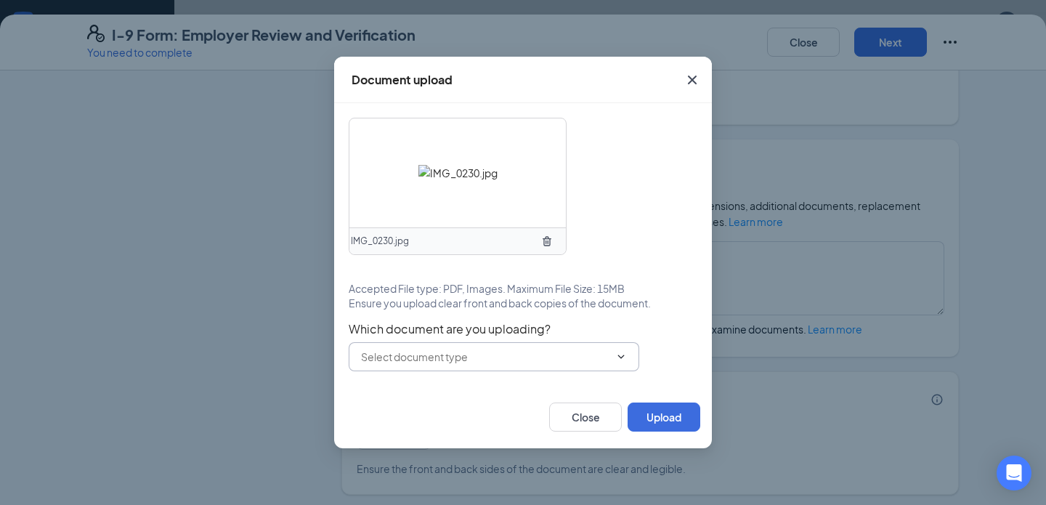
click at [521, 361] on input "text" at bounding box center [485, 357] width 248 height 16
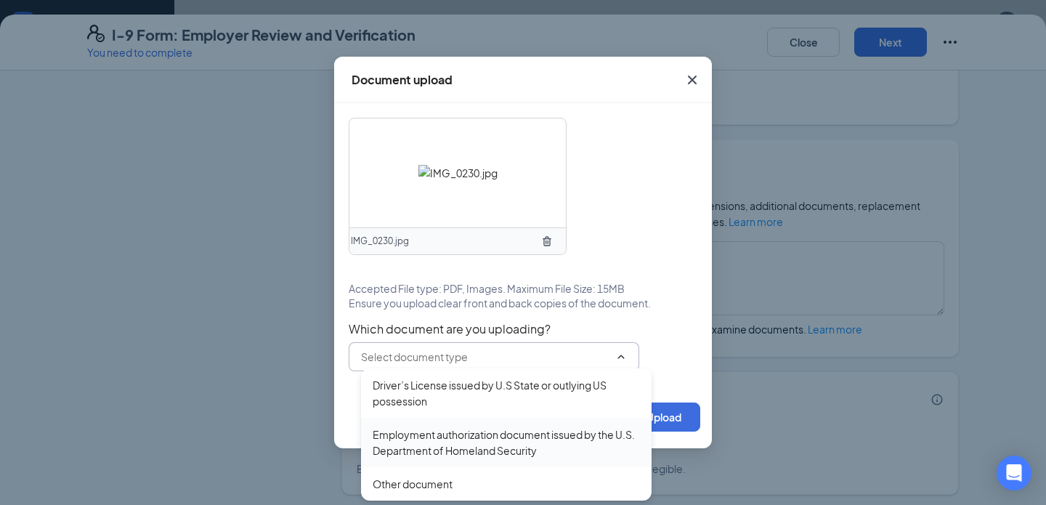
click at [474, 436] on div "Employment authorization document issued by the U.S. Department of Homeland Sec…" at bounding box center [506, 442] width 267 height 32
type input "Employment authorization document issued by the U.S. Department of Homeland Sec…"
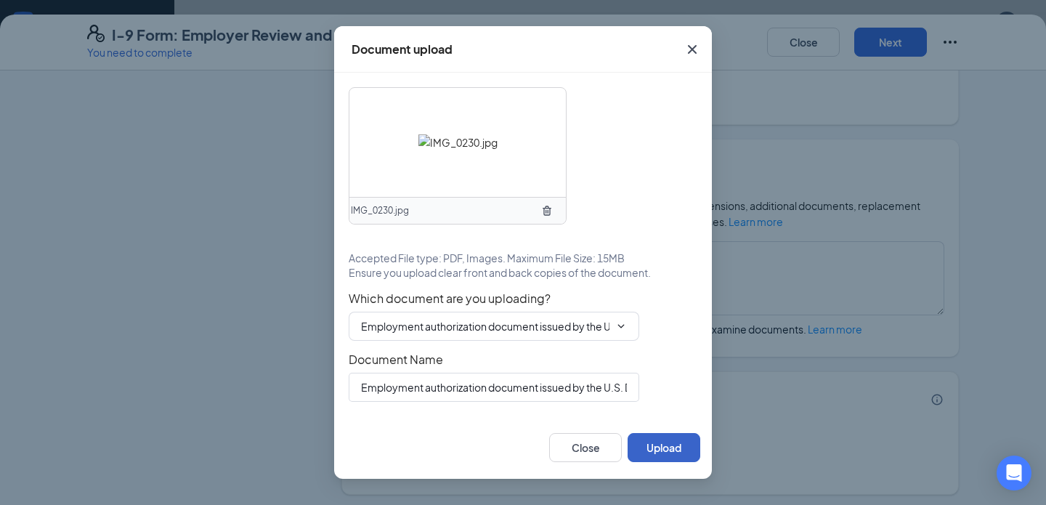
click at [675, 445] on button "Upload" at bounding box center [663, 447] width 73 height 29
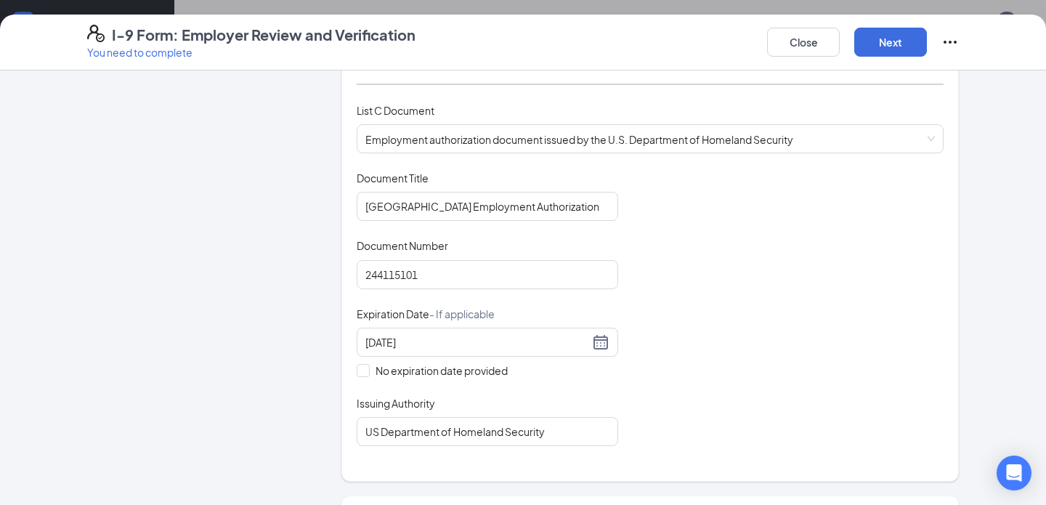
scroll to position [330, 0]
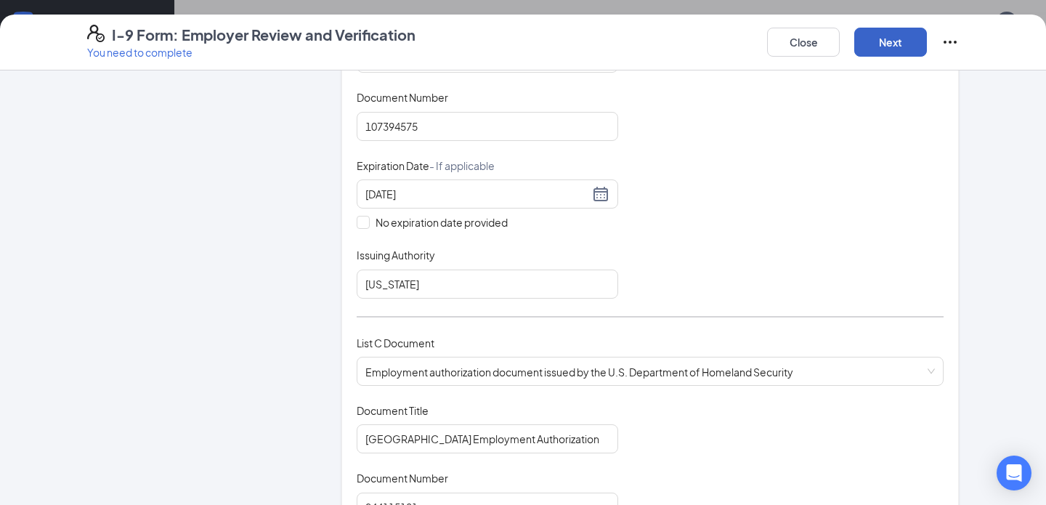
click at [893, 43] on button "Next" at bounding box center [890, 42] width 73 height 29
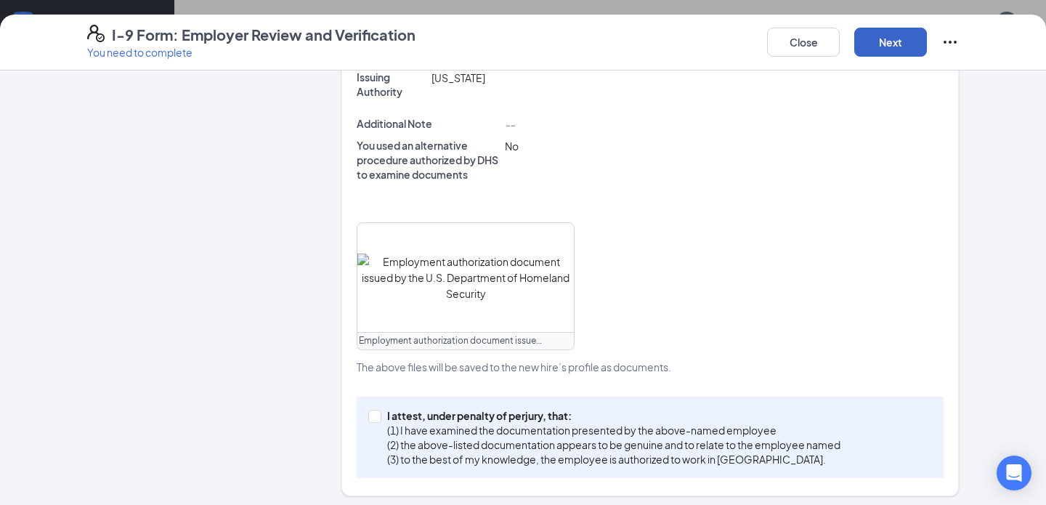
scroll to position [552, 0]
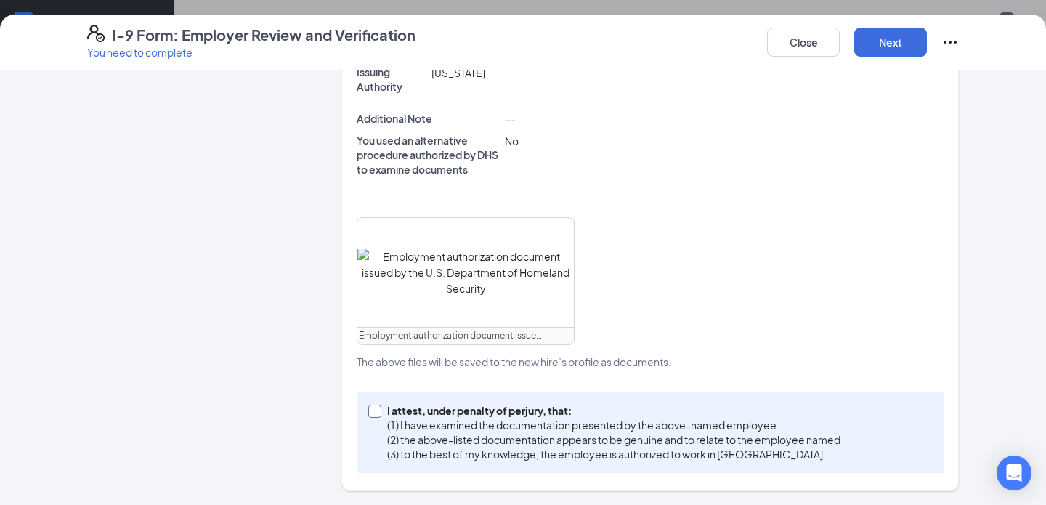
click at [380, 413] on span at bounding box center [374, 410] width 13 height 13
click at [378, 413] on input "I attest, under penalty of perjury, that: (1) I have examined the documentation…" at bounding box center [373, 409] width 10 height 10
checkbox input "true"
click at [885, 35] on button "Next" at bounding box center [890, 42] width 73 height 29
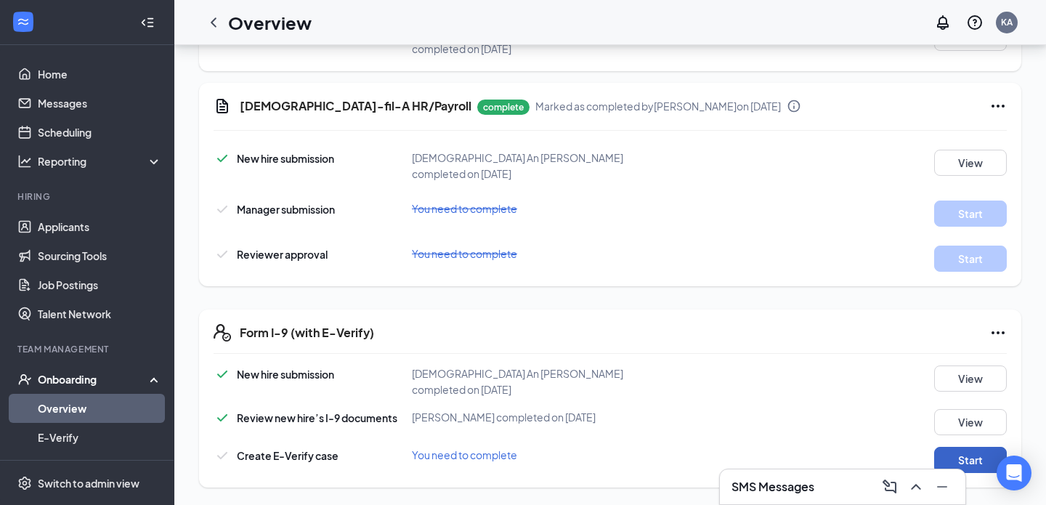
click at [956, 455] on button "Start" at bounding box center [970, 460] width 73 height 26
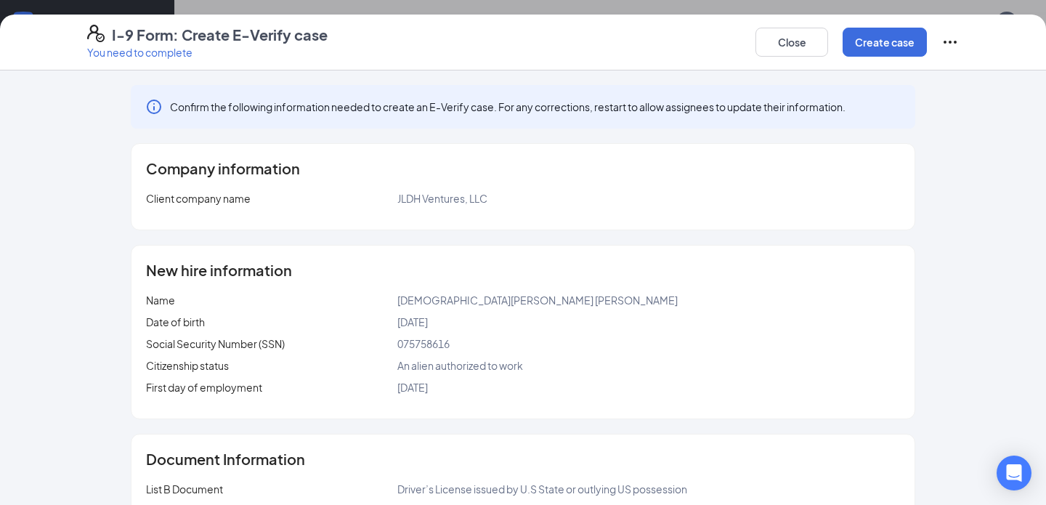
scroll to position [214, 0]
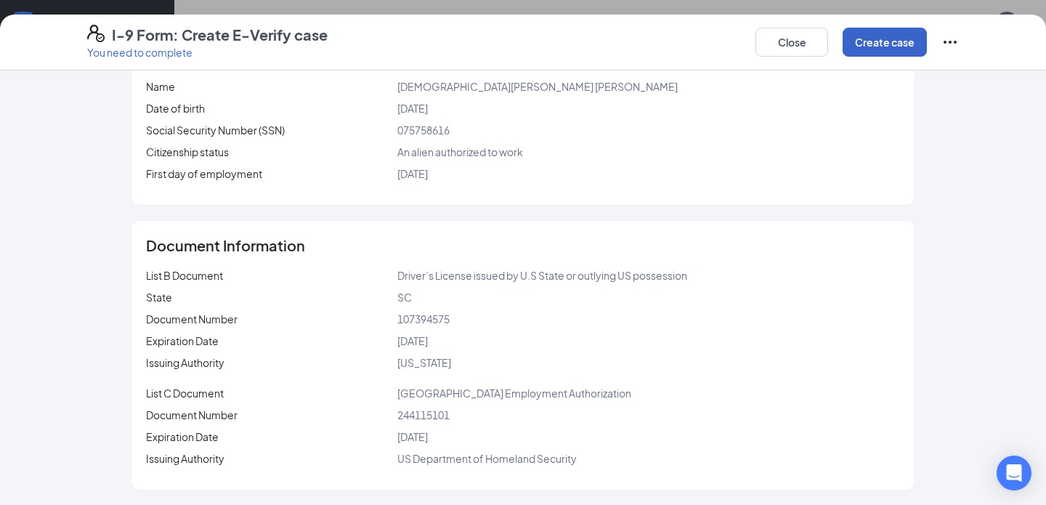
click at [885, 38] on button "Create case" at bounding box center [884, 42] width 84 height 29
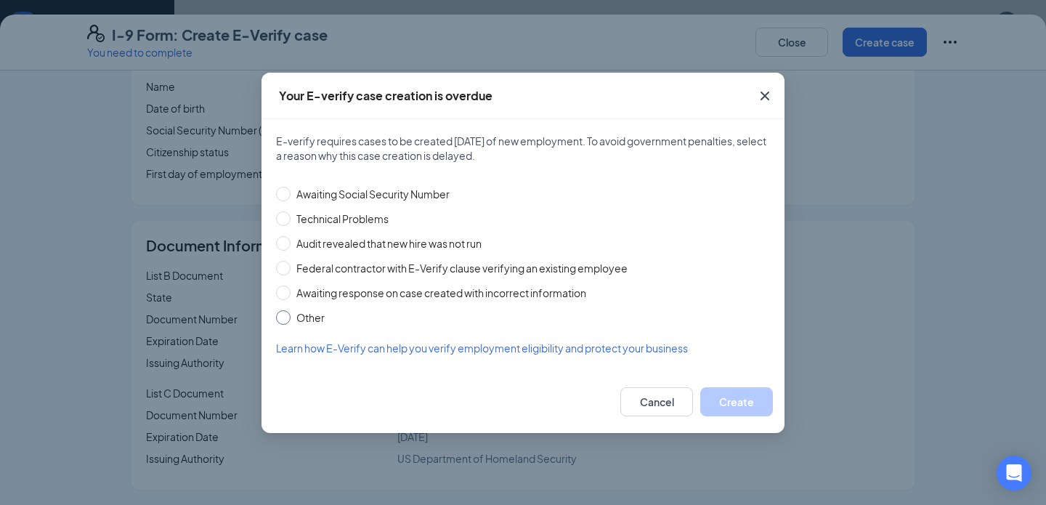
click at [288, 317] on input "Other" at bounding box center [283, 317] width 15 height 15
radio input "true"
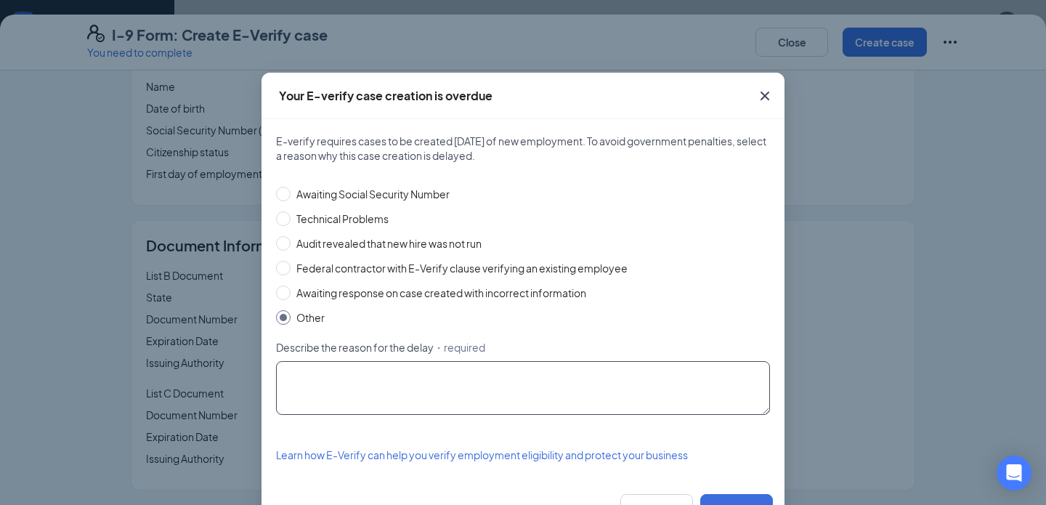
click at [353, 375] on textarea "Describe the reason for the delay ・required" at bounding box center [523, 388] width 494 height 54
type textarea "HR Rep was on vacation"
click at [625, 347] on div "Describe the reason for the delay ・required" at bounding box center [523, 350] width 494 height 21
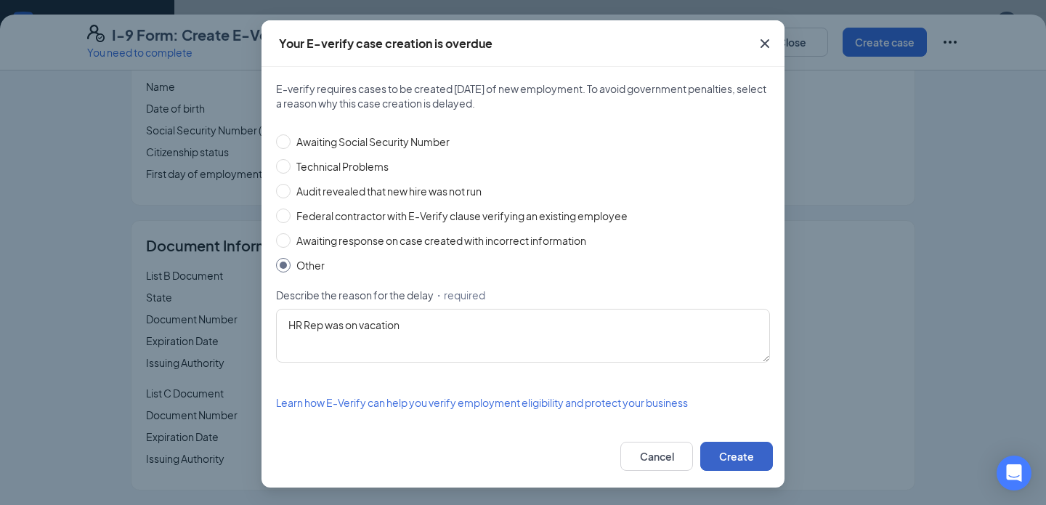
click at [715, 452] on button "Create" at bounding box center [736, 456] width 73 height 29
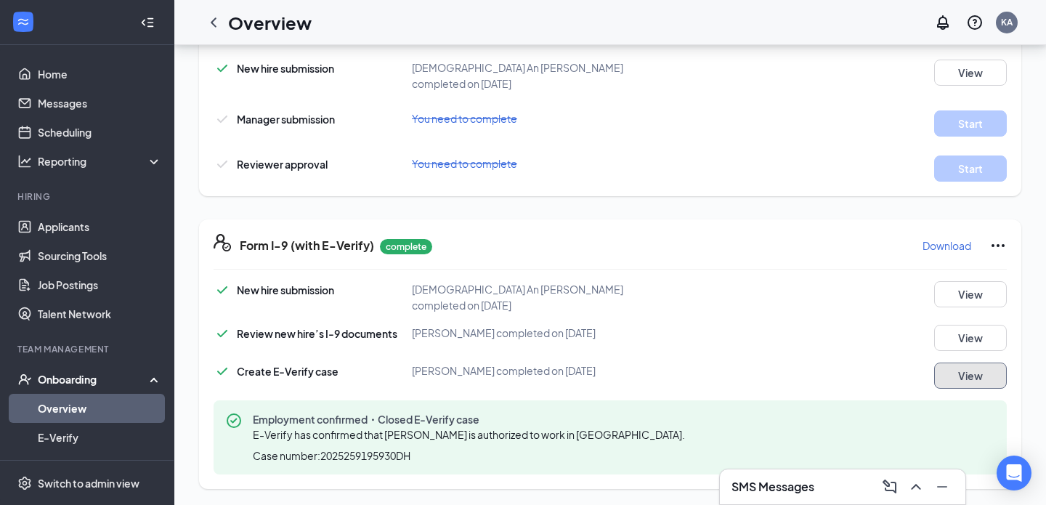
scroll to position [394, 0]
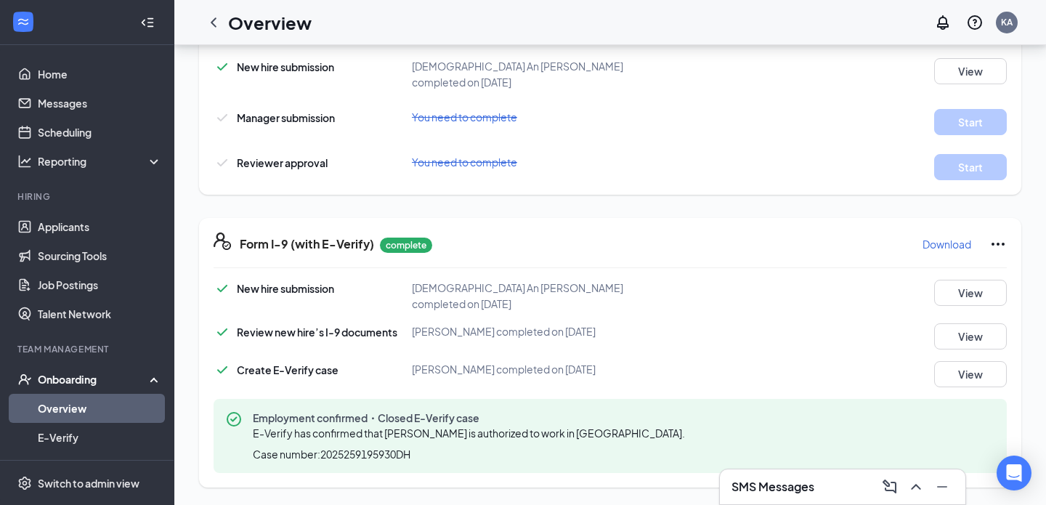
click at [929, 245] on p "Download" at bounding box center [946, 244] width 49 height 15
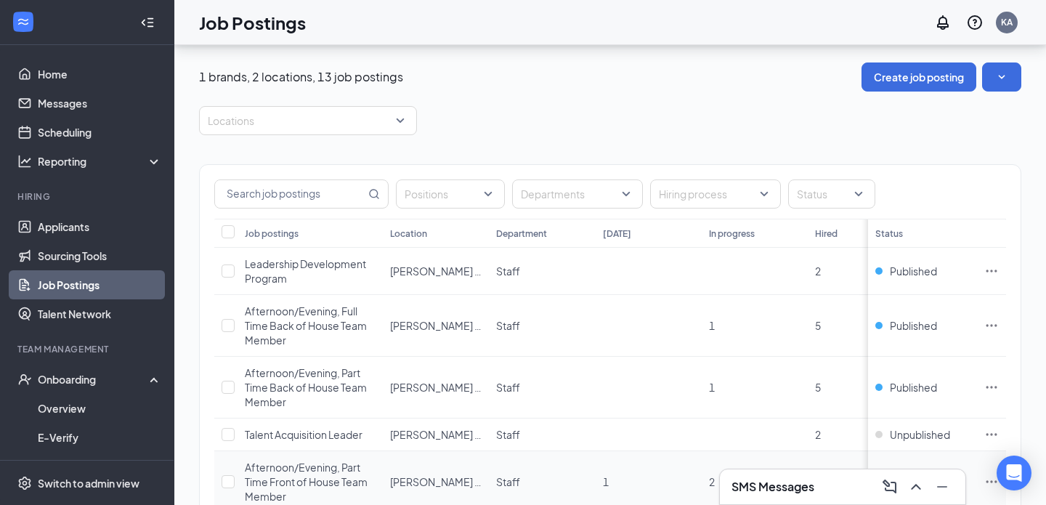
scroll to position [427, 0]
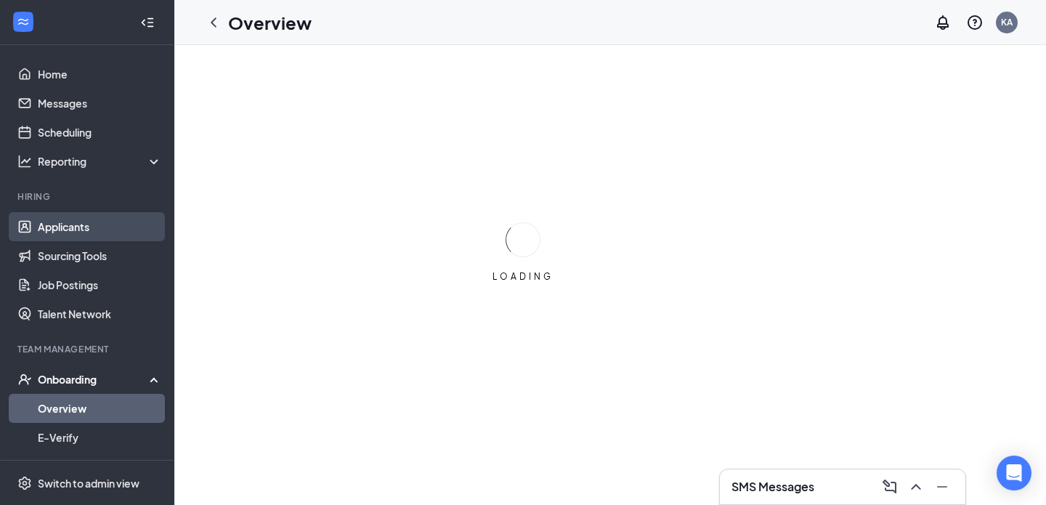
click at [58, 224] on link "Applicants" at bounding box center [100, 226] width 124 height 29
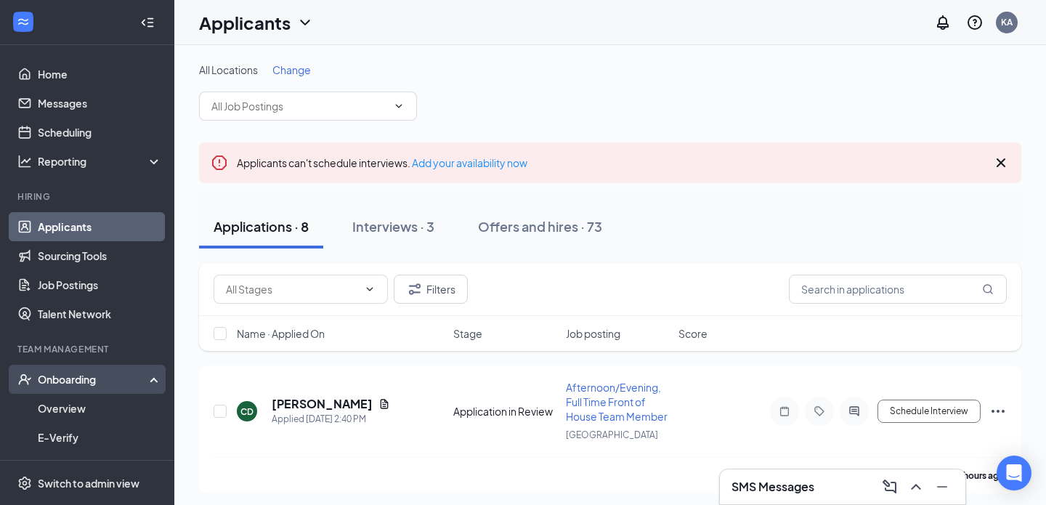
click at [54, 377] on div "Onboarding" at bounding box center [94, 379] width 112 height 15
click at [60, 391] on div "Onboarding" at bounding box center [87, 379] width 174 height 29
click at [59, 409] on link "Overview" at bounding box center [100, 408] width 124 height 29
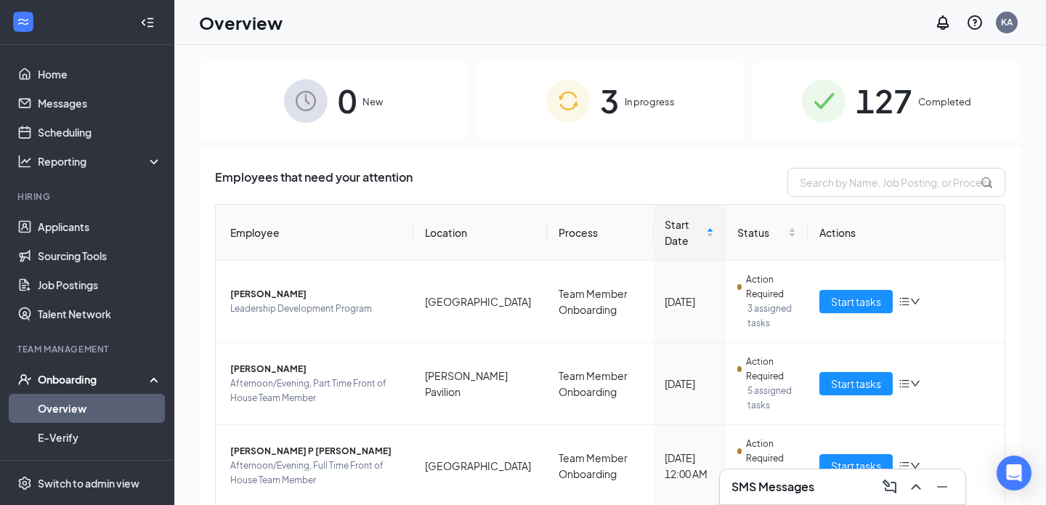
click at [606, 85] on span "3" at bounding box center [609, 101] width 19 height 50
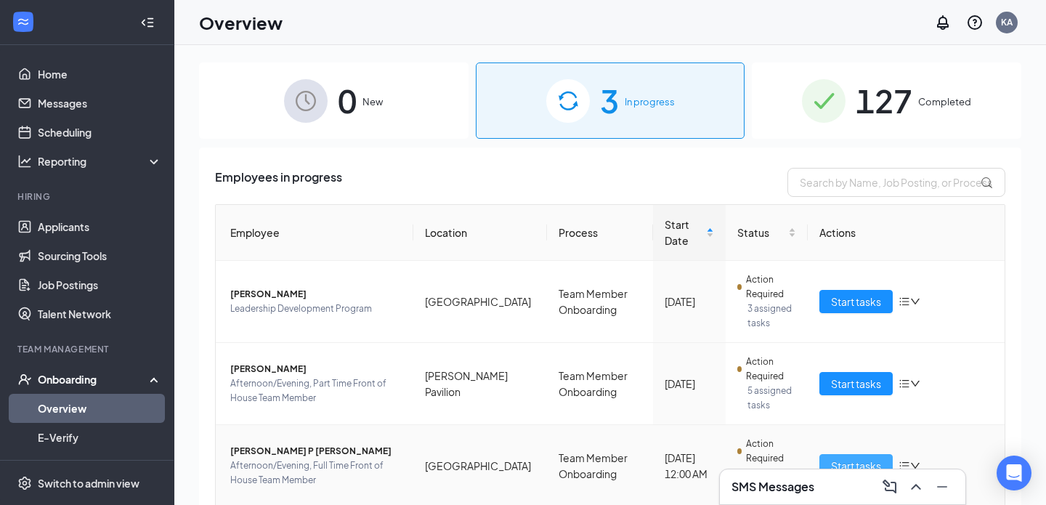
click at [836, 458] on span "Start tasks" at bounding box center [856, 466] width 50 height 16
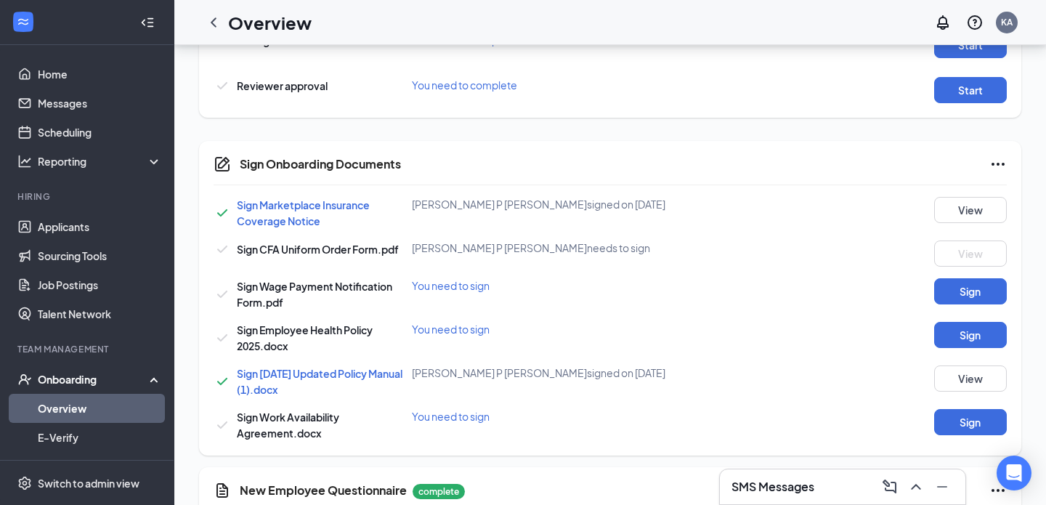
scroll to position [1035, 0]
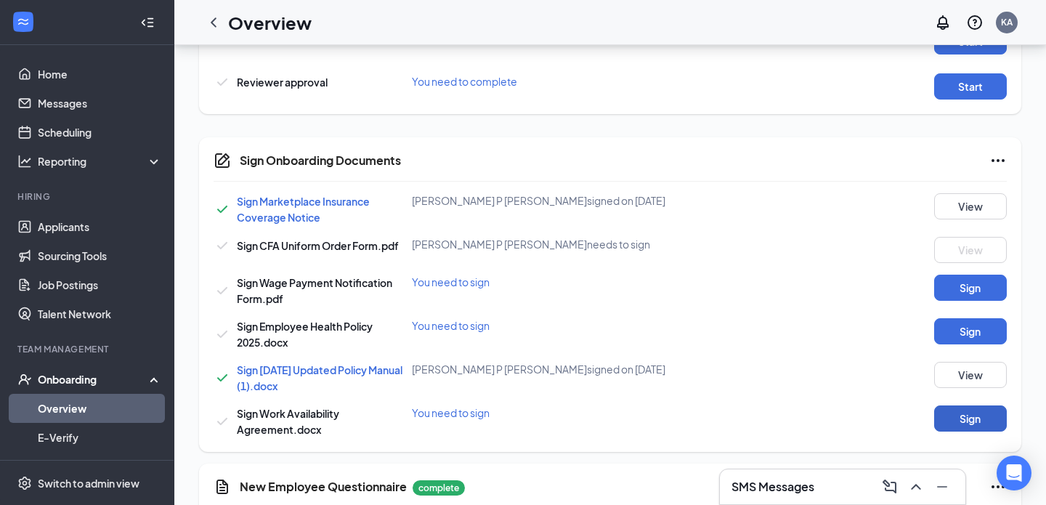
click at [983, 405] on button "Sign" at bounding box center [970, 418] width 73 height 26
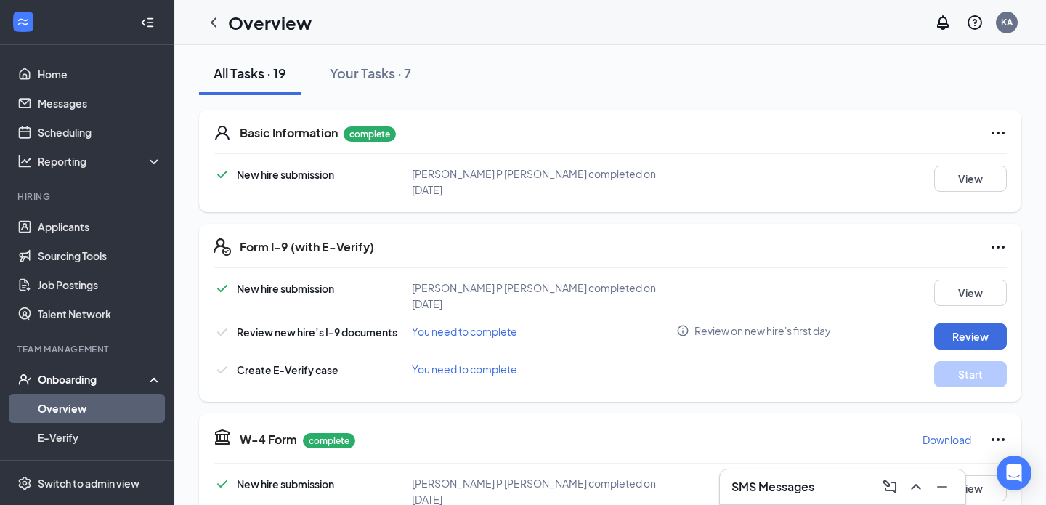
scroll to position [0, 0]
